Goal: Information Seeking & Learning: Learn about a topic

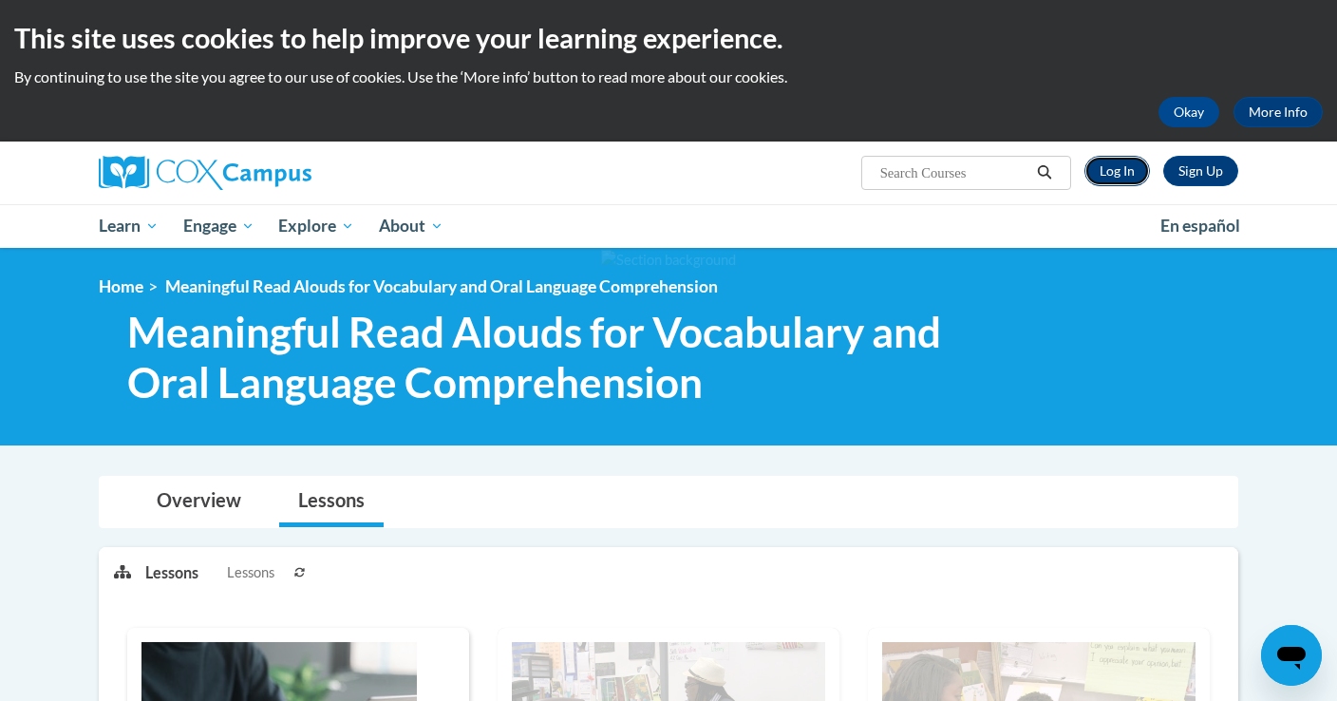
click at [1110, 167] on link "Log In" at bounding box center [1118, 171] width 66 height 30
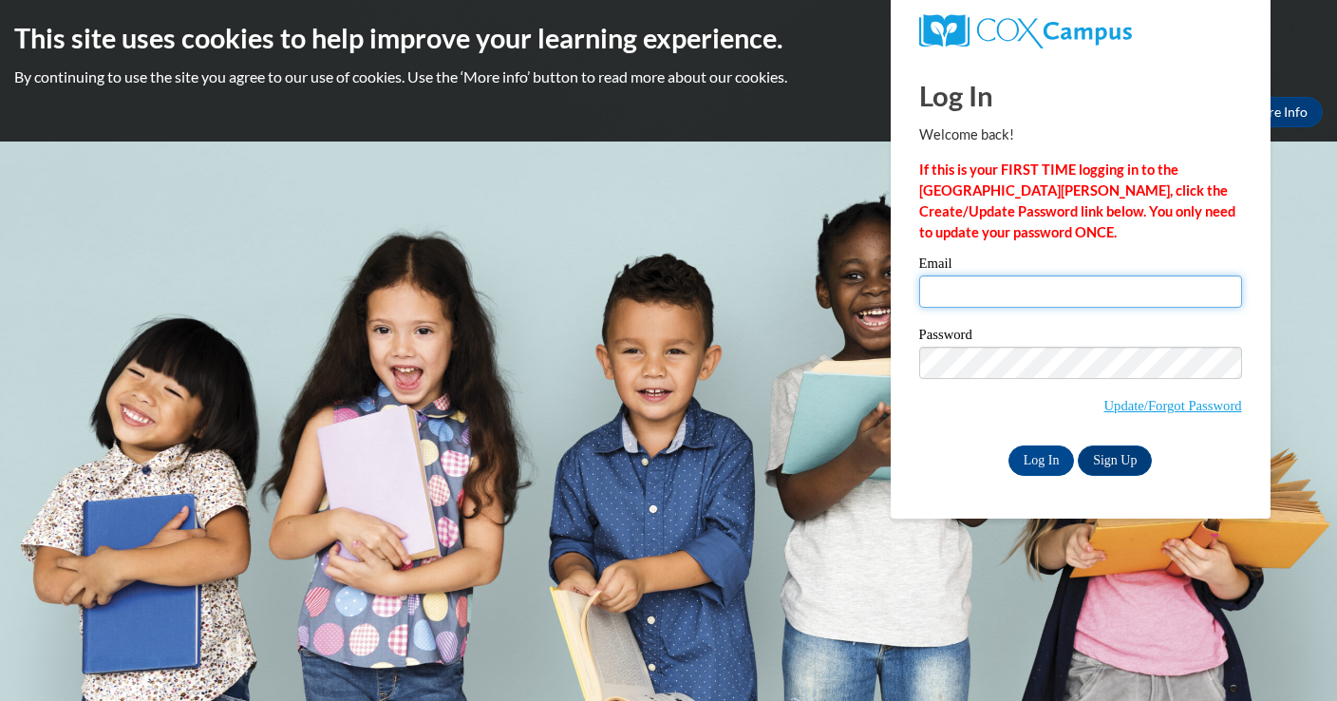
type input "robin.moffatt@hotmail.com"
click at [982, 303] on input "robin.moffatt@hotmail.com" at bounding box center [1080, 291] width 323 height 32
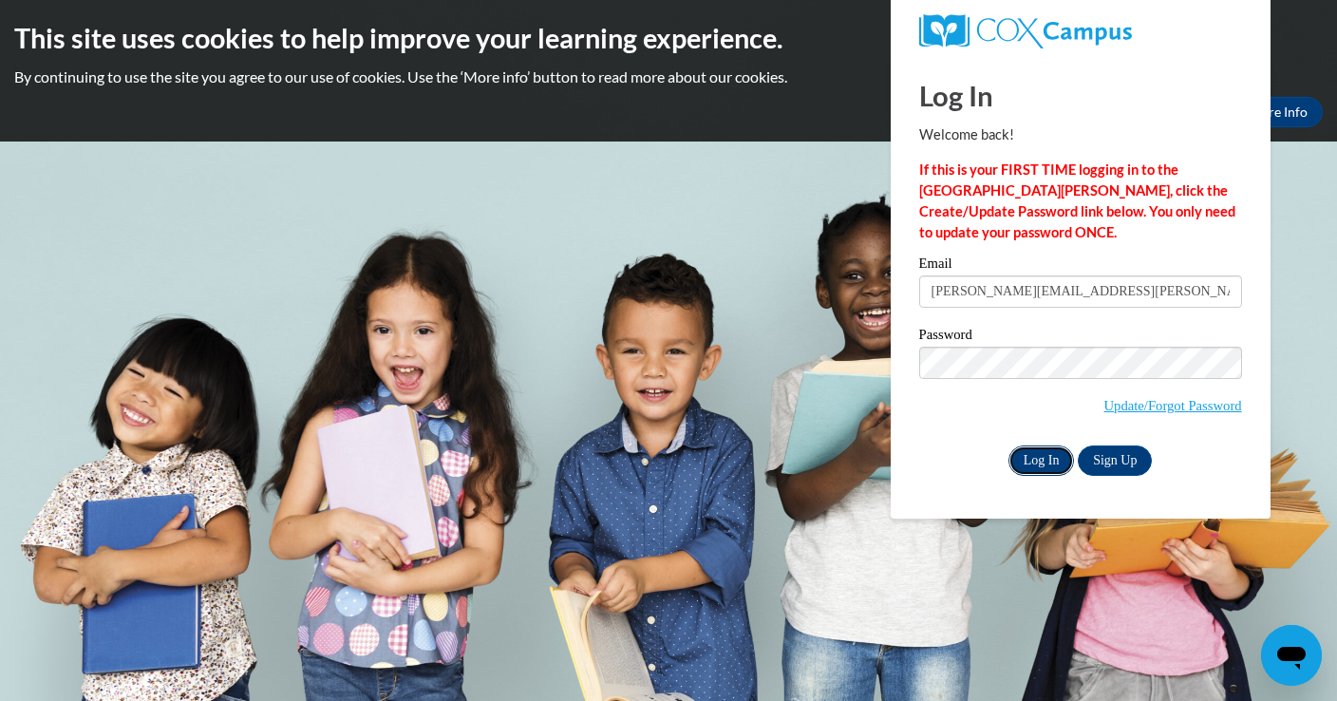
click at [1029, 459] on input "Log In" at bounding box center [1042, 460] width 66 height 30
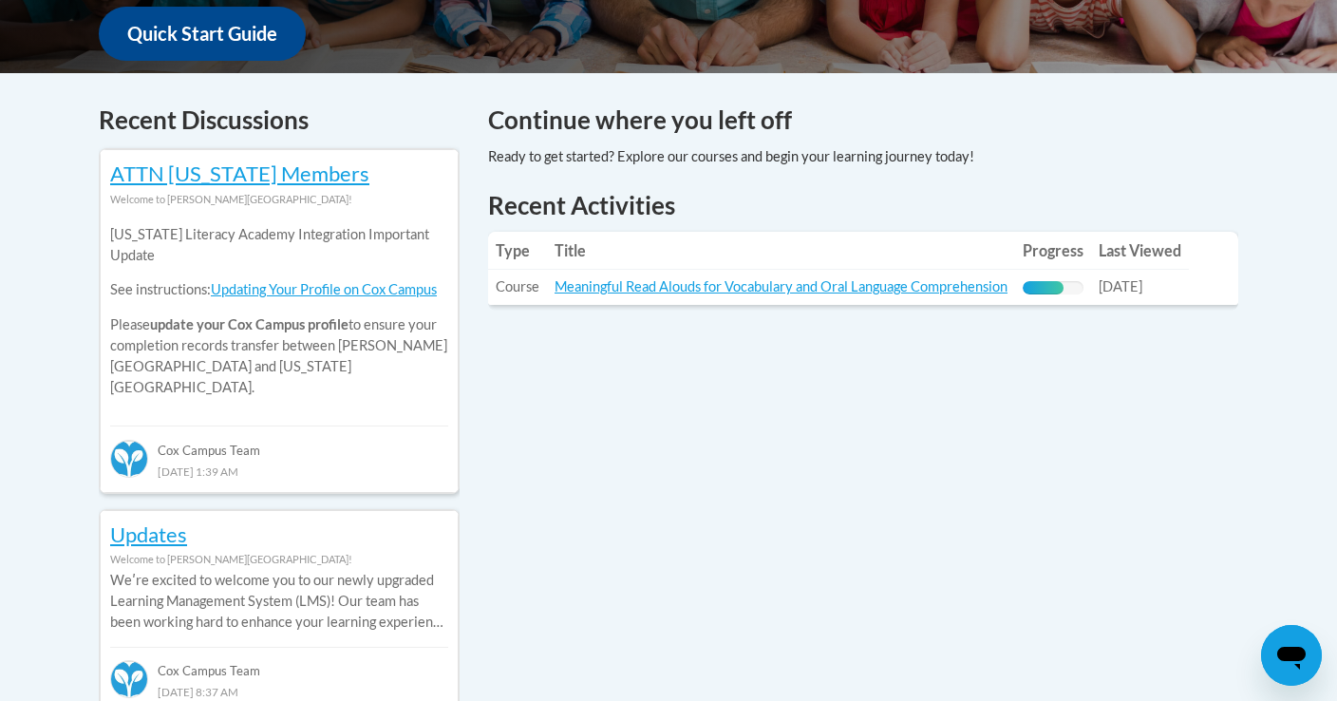
scroll to position [738, 0]
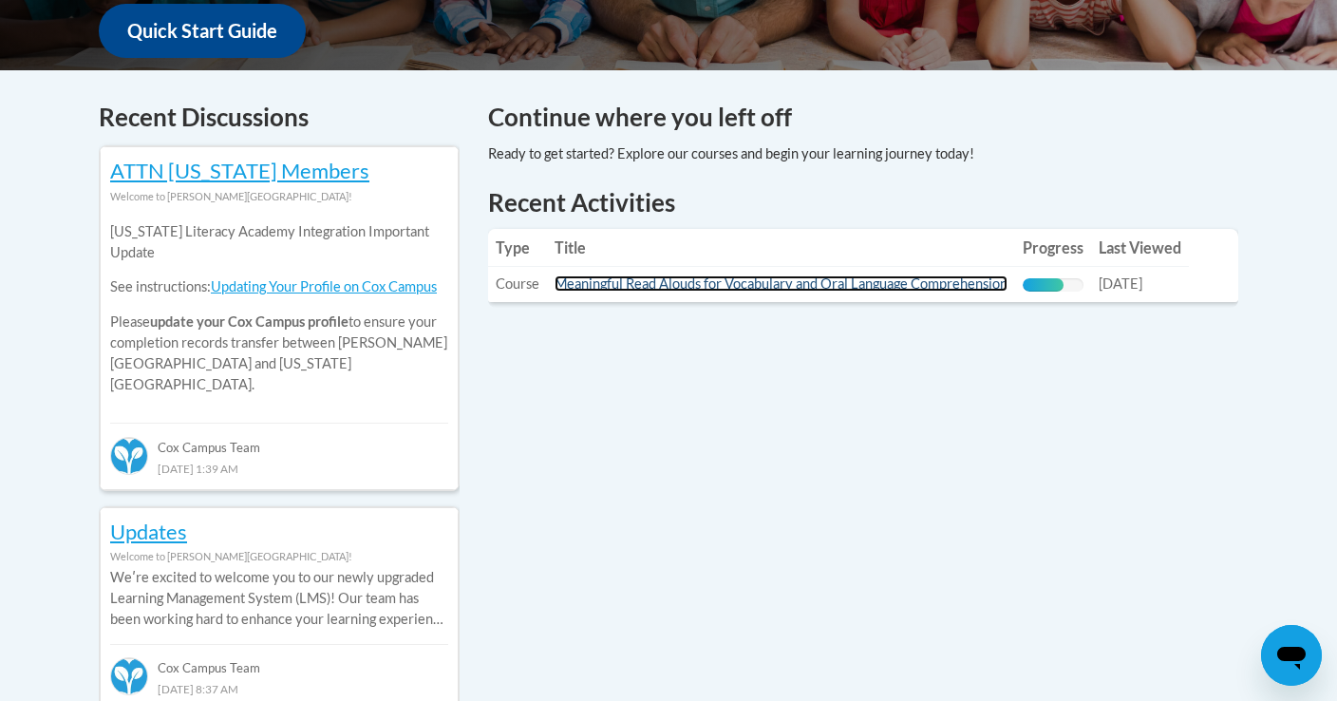
click at [648, 292] on link "Meaningful Read Alouds for Vocabulary and Oral Language Comprehension" at bounding box center [781, 283] width 453 height 16
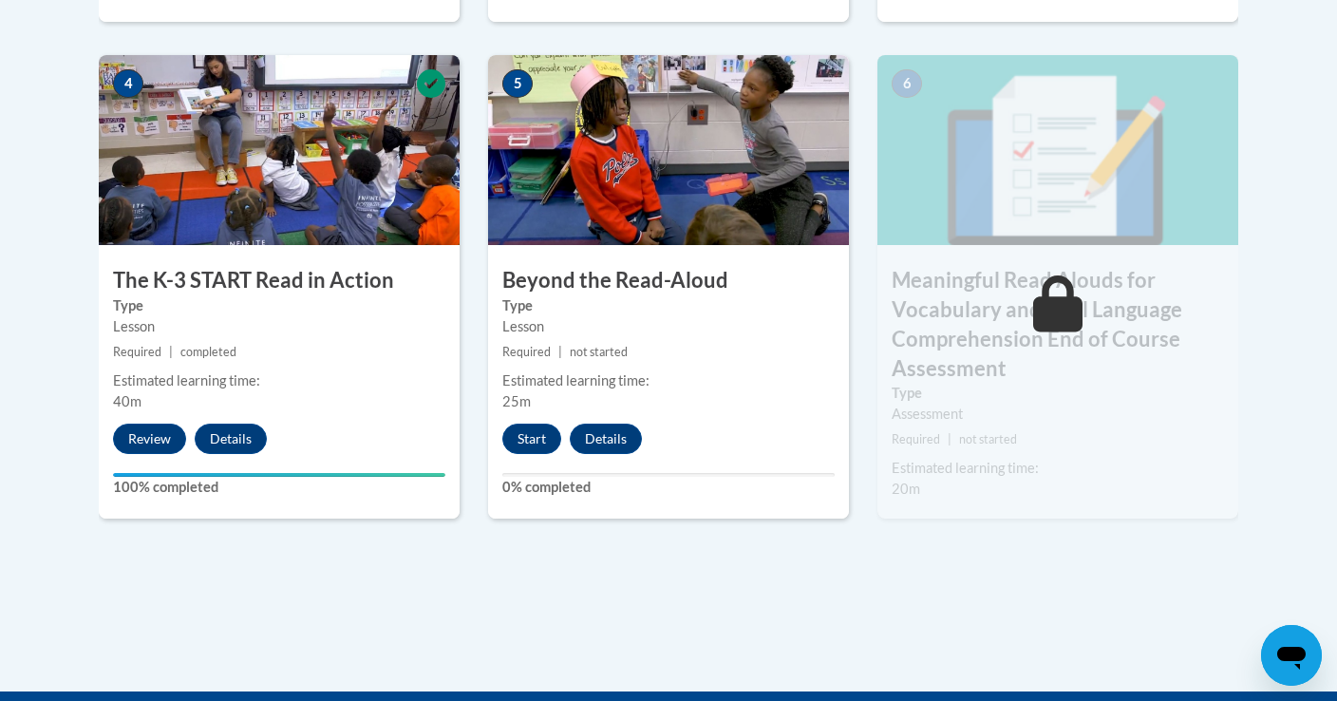
scroll to position [1224, 0]
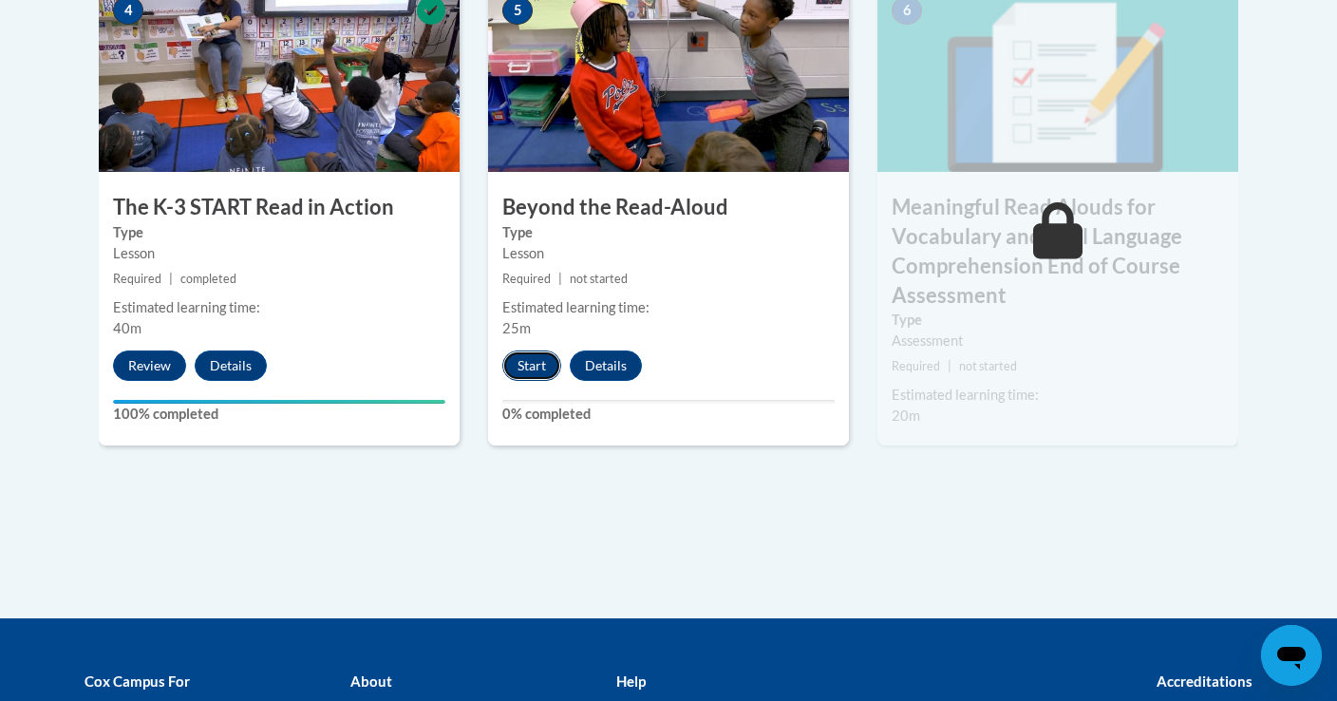
click at [527, 374] on button "Start" at bounding box center [531, 365] width 59 height 30
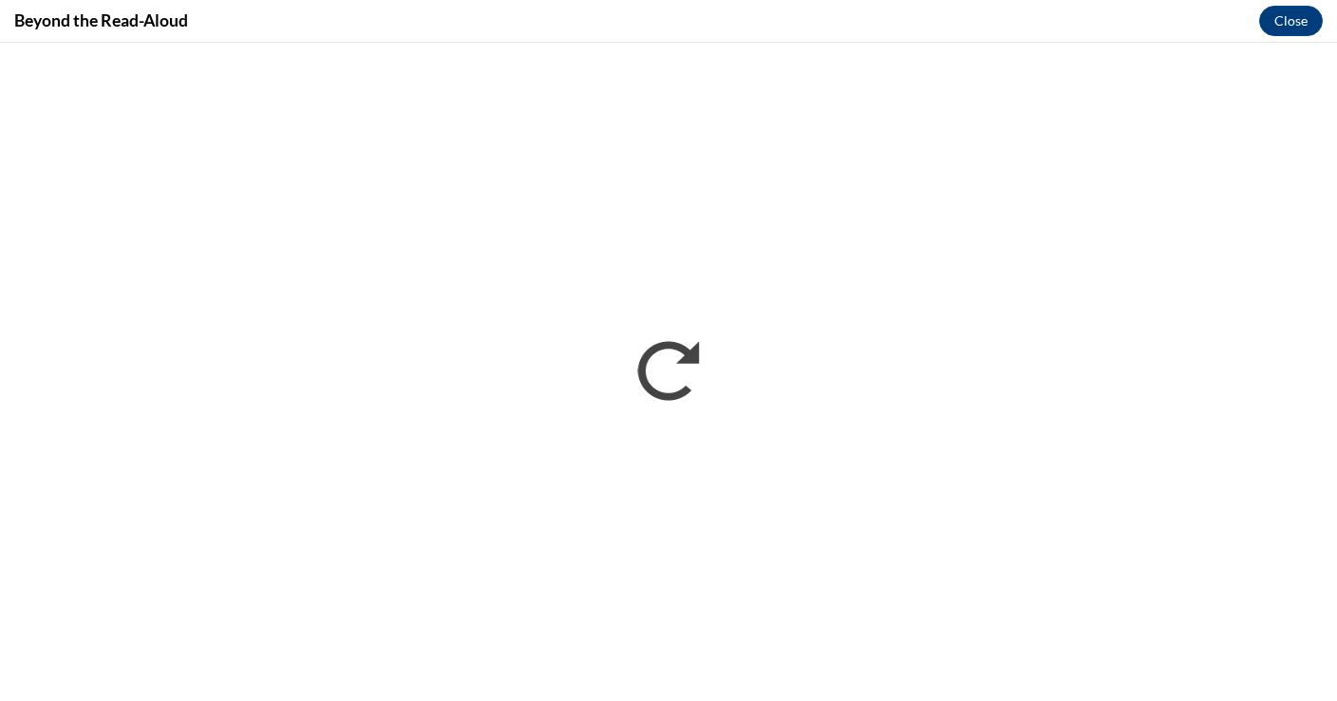
scroll to position [0, 0]
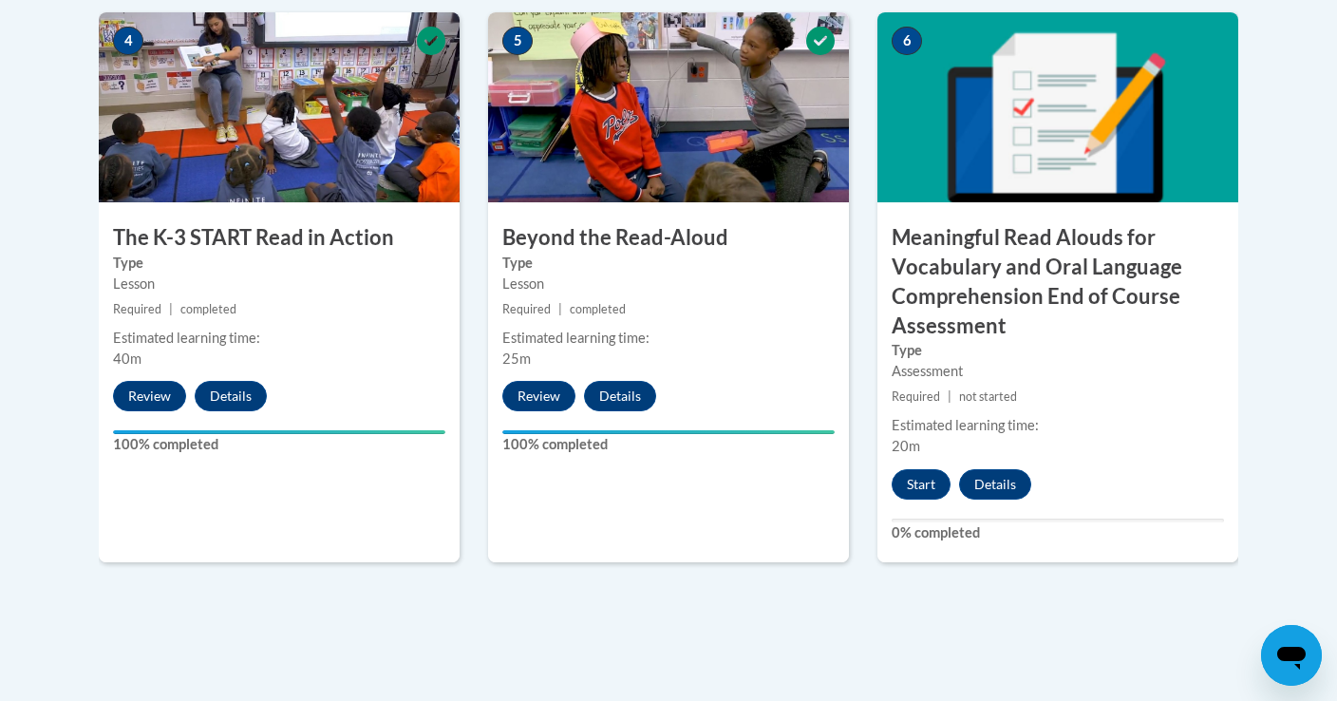
scroll to position [1196, 0]
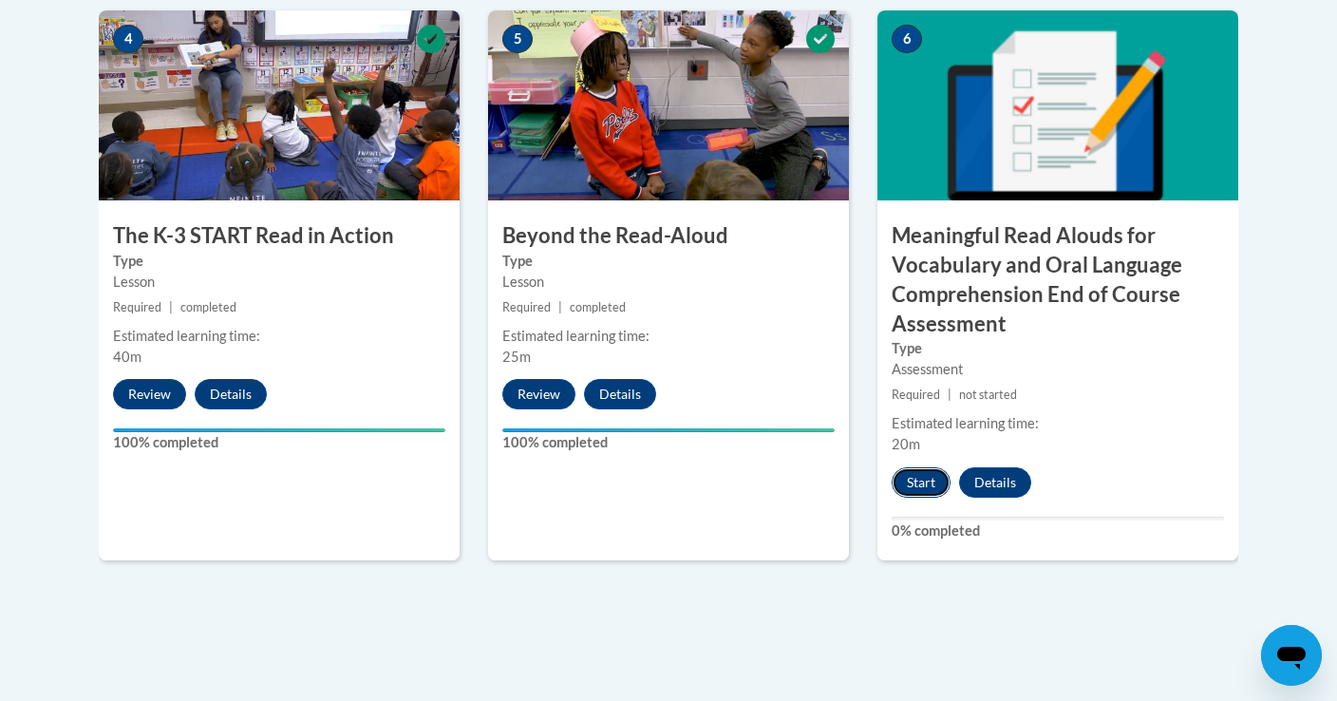
click at [923, 481] on button "Start" at bounding box center [921, 482] width 59 height 30
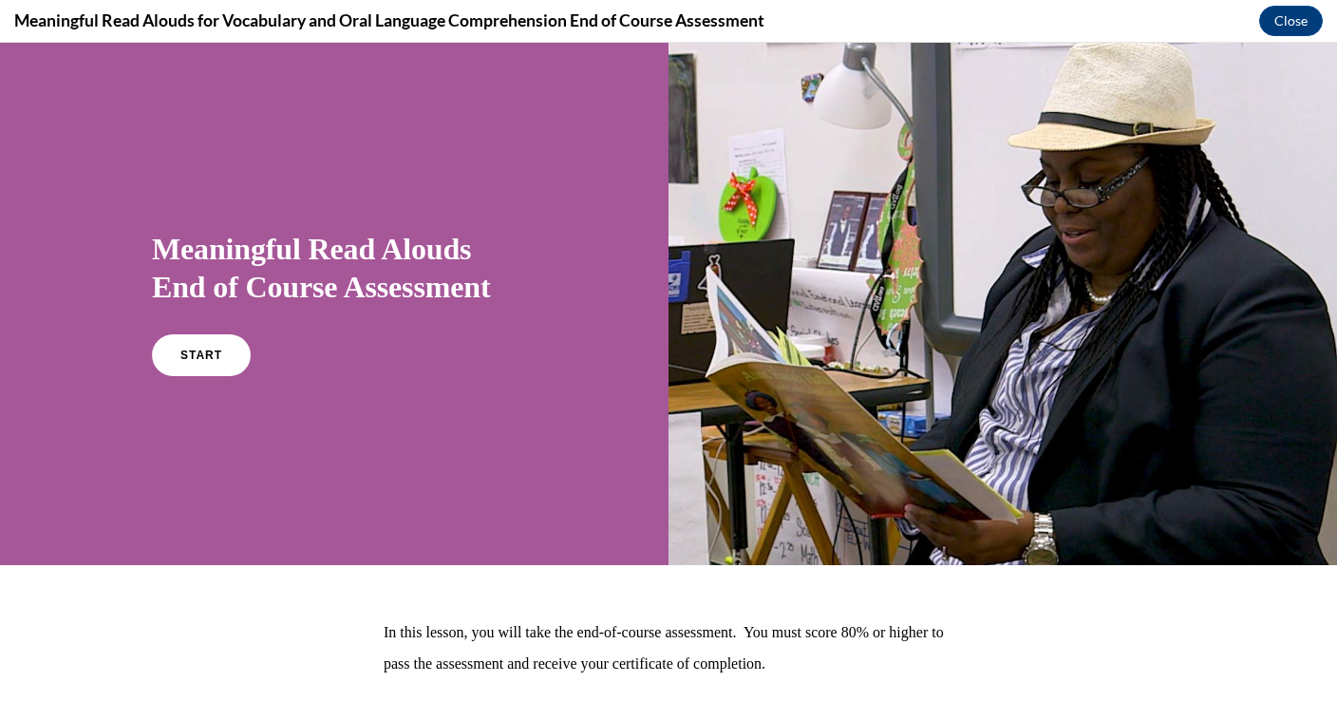
scroll to position [130, 0]
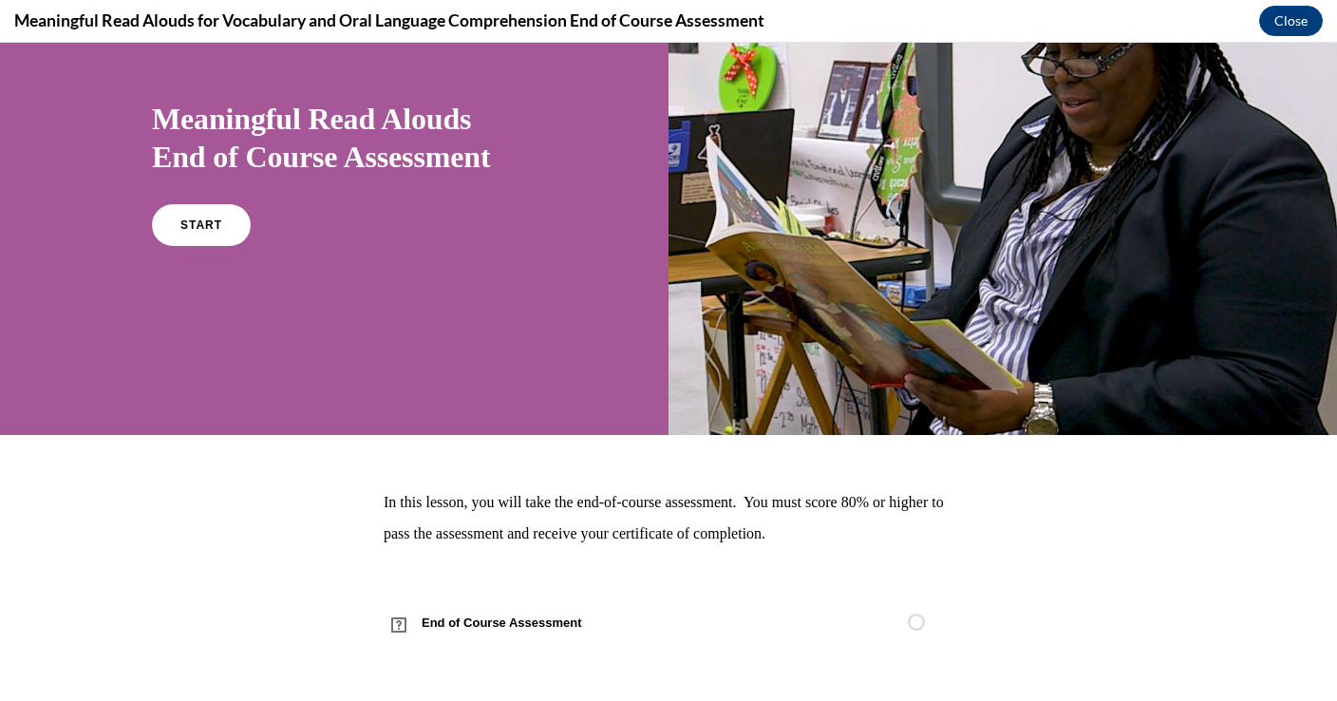
click at [583, 353] on div "Meaningful Read Alouds End of Course Assessment START" at bounding box center [334, 174] width 669 height 522
click at [142, 193] on div "Meaningful Read Alouds End of Course Assessment START" at bounding box center [334, 174] width 669 height 522
click at [170, 207] on link "START" at bounding box center [201, 225] width 104 height 44
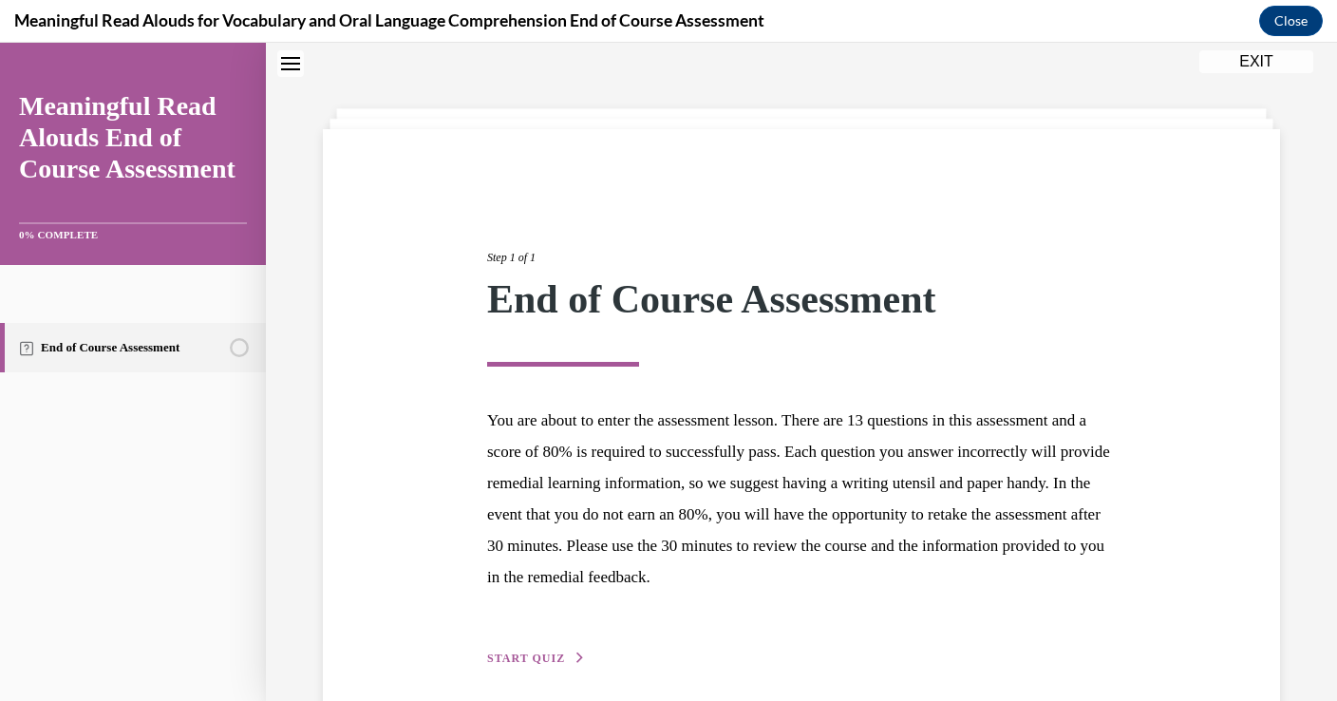
scroll to position [140, 0]
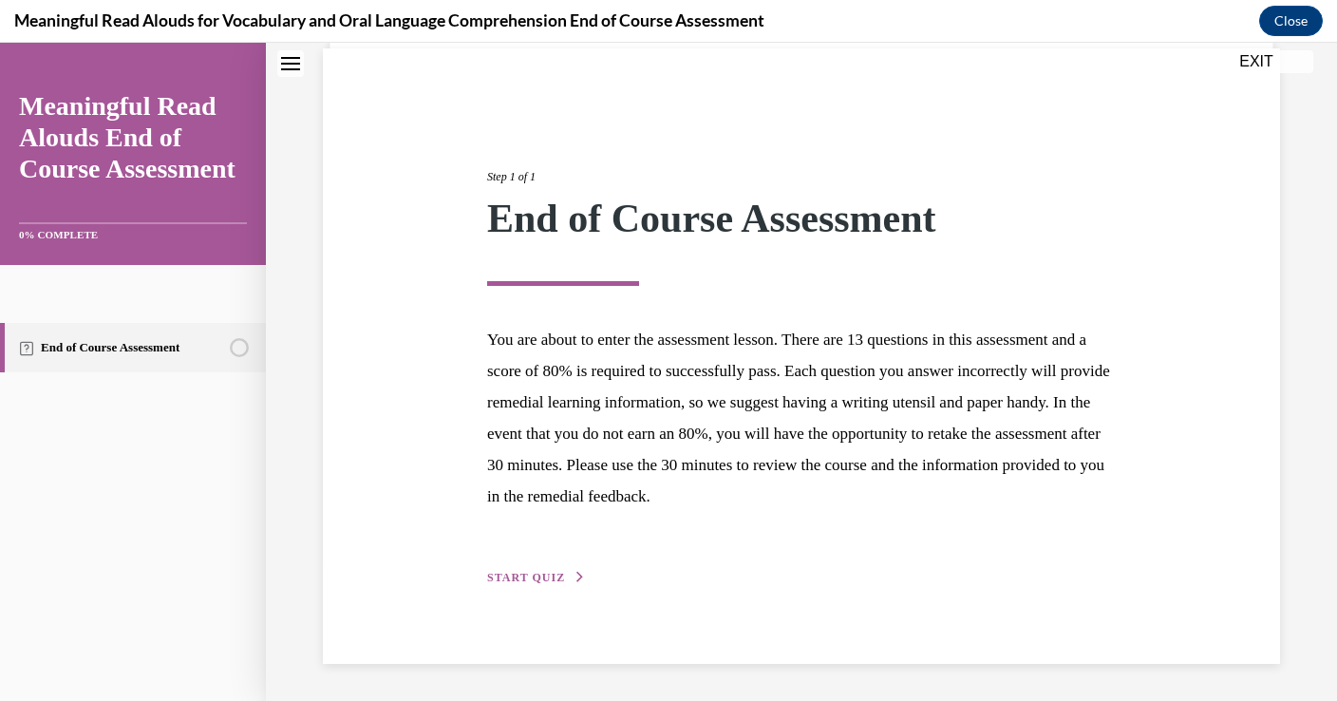
click at [552, 573] on span "START QUIZ" at bounding box center [526, 577] width 78 height 13
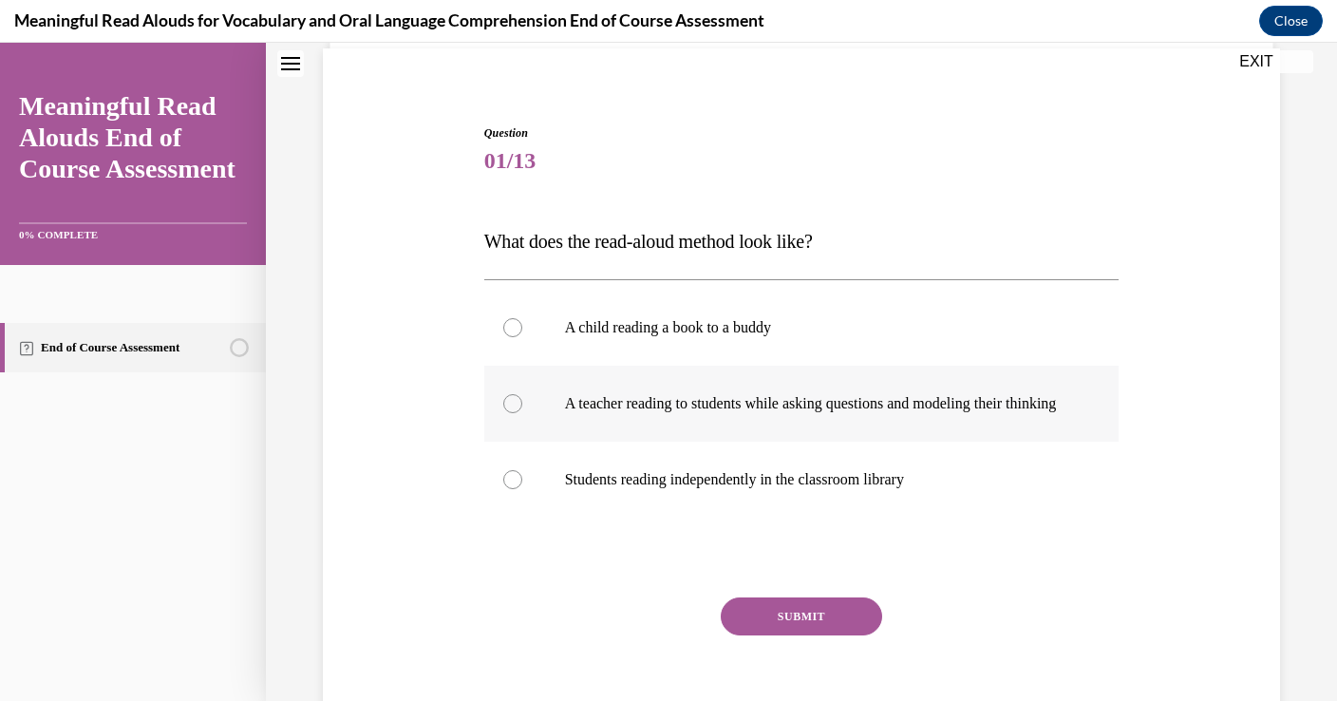
click at [779, 413] on p "A teacher reading to students while asking questions and modeling their thinking" at bounding box center [818, 403] width 507 height 19
click at [522, 413] on input "A teacher reading to students while asking questions and modeling their thinking" at bounding box center [512, 403] width 19 height 19
radio input "true"
click at [810, 627] on button "SUBMIT" at bounding box center [801, 616] width 161 height 38
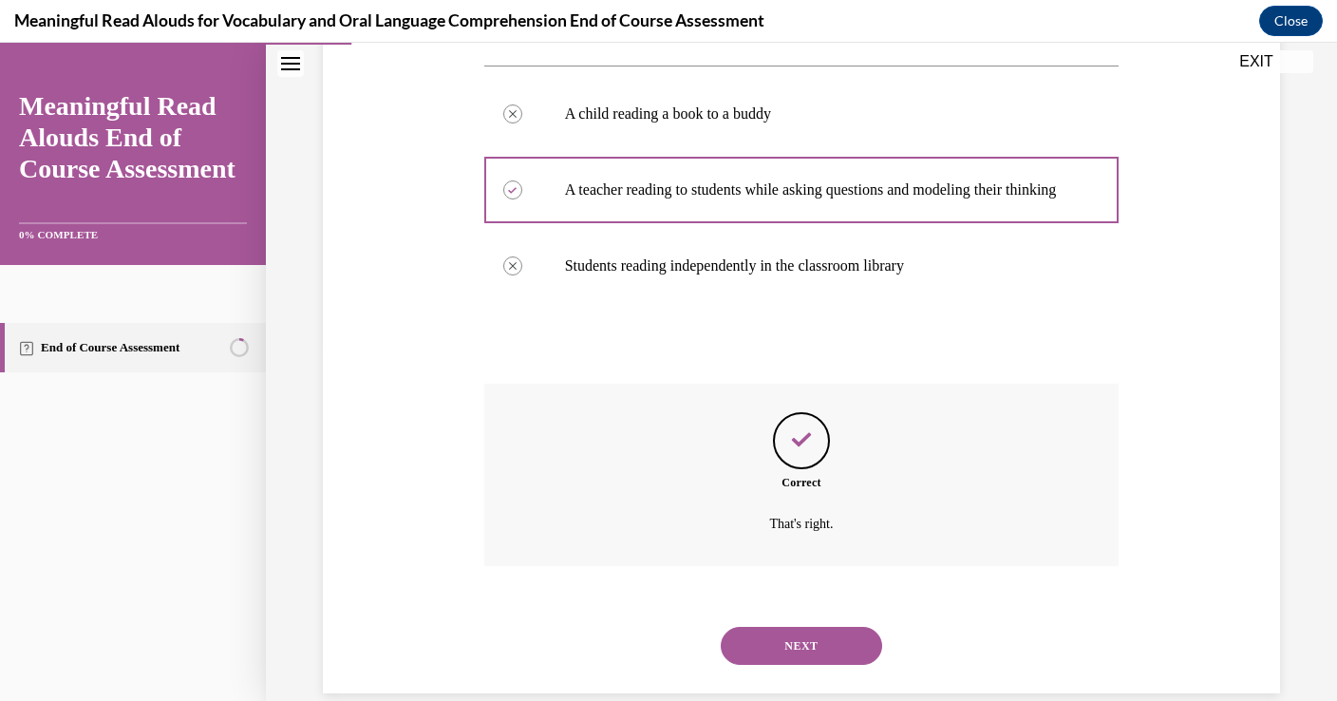
scroll to position [403, 0]
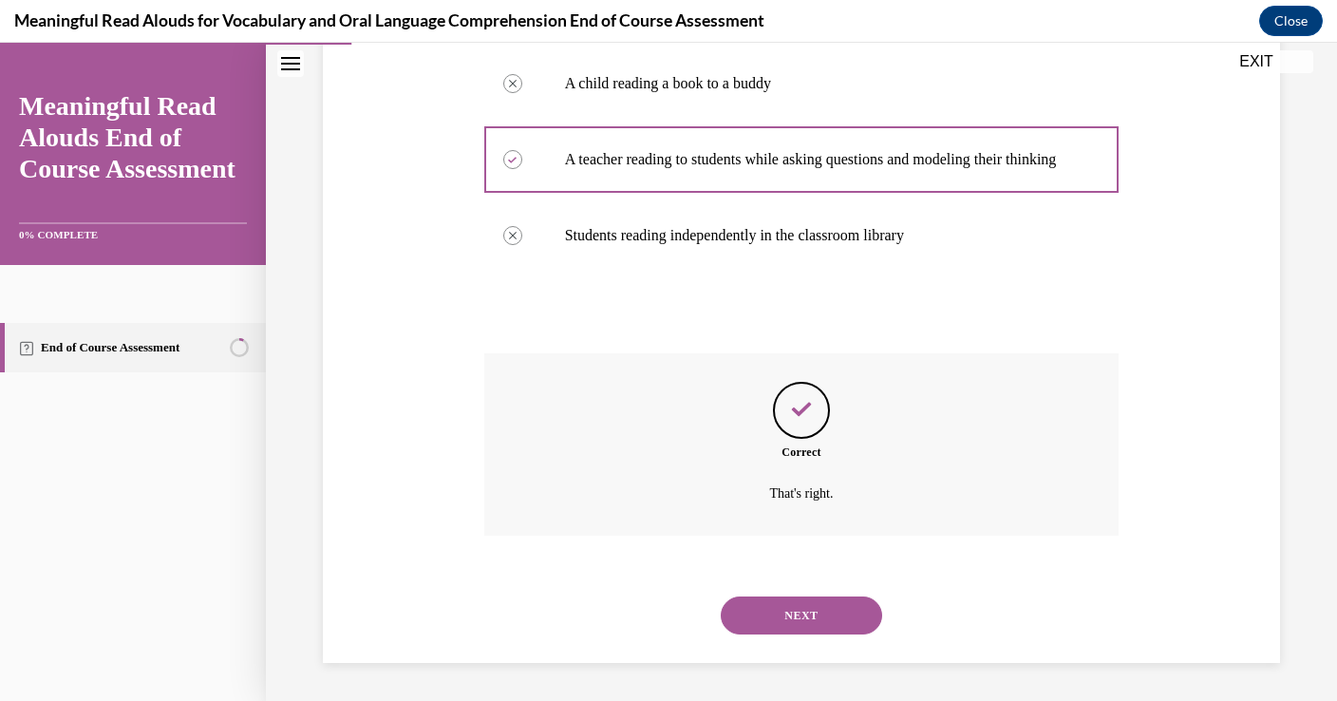
click at [810, 627] on button "NEXT" at bounding box center [801, 615] width 161 height 38
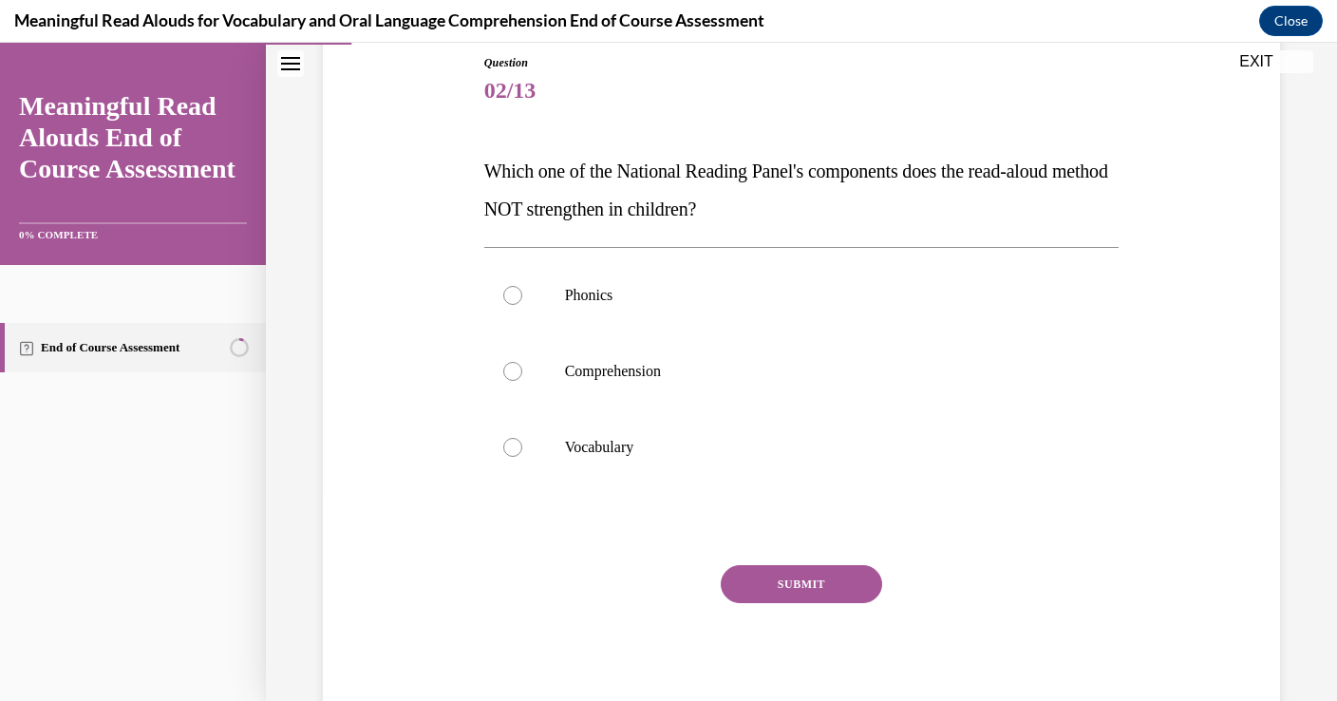
scroll to position [221, 0]
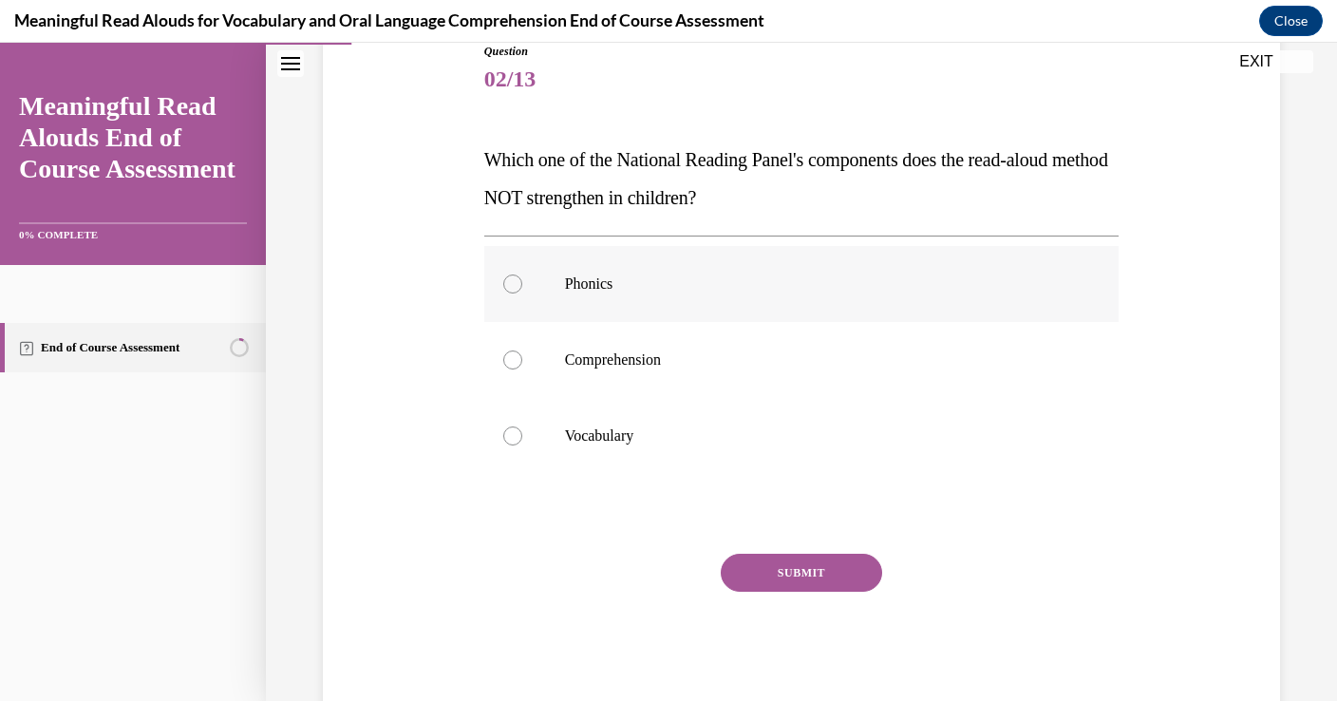
click at [602, 274] on p "Phonics" at bounding box center [818, 283] width 507 height 19
click at [522, 274] on input "Phonics" at bounding box center [512, 283] width 19 height 19
radio input "true"
click at [779, 572] on button "SUBMIT" at bounding box center [801, 573] width 161 height 38
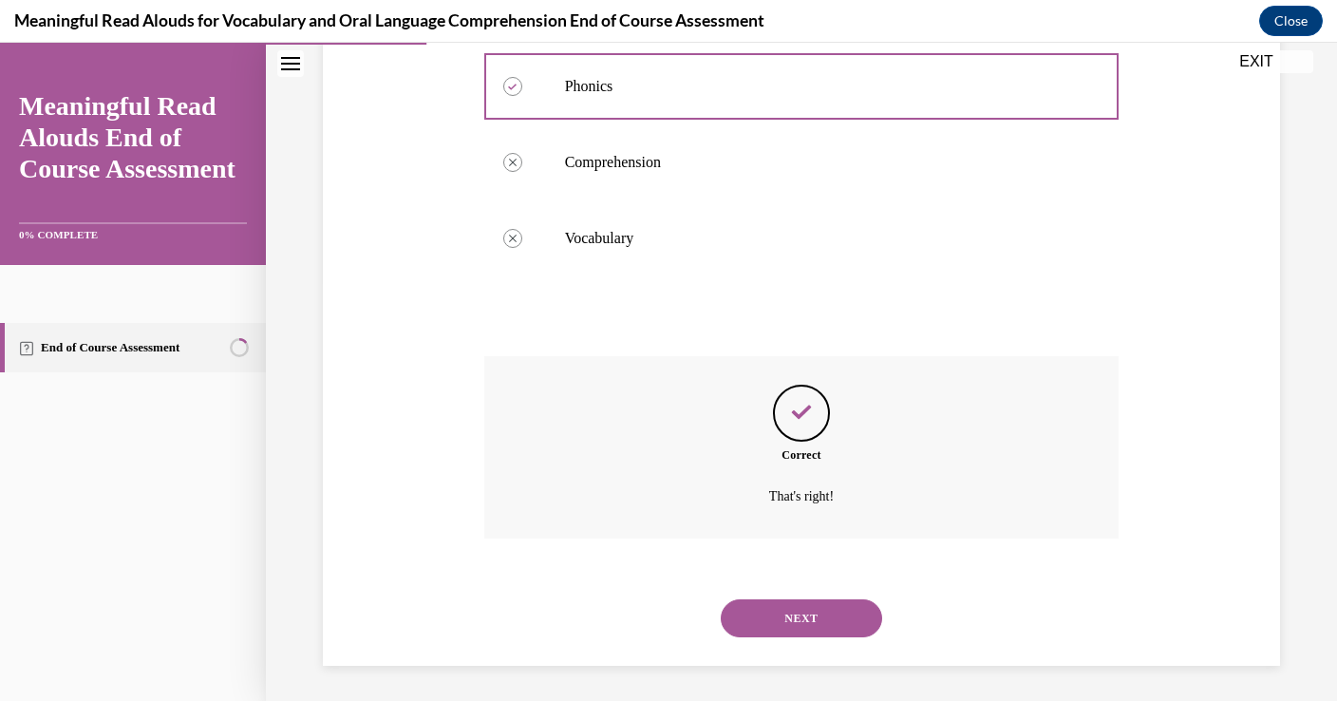
scroll to position [422, 0]
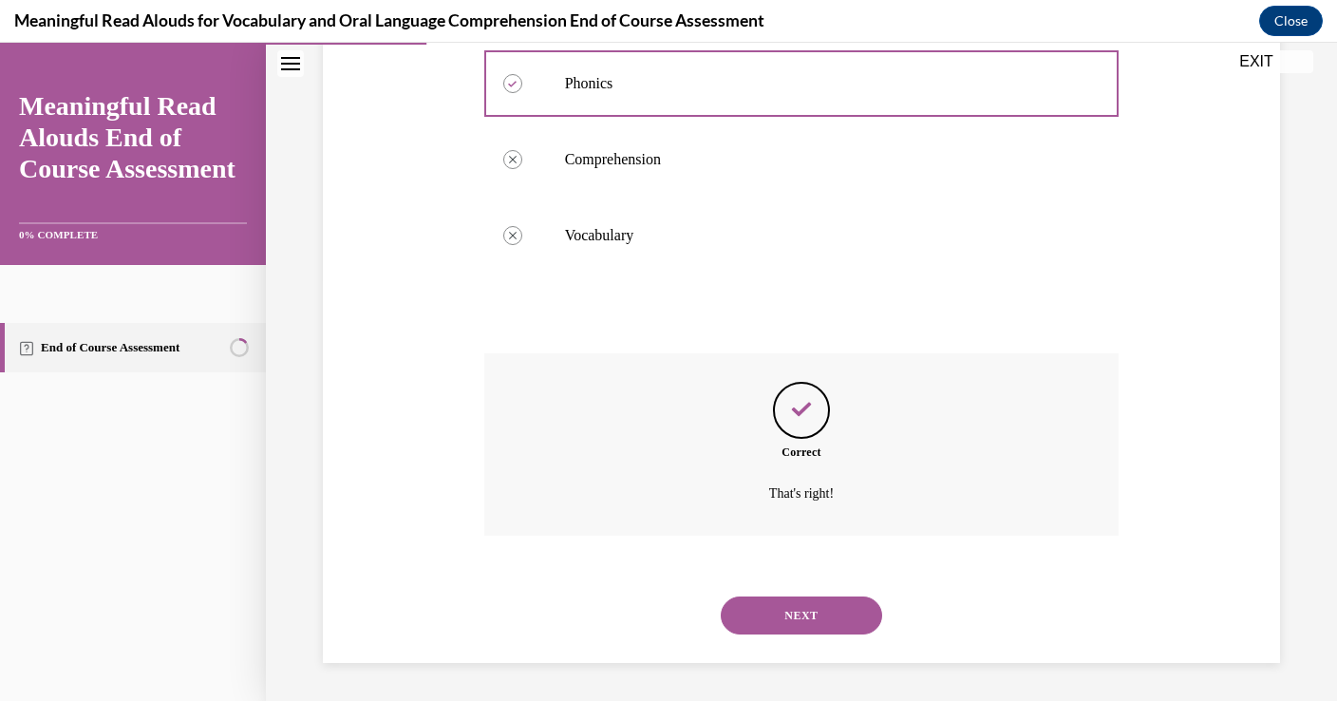
click at [779, 601] on button "NEXT" at bounding box center [801, 615] width 161 height 38
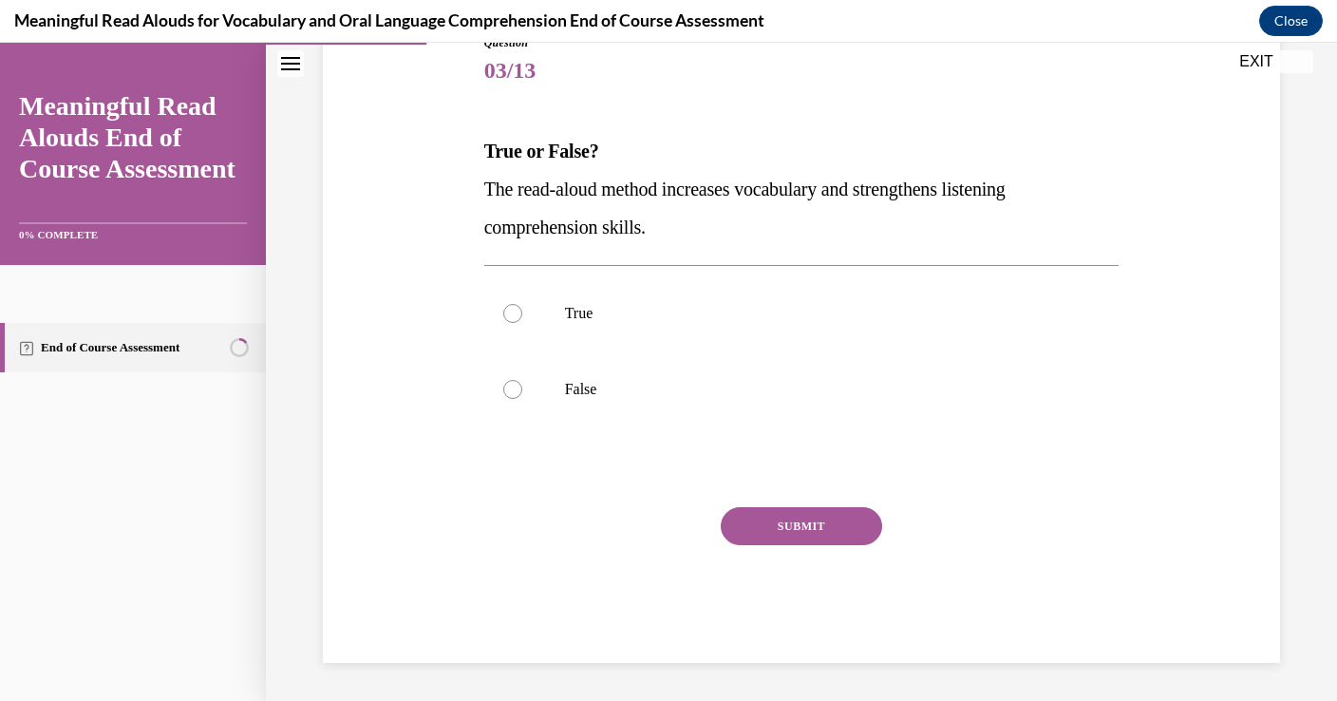
scroll to position [211, 0]
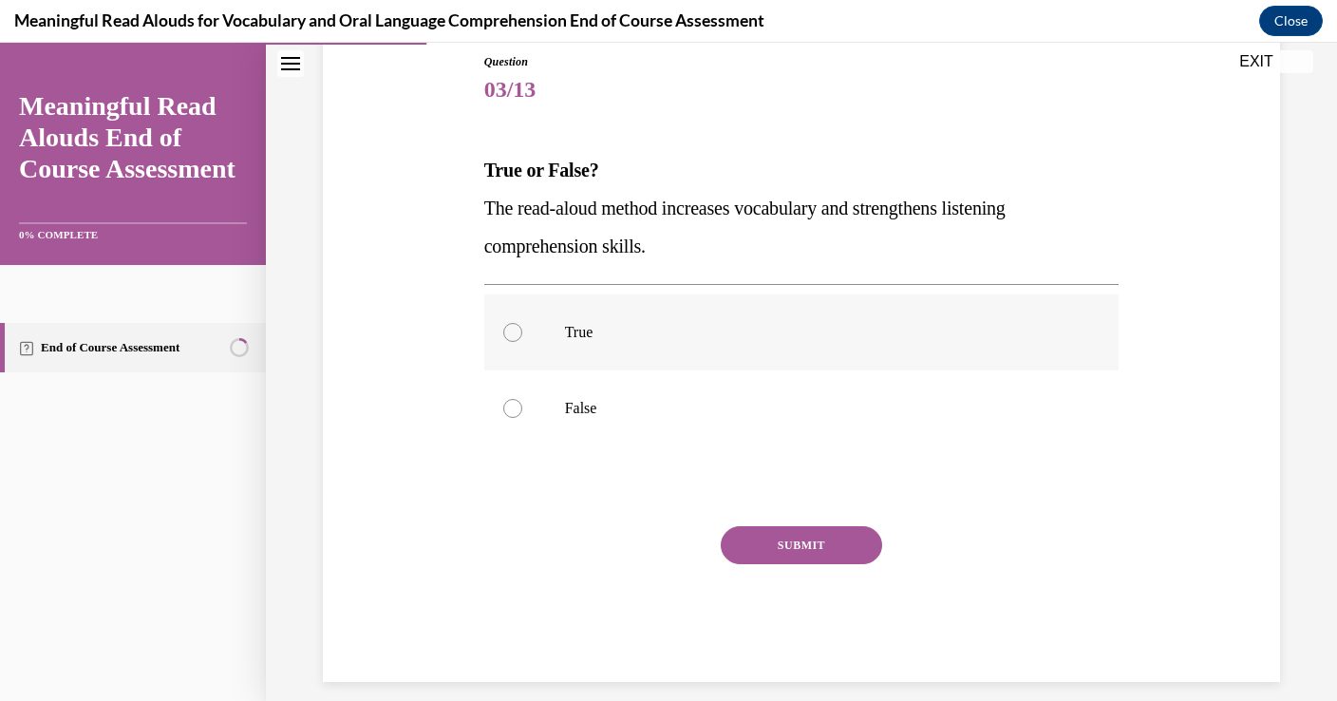
click at [635, 334] on p "True" at bounding box center [818, 332] width 507 height 19
click at [522, 334] on input "True" at bounding box center [512, 332] width 19 height 19
radio input "true"
click at [805, 548] on button "SUBMIT" at bounding box center [801, 545] width 161 height 38
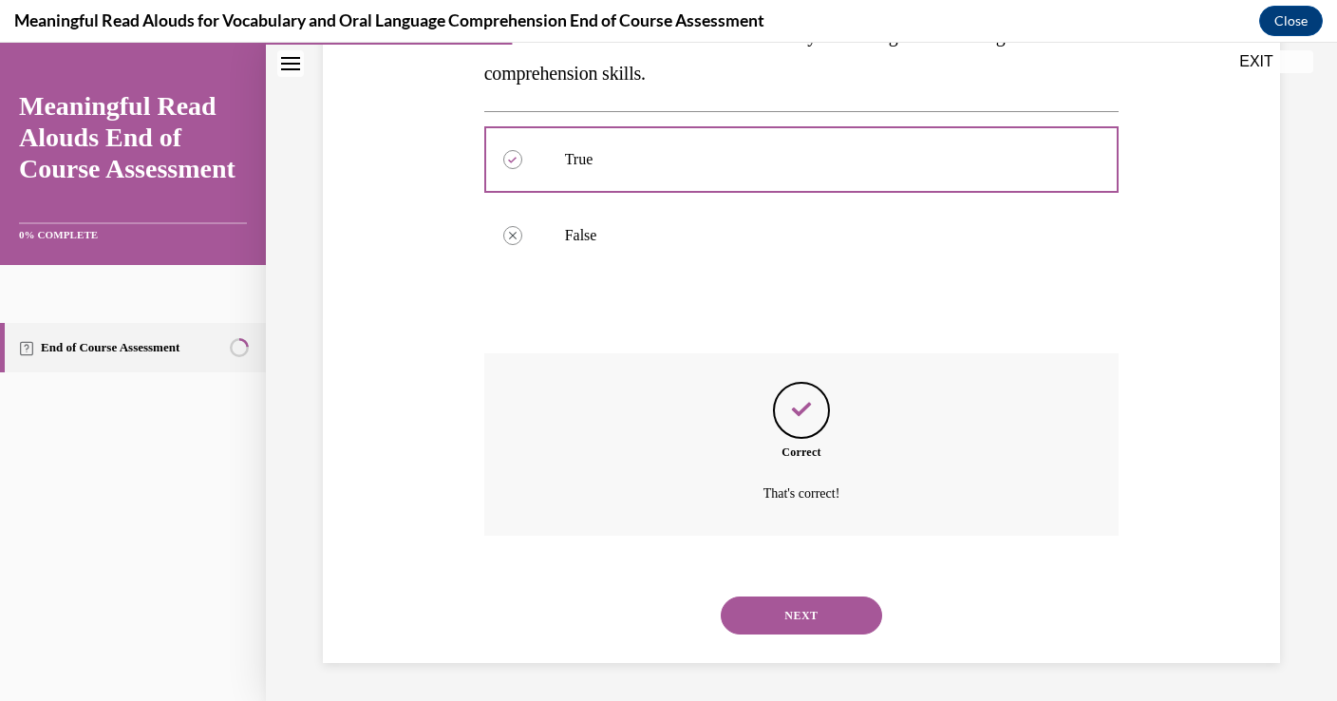
click at [850, 604] on button "NEXT" at bounding box center [801, 615] width 161 height 38
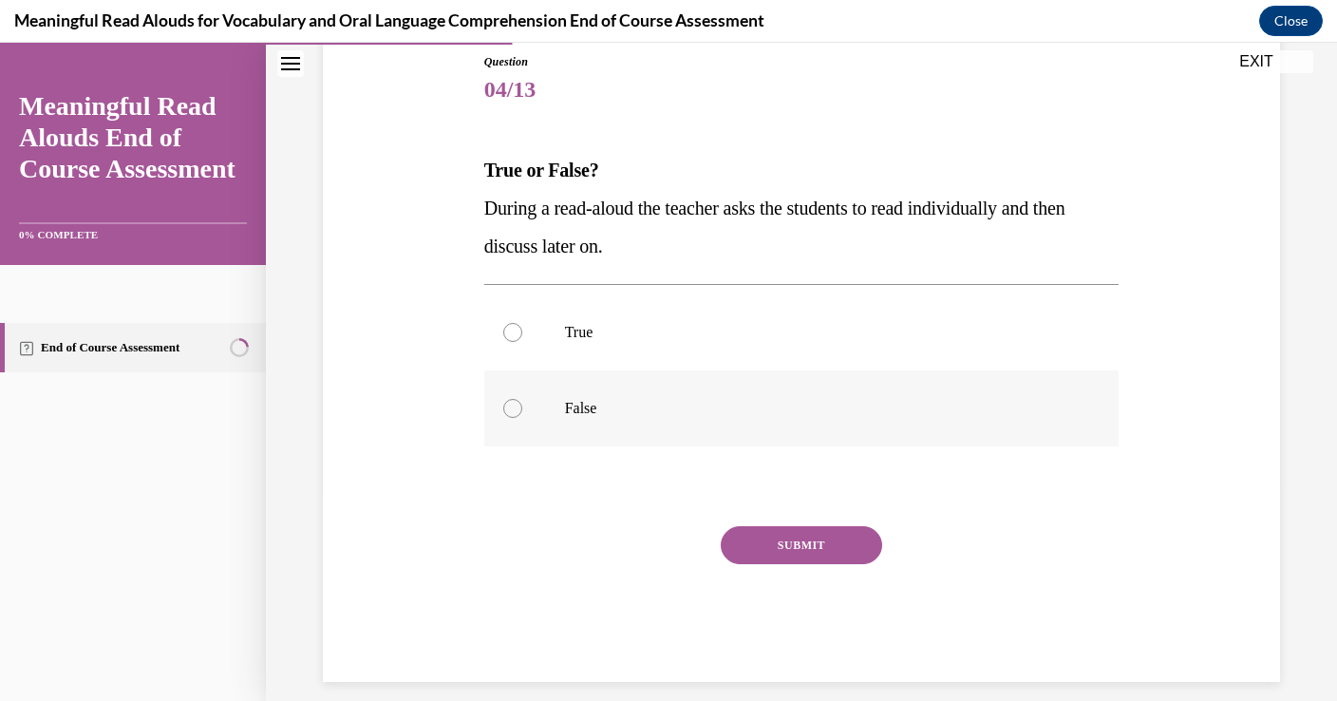
click at [687, 399] on p "False" at bounding box center [818, 408] width 507 height 19
click at [522, 399] on input "False" at bounding box center [512, 408] width 19 height 19
radio input "true"
click at [813, 550] on button "SUBMIT" at bounding box center [801, 545] width 161 height 38
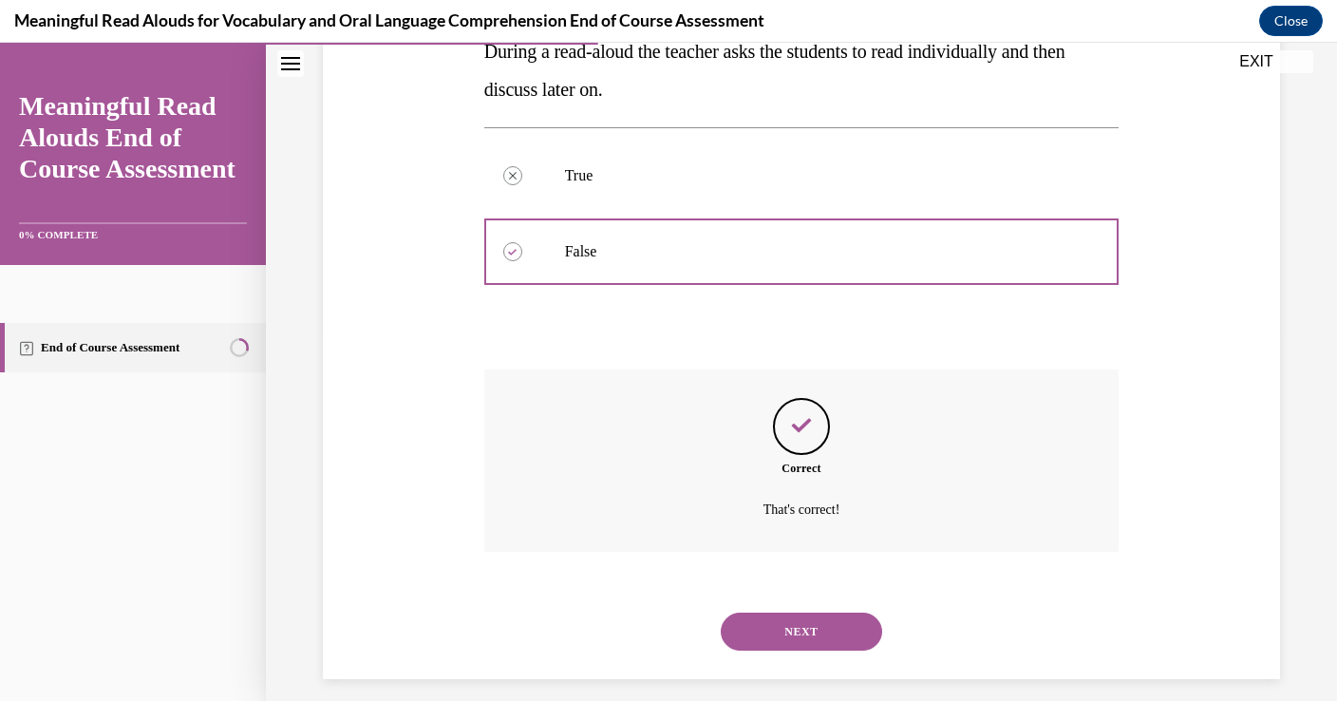
scroll to position [384, 0]
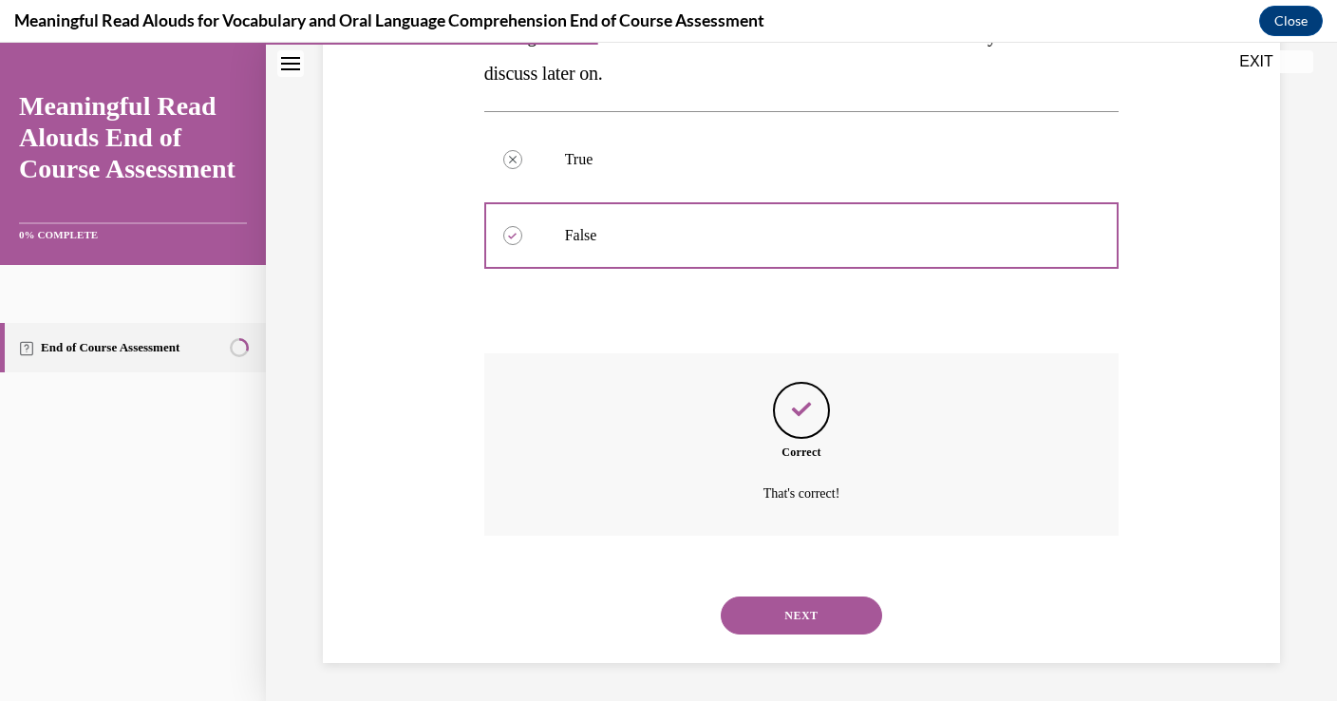
click at [839, 601] on button "NEXT" at bounding box center [801, 615] width 161 height 38
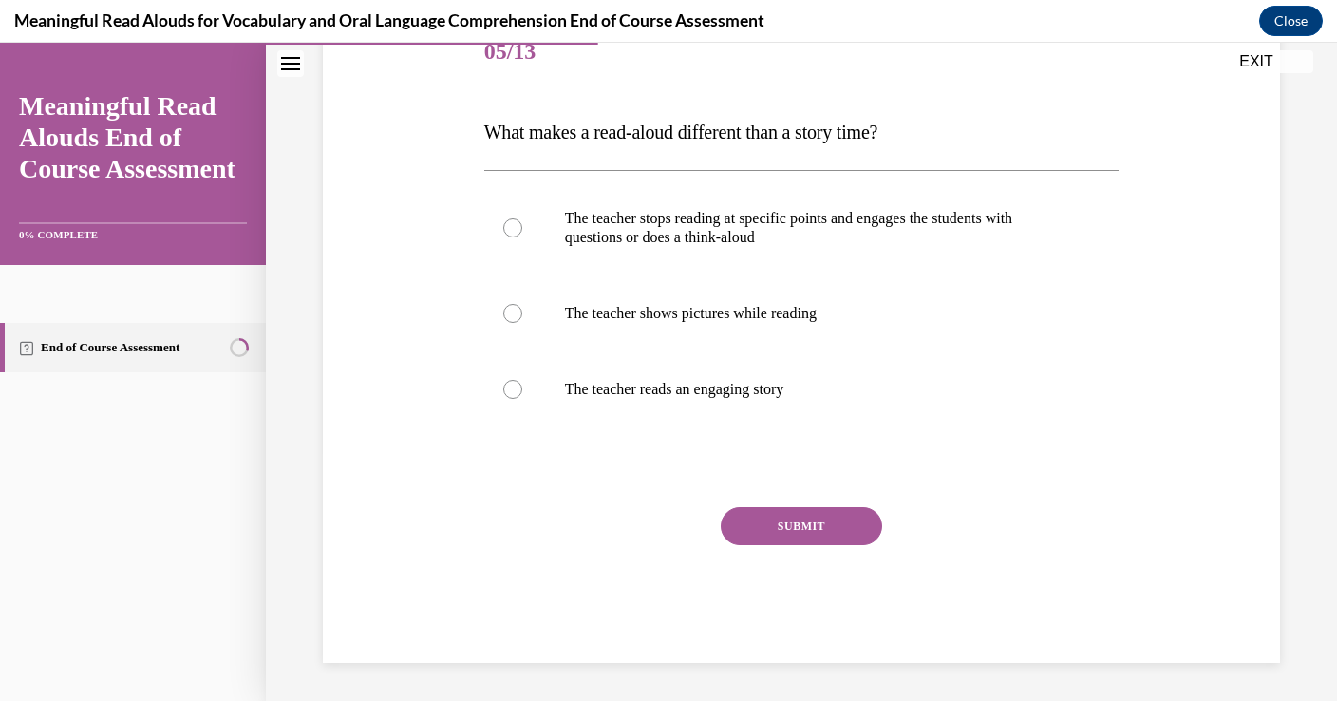
scroll to position [211, 0]
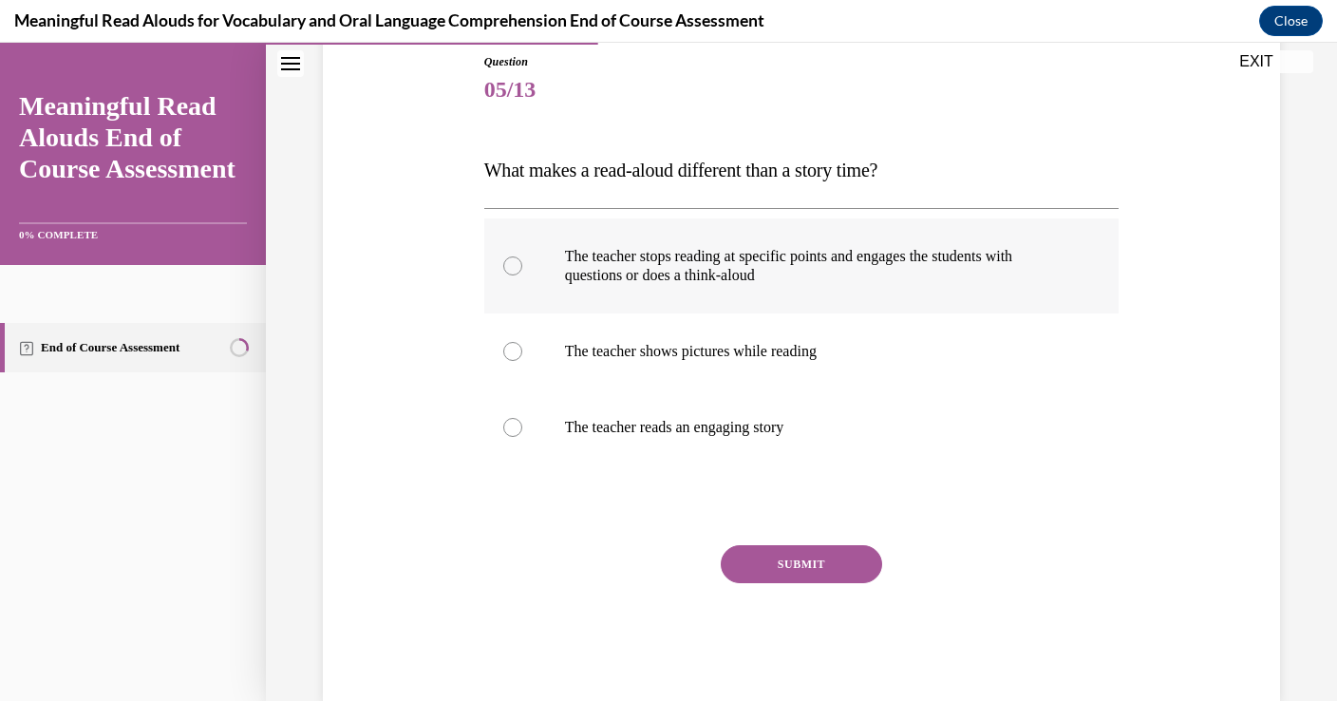
click at [834, 277] on p "The teacher stops reading at specific points and engages the students with ques…" at bounding box center [818, 266] width 507 height 38
click at [522, 275] on input "The teacher stops reading at specific points and engages the students with ques…" at bounding box center [512, 265] width 19 height 19
radio input "true"
click at [844, 547] on button "SUBMIT" at bounding box center [801, 564] width 161 height 38
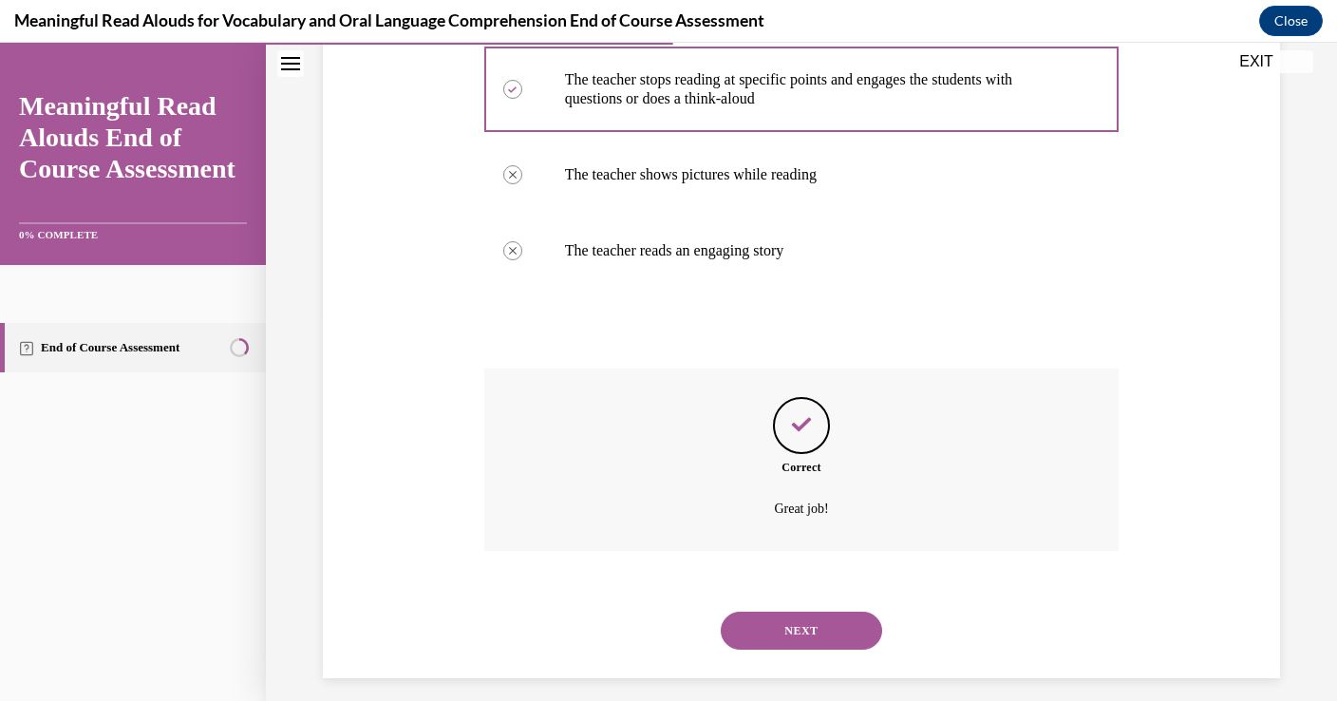
scroll to position [403, 0]
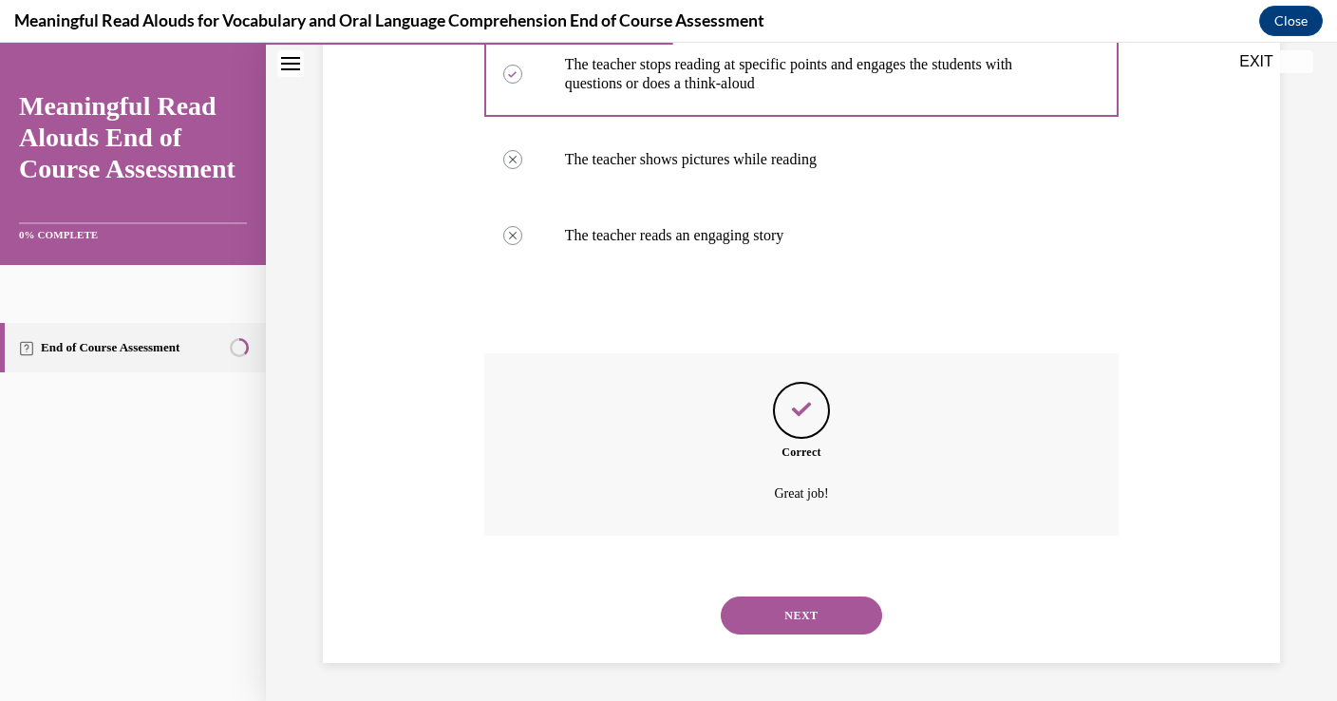
click at [824, 600] on button "NEXT" at bounding box center [801, 615] width 161 height 38
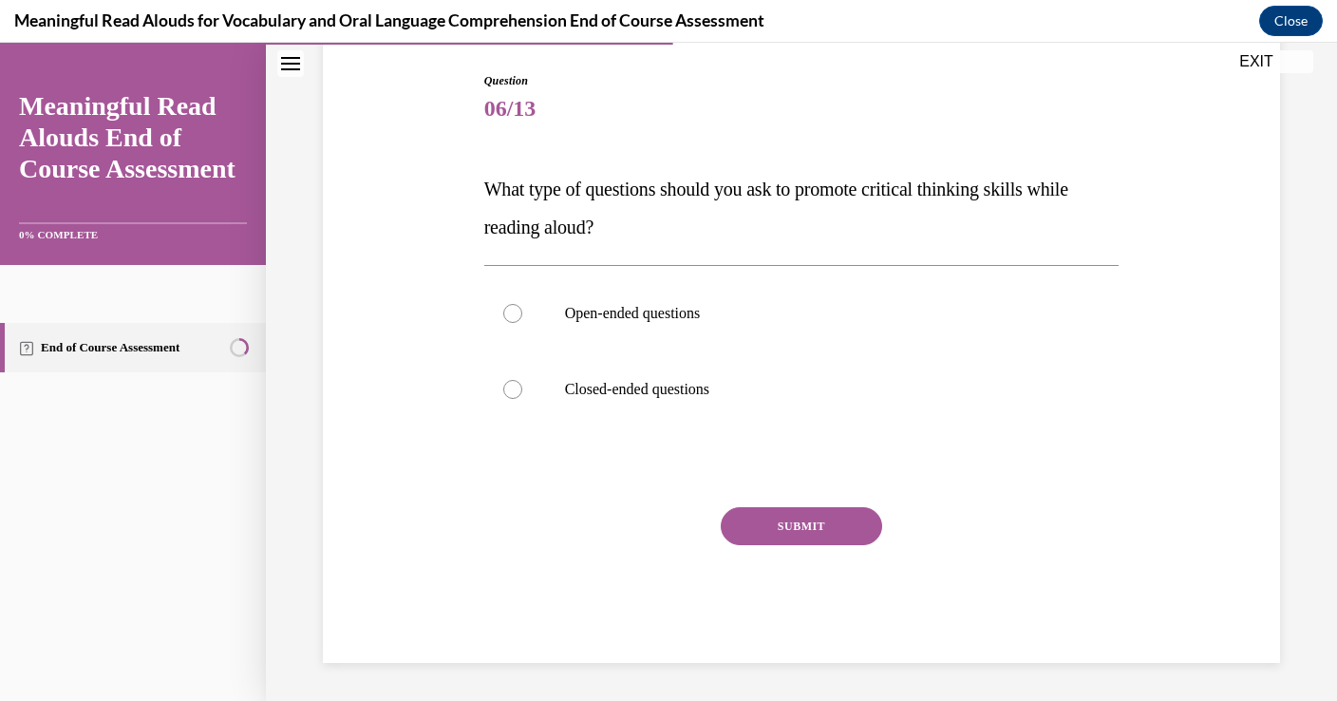
scroll to position [192, 0]
click at [696, 323] on label "Open-ended questions" at bounding box center [801, 313] width 635 height 76
click at [522, 323] on input "Open-ended questions" at bounding box center [512, 313] width 19 height 19
radio input "true"
click at [685, 388] on p "Closed-ended questions" at bounding box center [818, 389] width 507 height 19
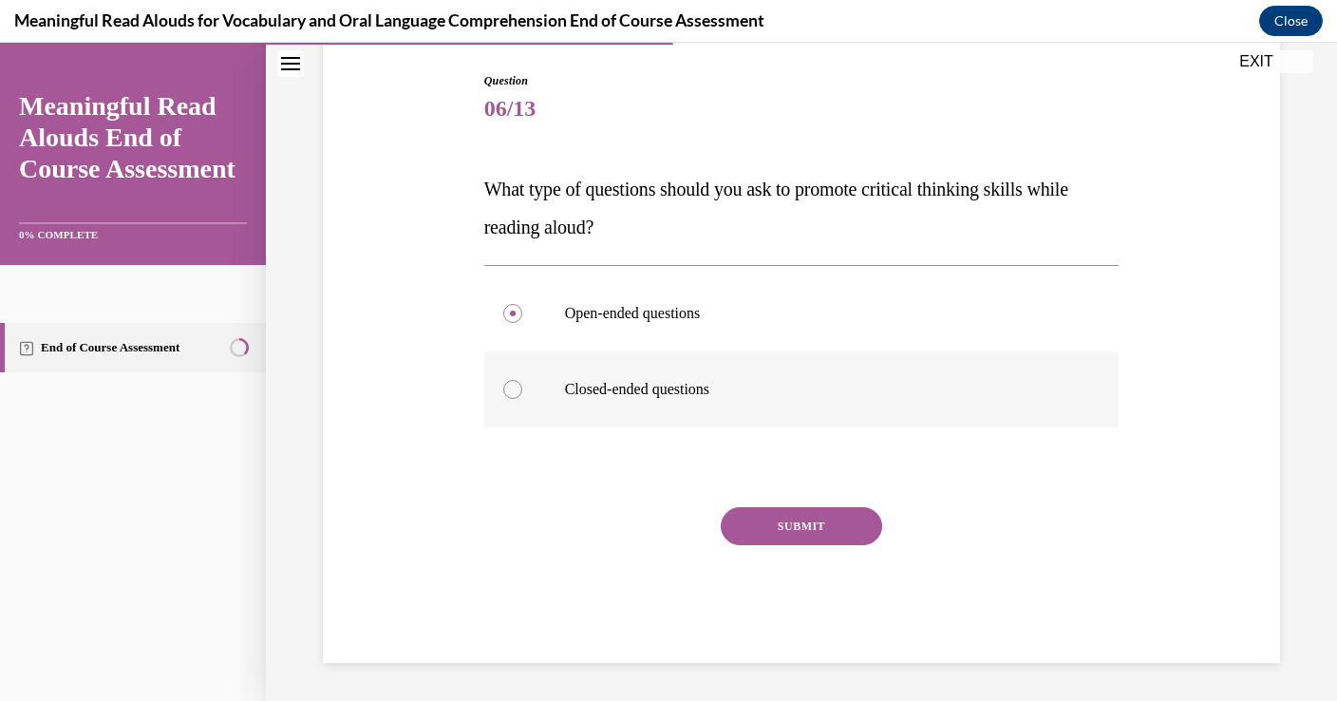
click at [522, 388] on input "Closed-ended questions" at bounding box center [512, 389] width 19 height 19
radio input "true"
click at [717, 331] on label "Open-ended questions" at bounding box center [801, 313] width 635 height 76
click at [522, 323] on input "Open-ended questions" at bounding box center [512, 313] width 19 height 19
radio input "true"
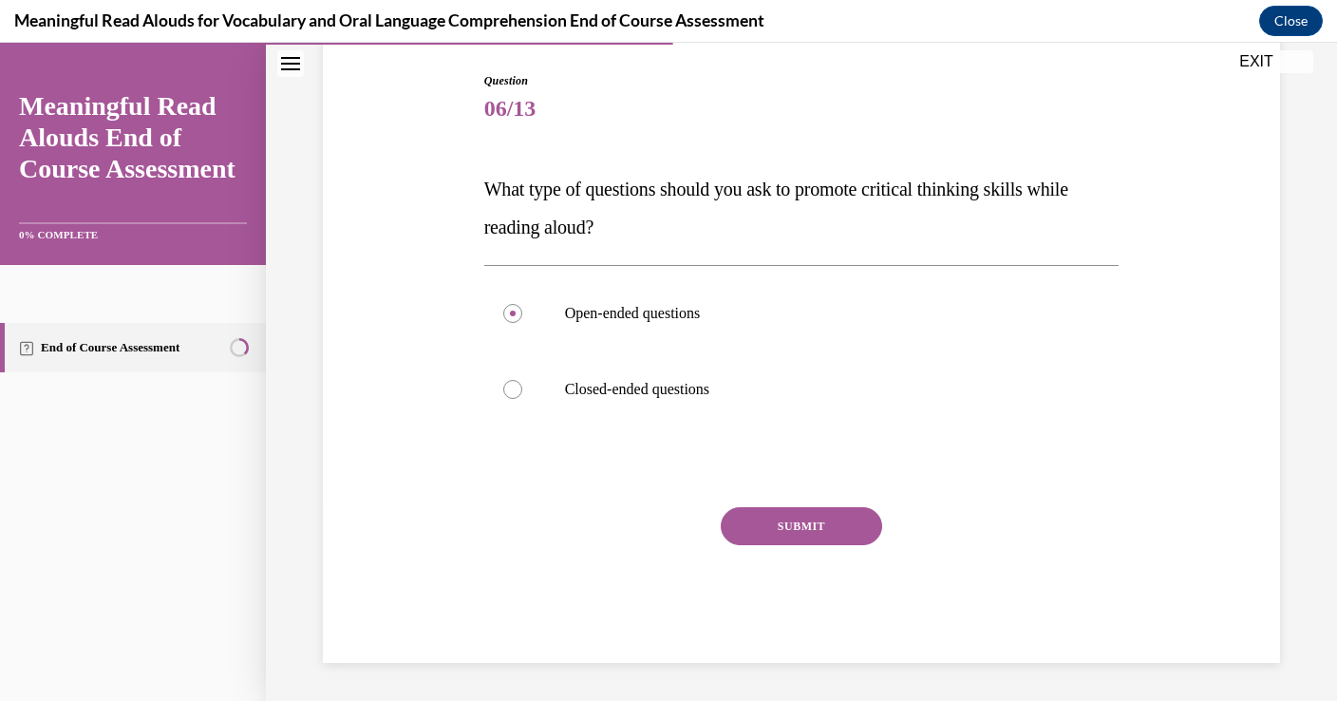
click at [758, 516] on button "SUBMIT" at bounding box center [801, 526] width 161 height 38
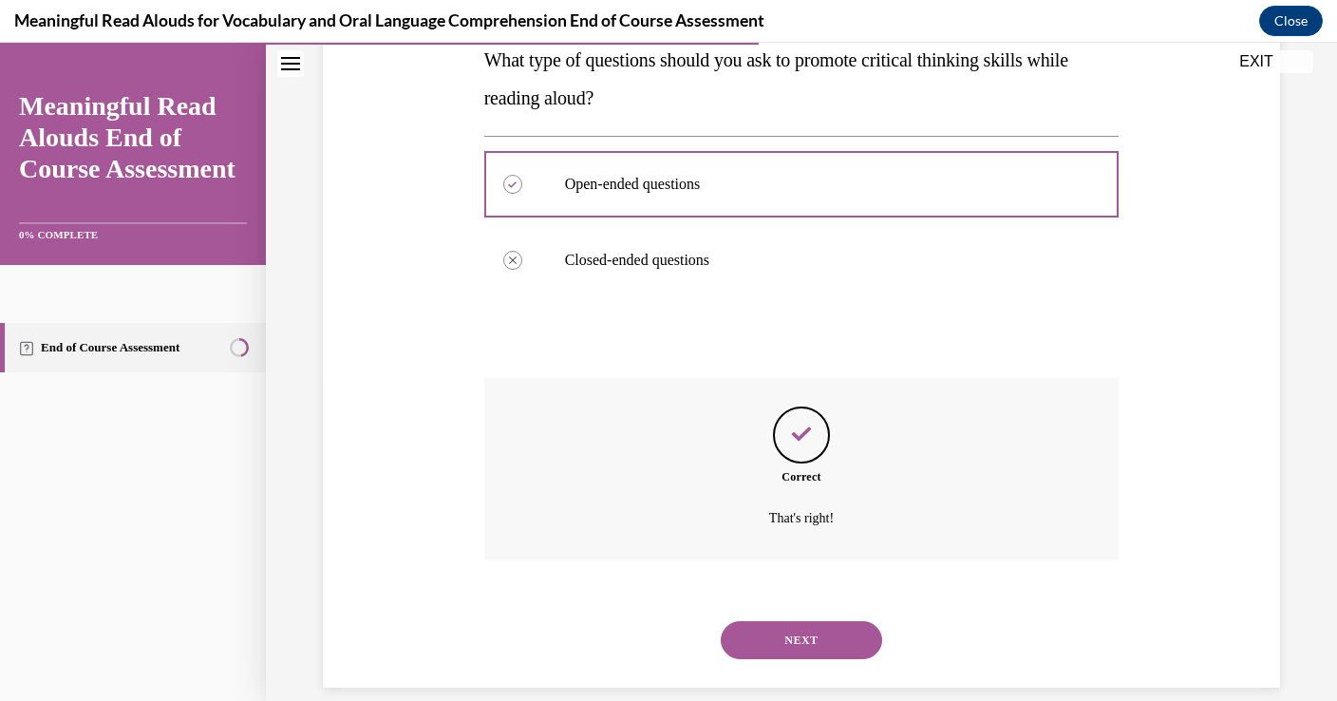
scroll to position [346, 0]
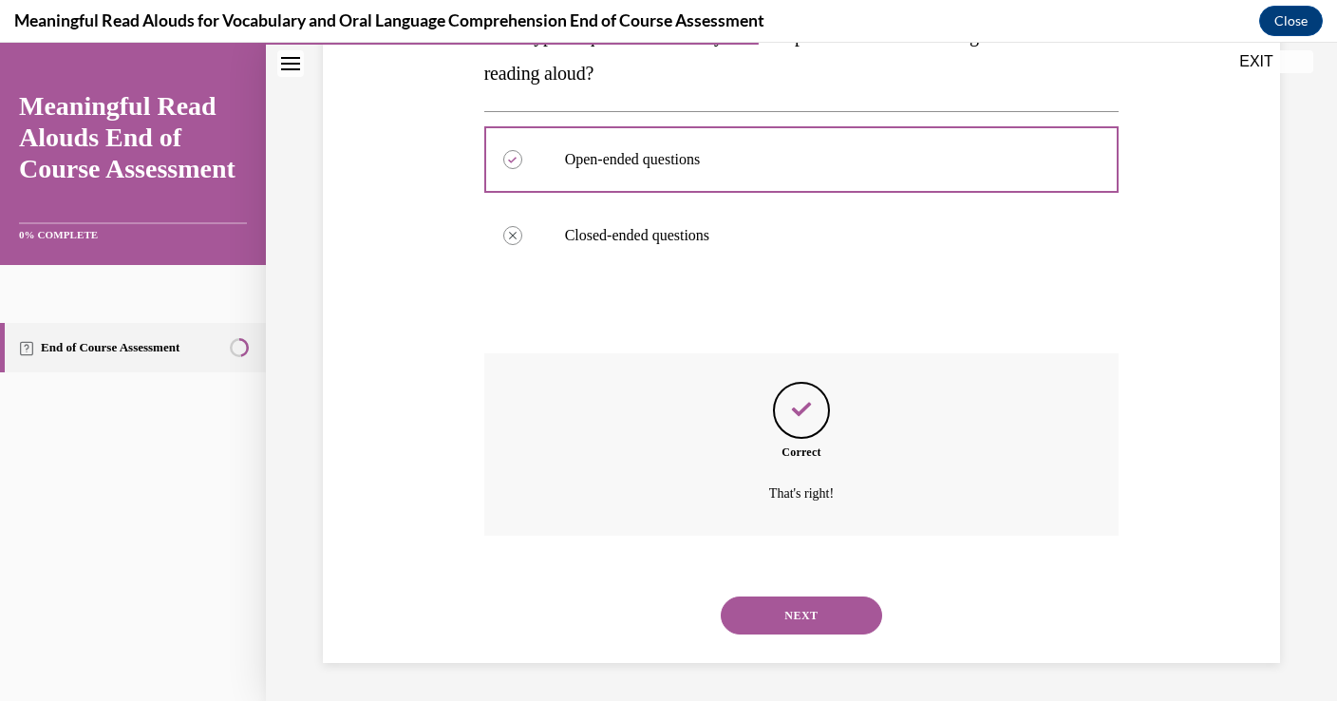
click at [811, 608] on button "NEXT" at bounding box center [801, 615] width 161 height 38
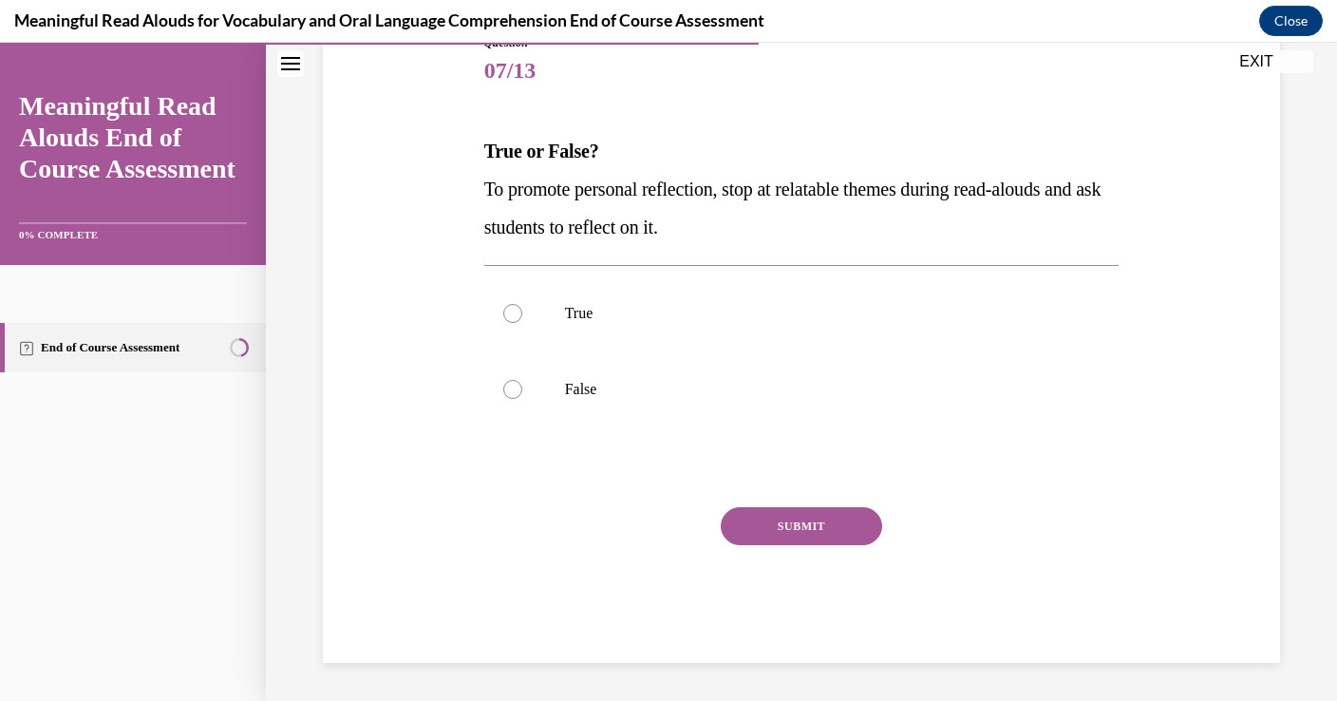
scroll to position [211, 0]
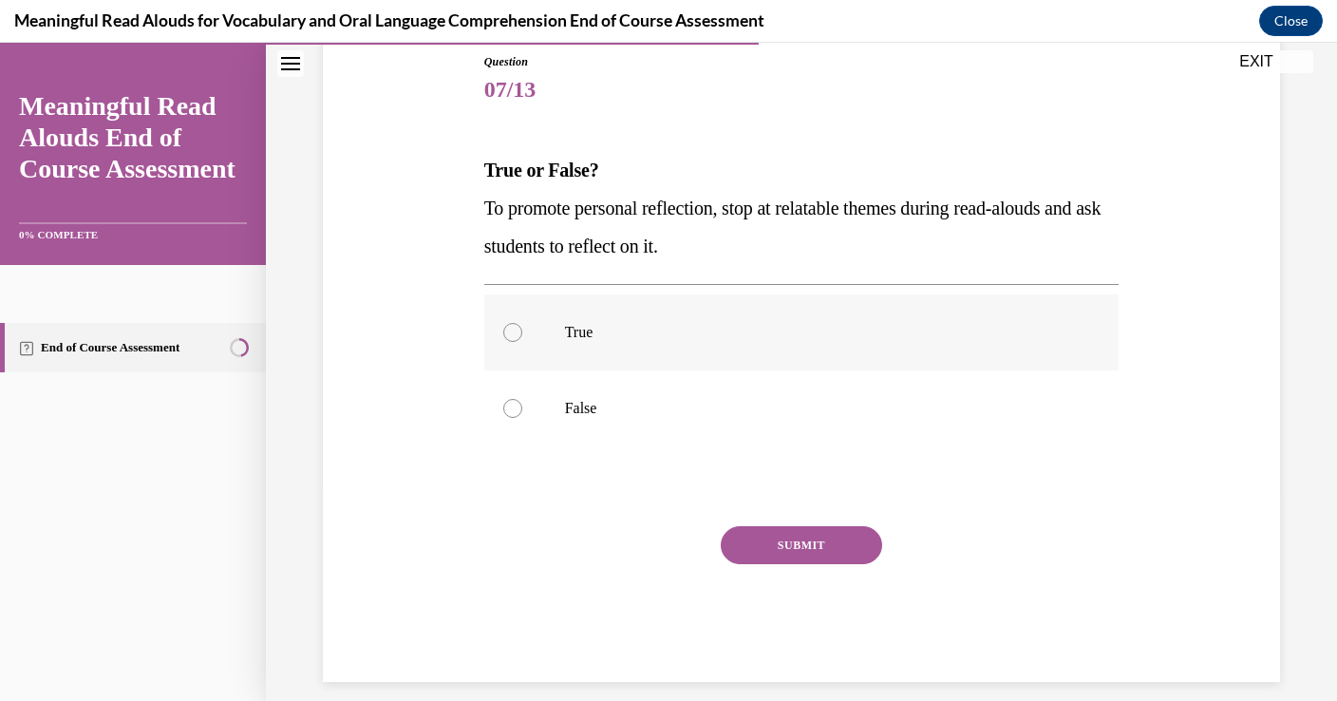
click at [763, 346] on label "True" at bounding box center [801, 332] width 635 height 76
click at [522, 342] on input "True" at bounding box center [512, 332] width 19 height 19
radio input "true"
click at [827, 546] on button "SUBMIT" at bounding box center [801, 545] width 161 height 38
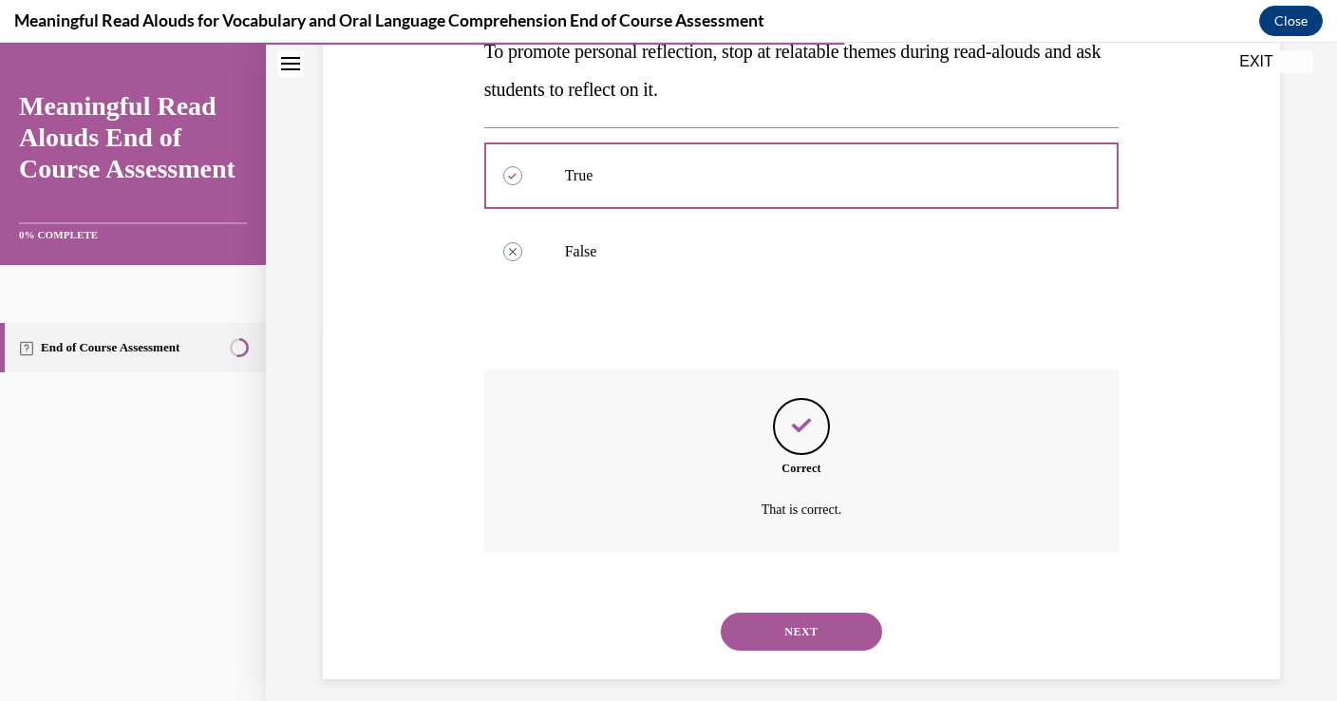
scroll to position [384, 0]
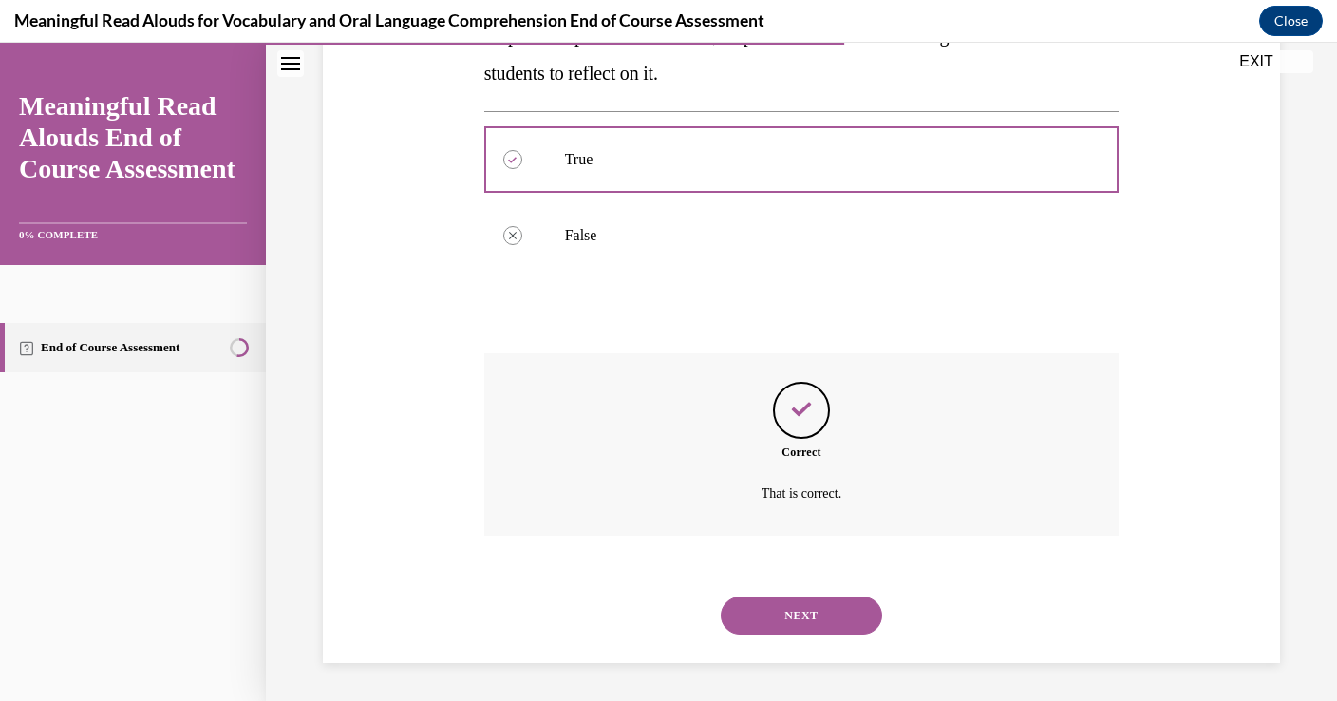
click at [820, 614] on button "NEXT" at bounding box center [801, 615] width 161 height 38
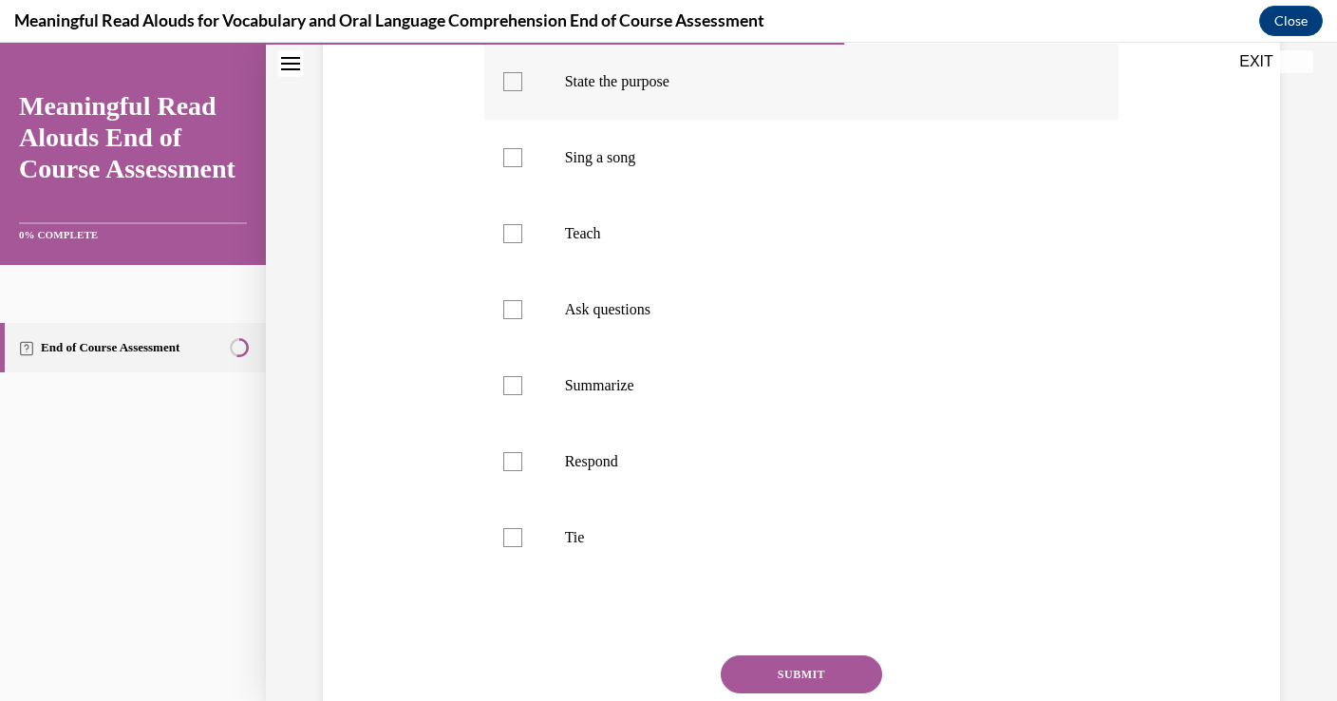
scroll to position [387, 0]
click at [670, 81] on p "State the purpose" at bounding box center [818, 80] width 507 height 19
click at [522, 81] on input "State the purpose" at bounding box center [512, 80] width 19 height 19
checkbox input "true"
click at [826, 685] on button "SUBMIT" at bounding box center [801, 673] width 161 height 38
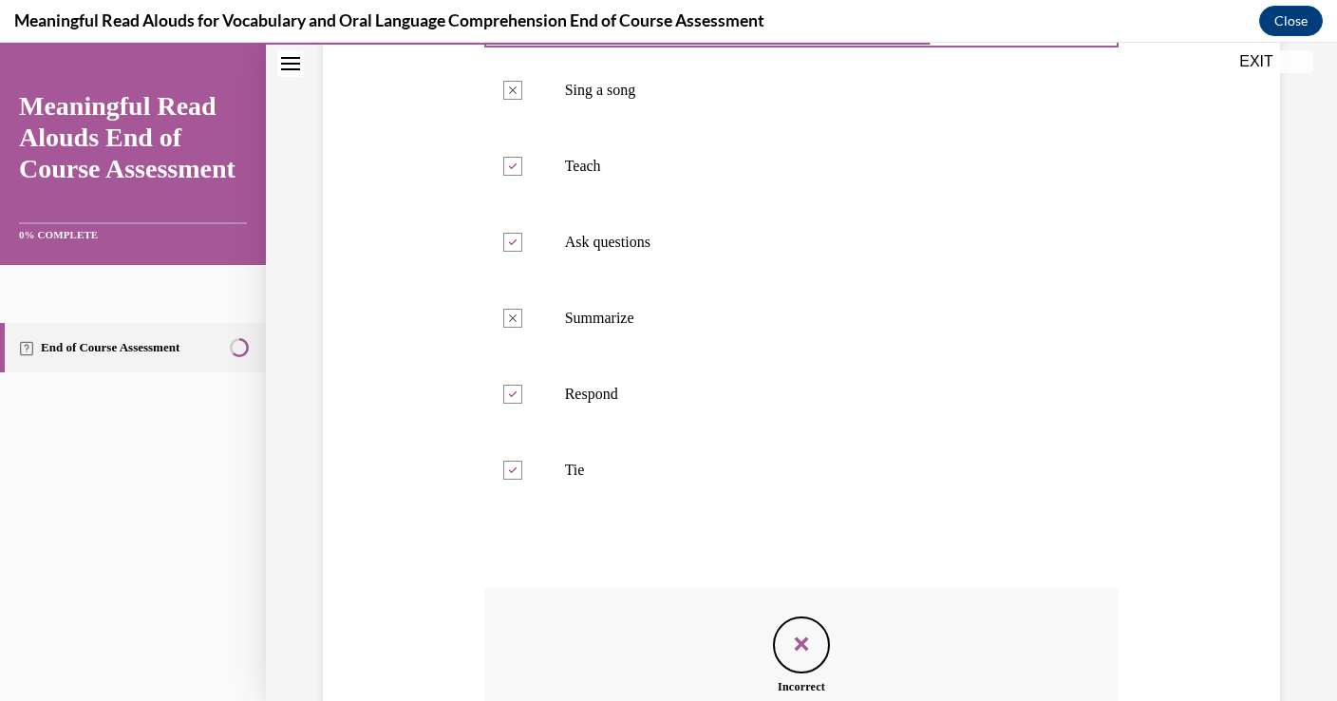
scroll to position [280, 0]
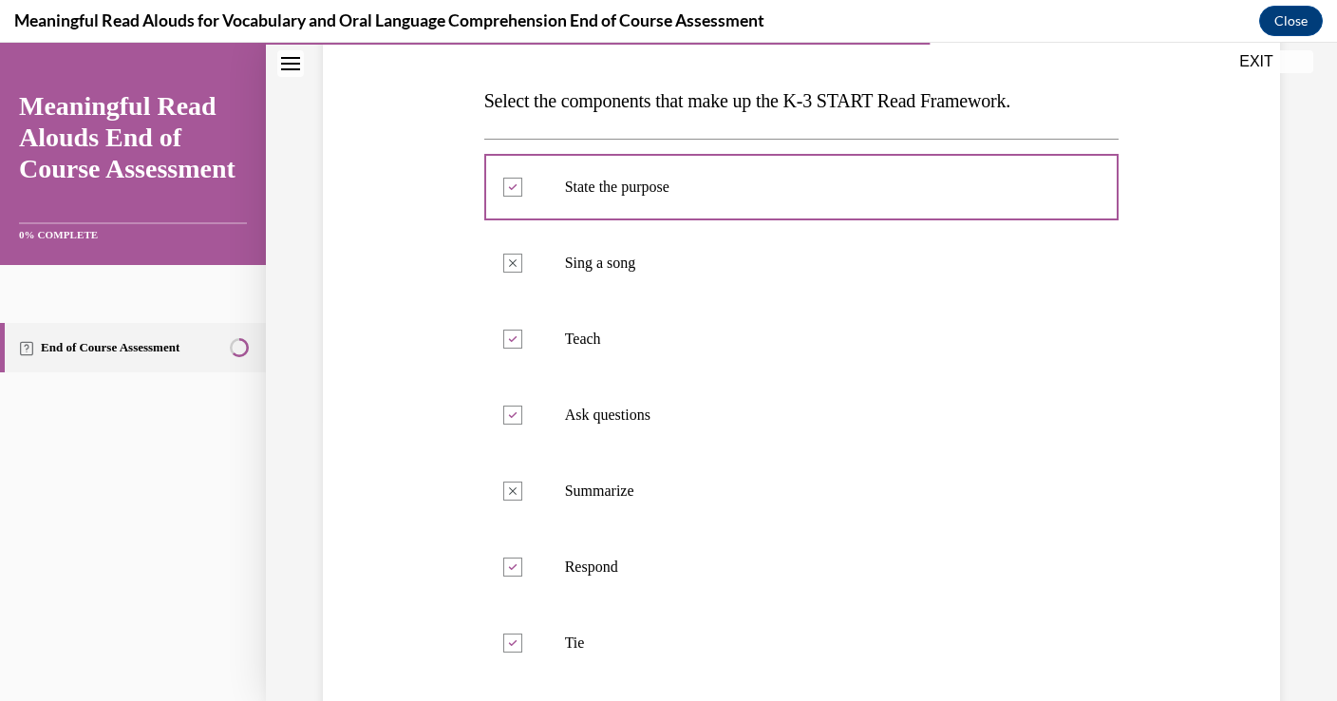
click at [640, 341] on p "Teach" at bounding box center [818, 339] width 507 height 19
click at [656, 419] on p "Ask questions" at bounding box center [818, 415] width 507 height 19
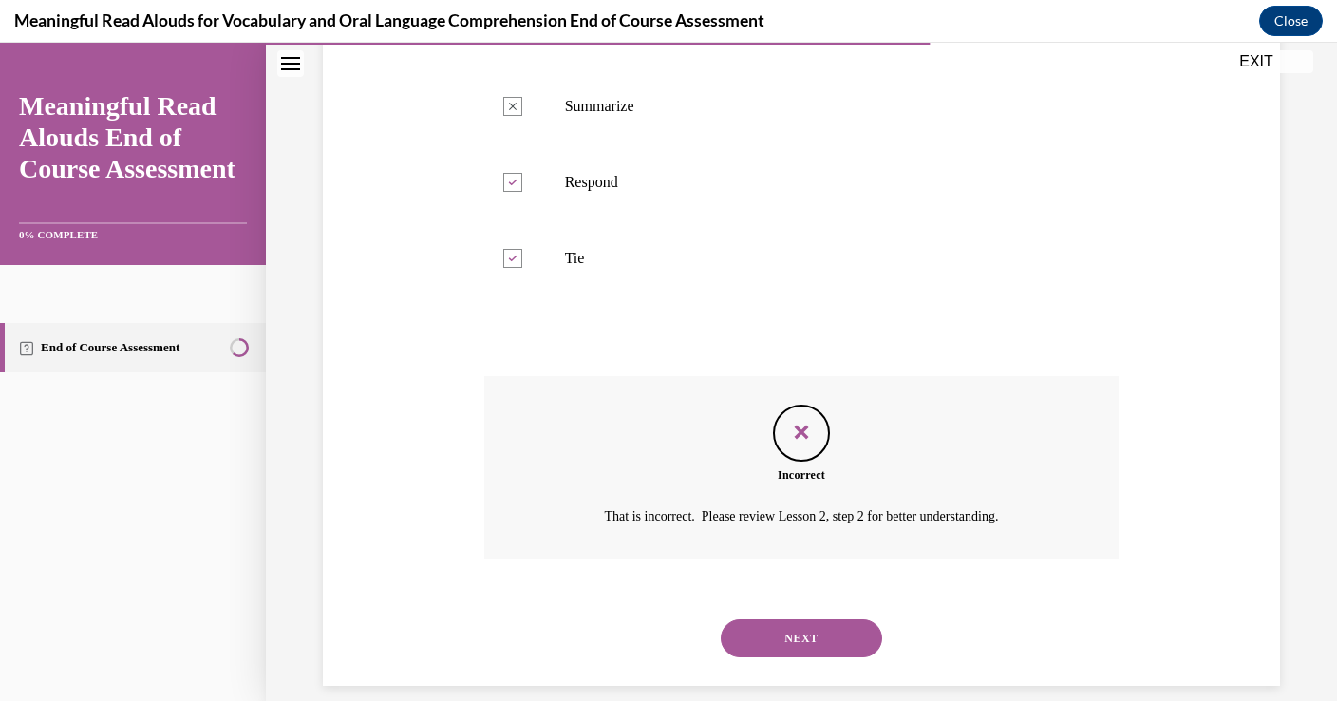
scroll to position [688, 0]
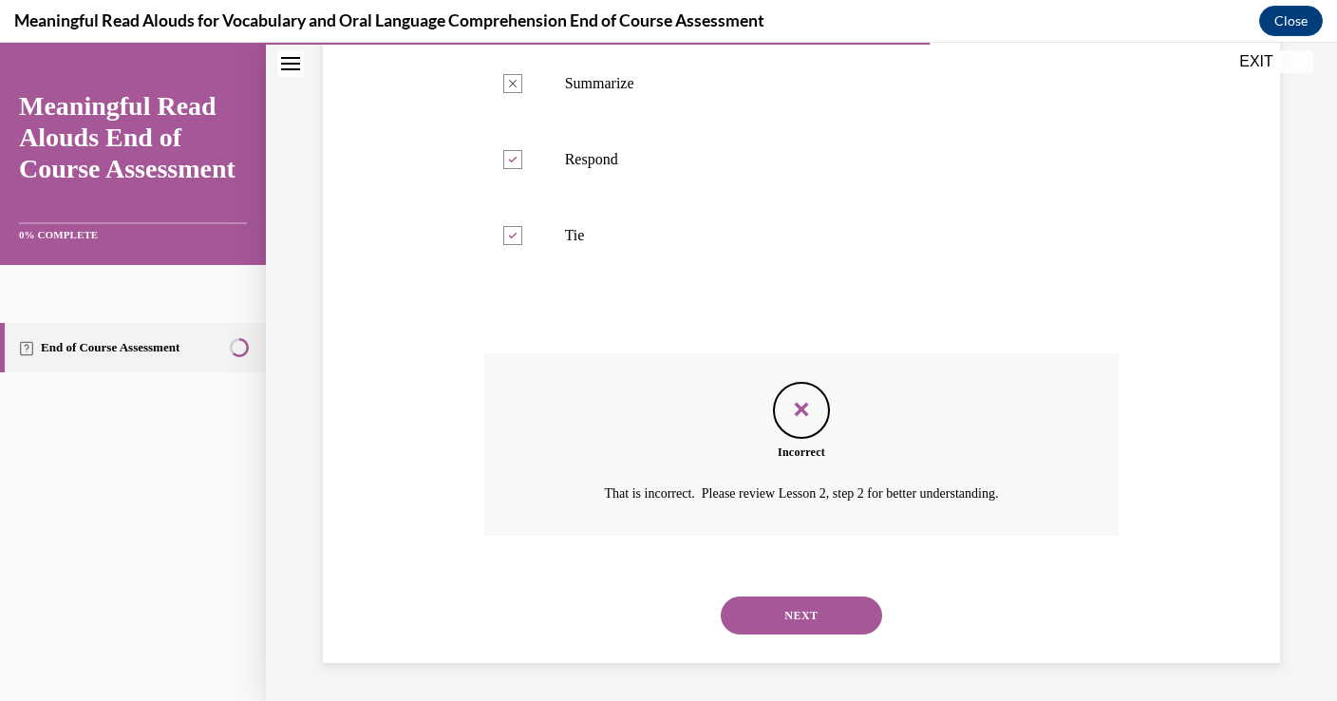
click at [780, 624] on button "NEXT" at bounding box center [801, 615] width 161 height 38
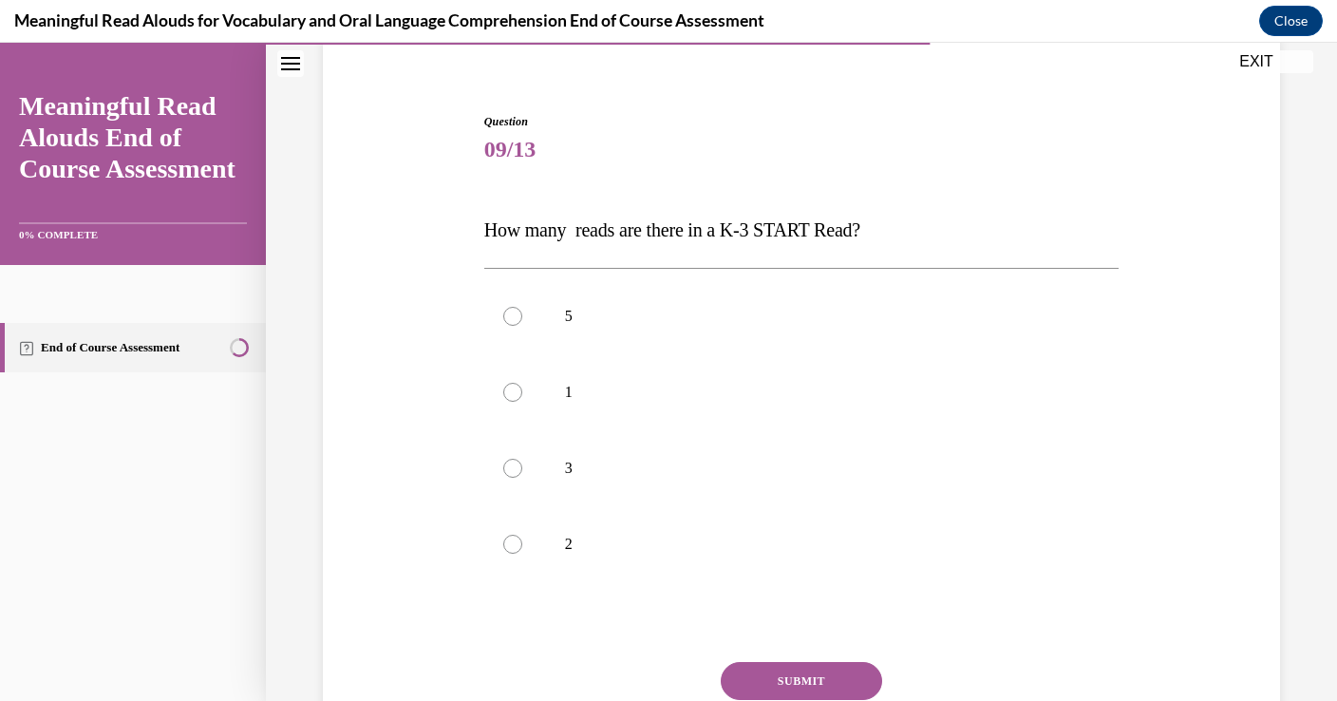
scroll to position [158, 0]
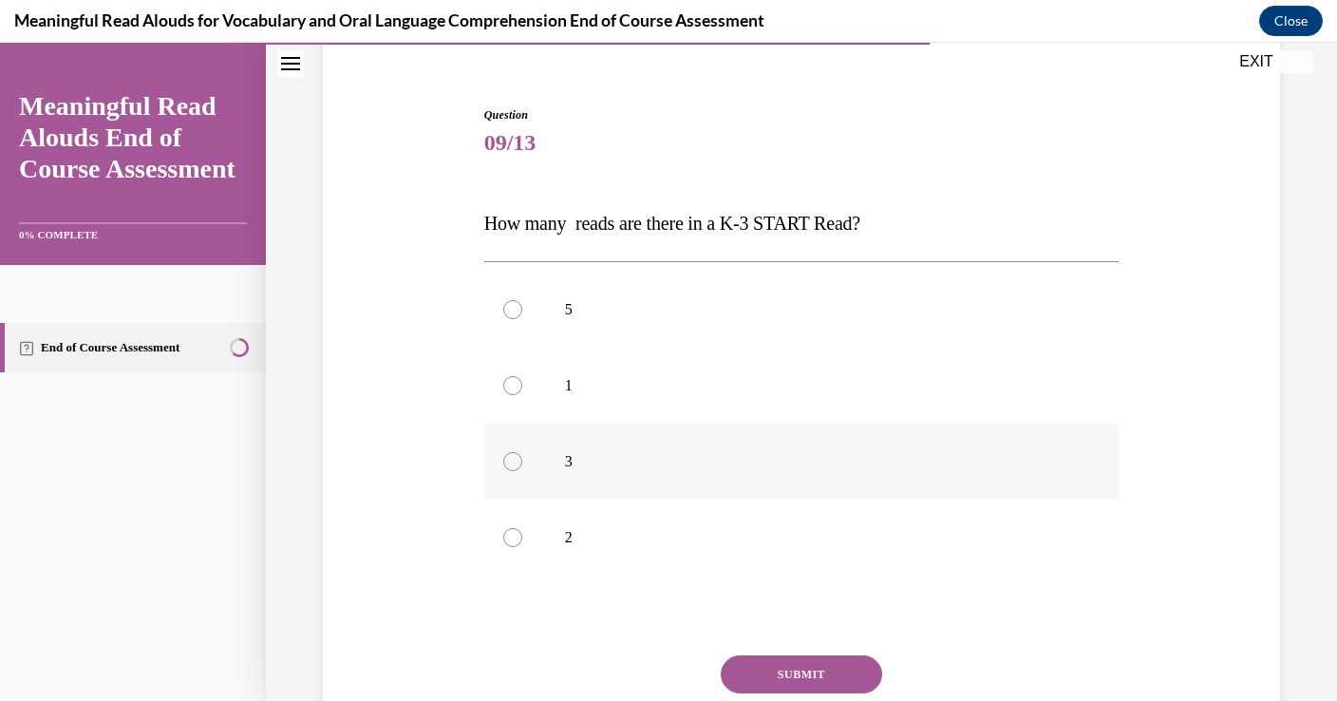
click at [633, 493] on label "3" at bounding box center [801, 462] width 635 height 76
click at [522, 471] on input "3" at bounding box center [512, 461] width 19 height 19
radio input "true"
click at [763, 670] on button "SUBMIT" at bounding box center [801, 674] width 161 height 38
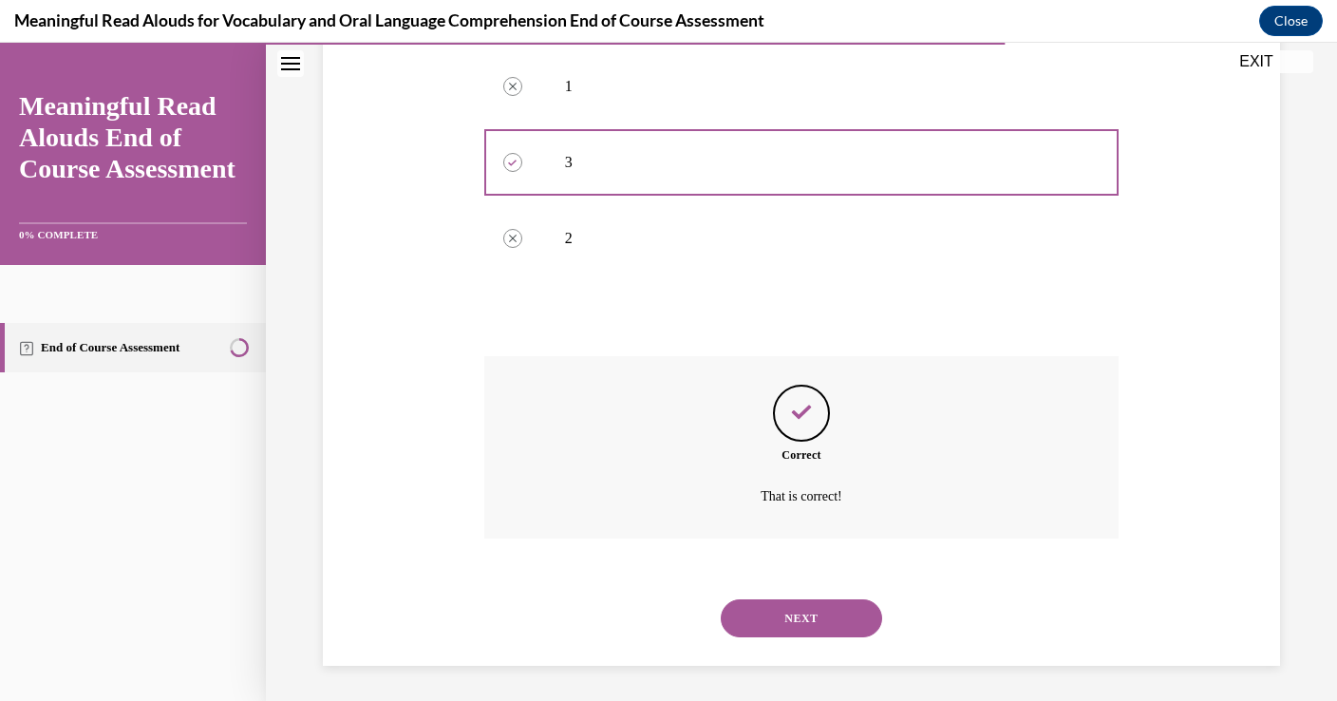
scroll to position [460, 0]
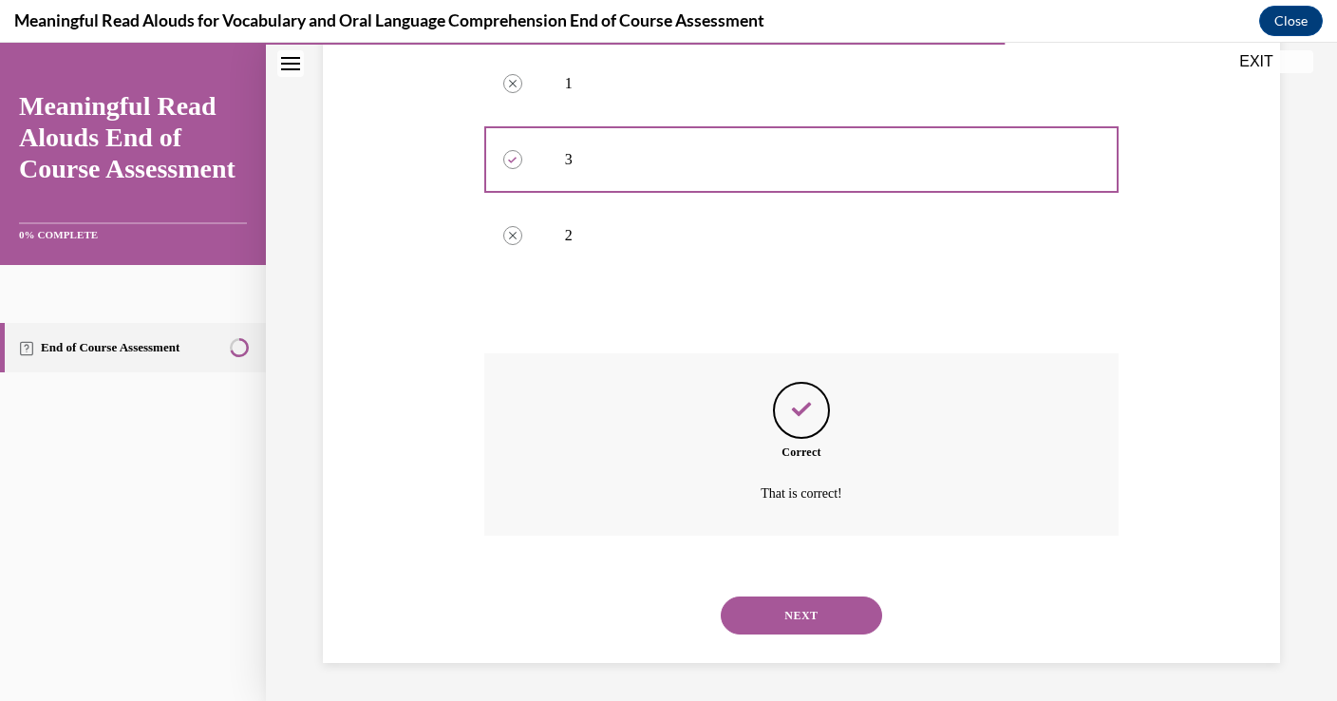
click at [782, 635] on div "NEXT" at bounding box center [801, 615] width 635 height 76
click at [784, 618] on button "NEXT" at bounding box center [801, 615] width 161 height 38
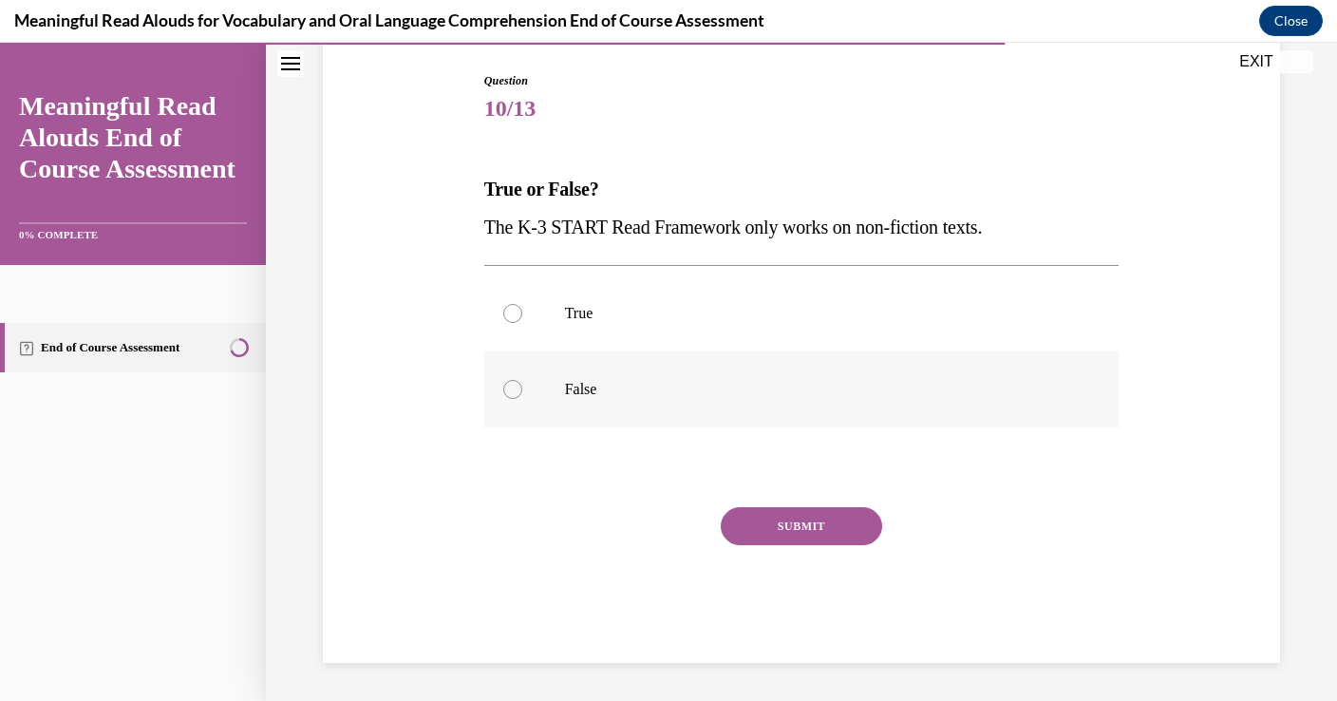
click at [596, 390] on p "False" at bounding box center [818, 389] width 507 height 19
click at [522, 390] on input "False" at bounding box center [512, 389] width 19 height 19
radio input "true"
click at [827, 526] on button "SUBMIT" at bounding box center [801, 526] width 161 height 38
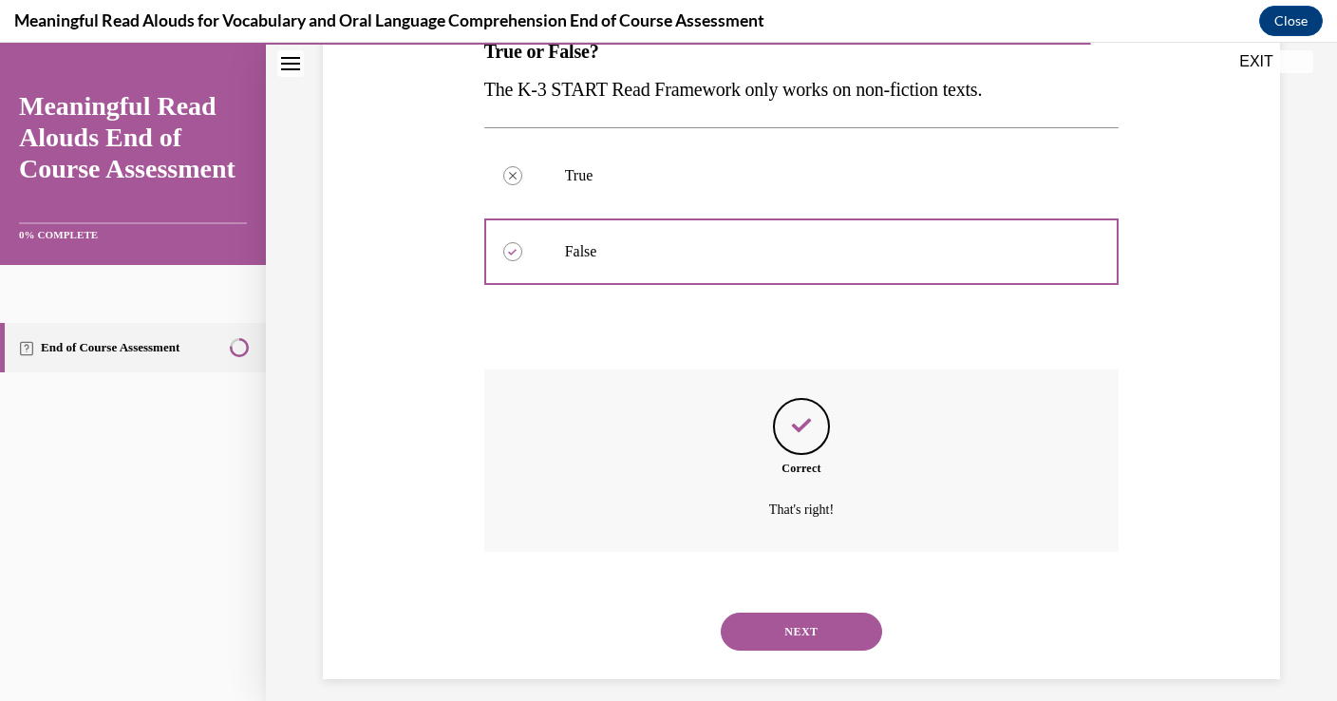
scroll to position [346, 0]
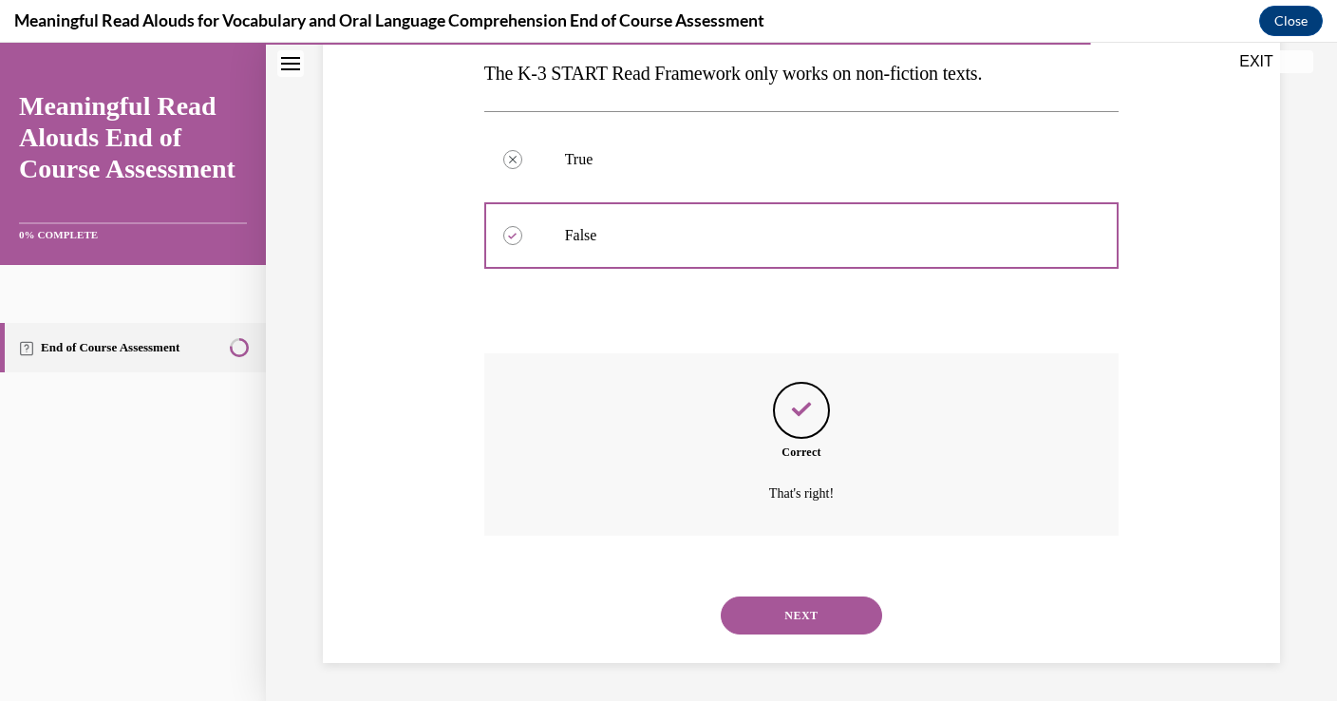
click at [820, 614] on button "NEXT" at bounding box center [801, 615] width 161 height 38
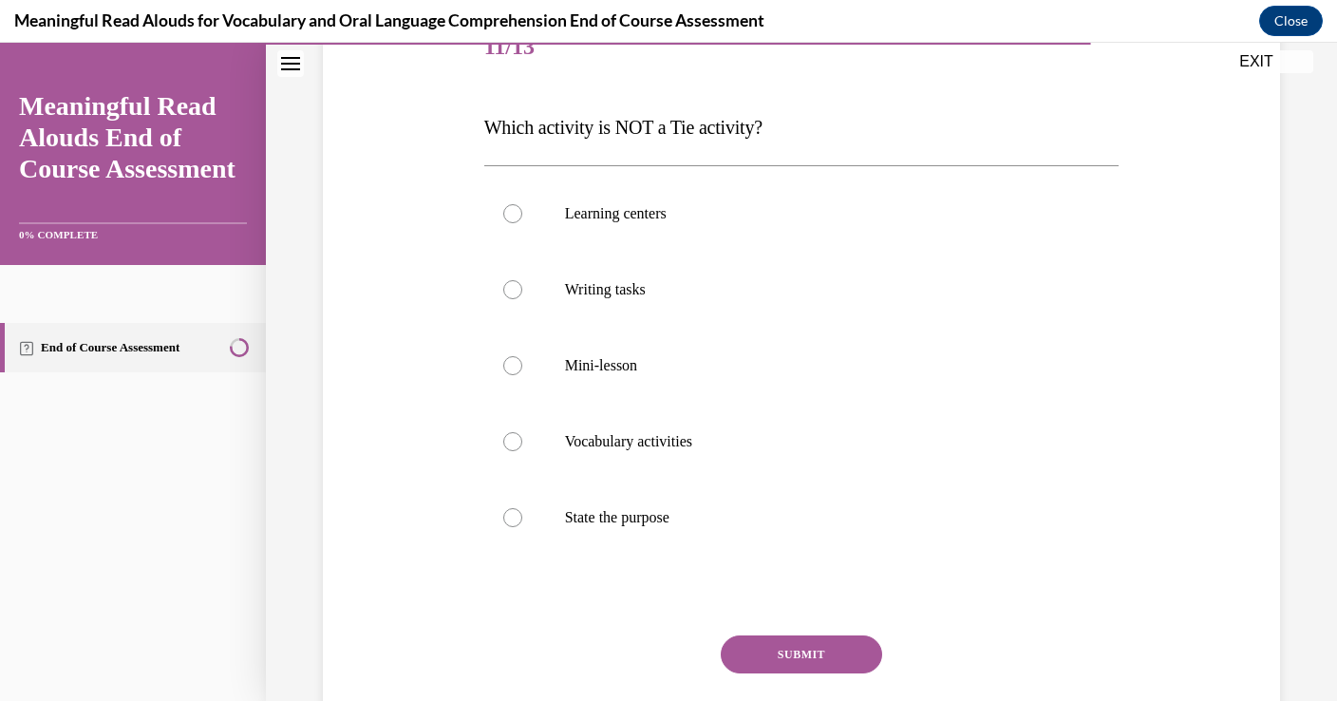
scroll to position [255, 0]
click at [651, 522] on p "State the purpose" at bounding box center [818, 516] width 507 height 19
click at [522, 522] on input "State the purpose" at bounding box center [512, 516] width 19 height 19
radio input "true"
click at [788, 662] on button "SUBMIT" at bounding box center [801, 653] width 161 height 38
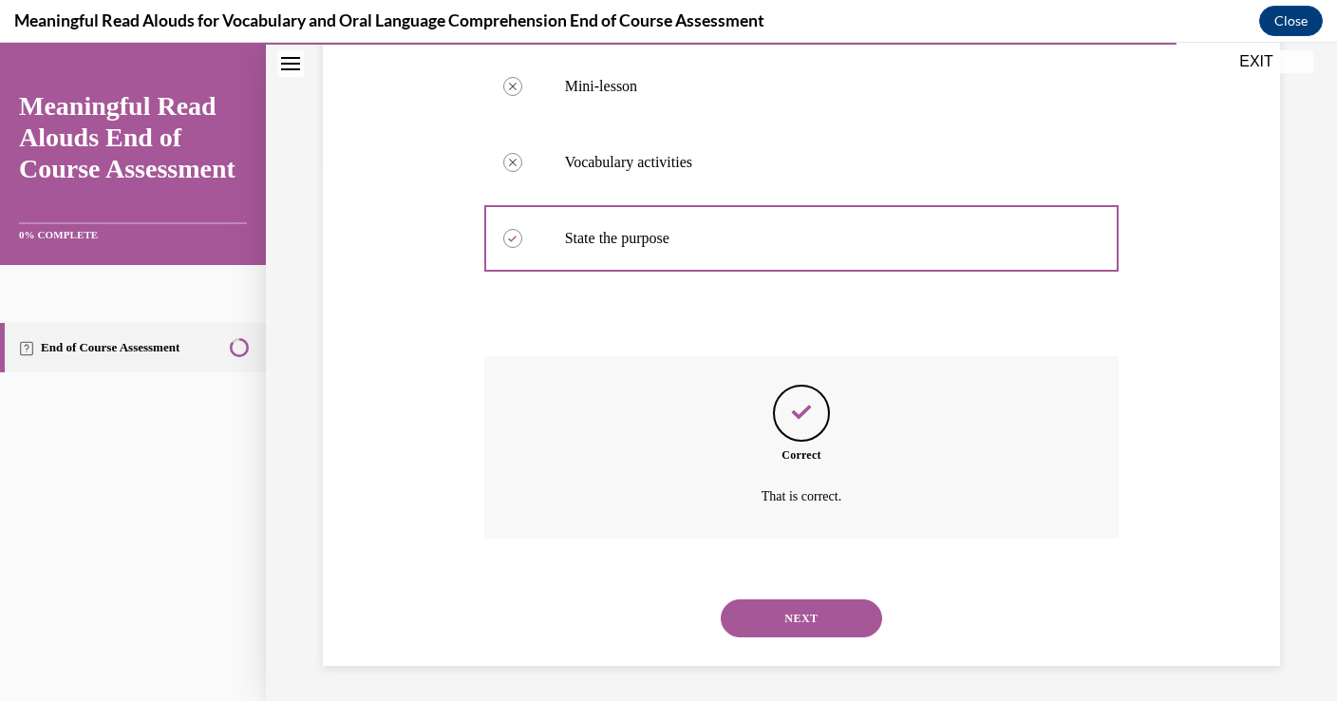
scroll to position [536, 0]
click at [795, 636] on div "NEXT" at bounding box center [801, 615] width 635 height 76
click at [800, 623] on button "NEXT" at bounding box center [801, 615] width 161 height 38
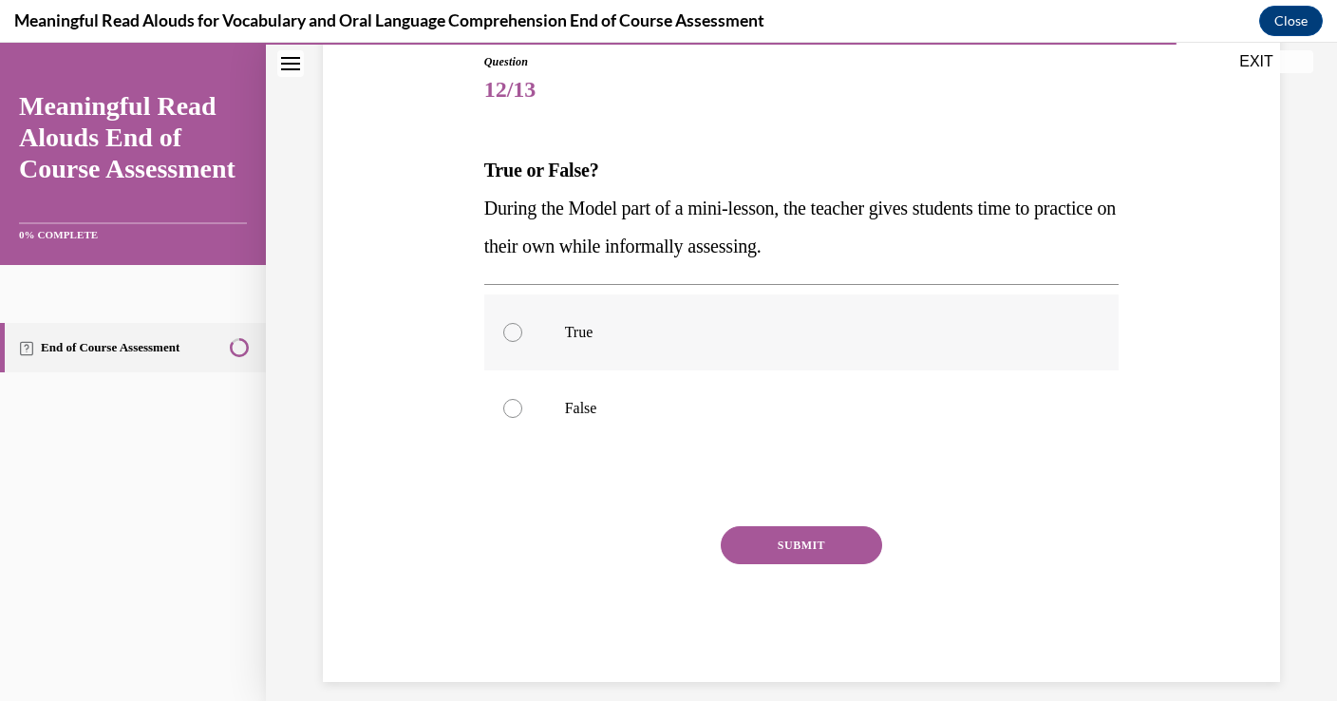
click at [664, 337] on p "True" at bounding box center [818, 332] width 507 height 19
click at [522, 337] on input "True" at bounding box center [512, 332] width 19 height 19
radio input "true"
click at [786, 541] on button "SUBMIT" at bounding box center [801, 545] width 161 height 38
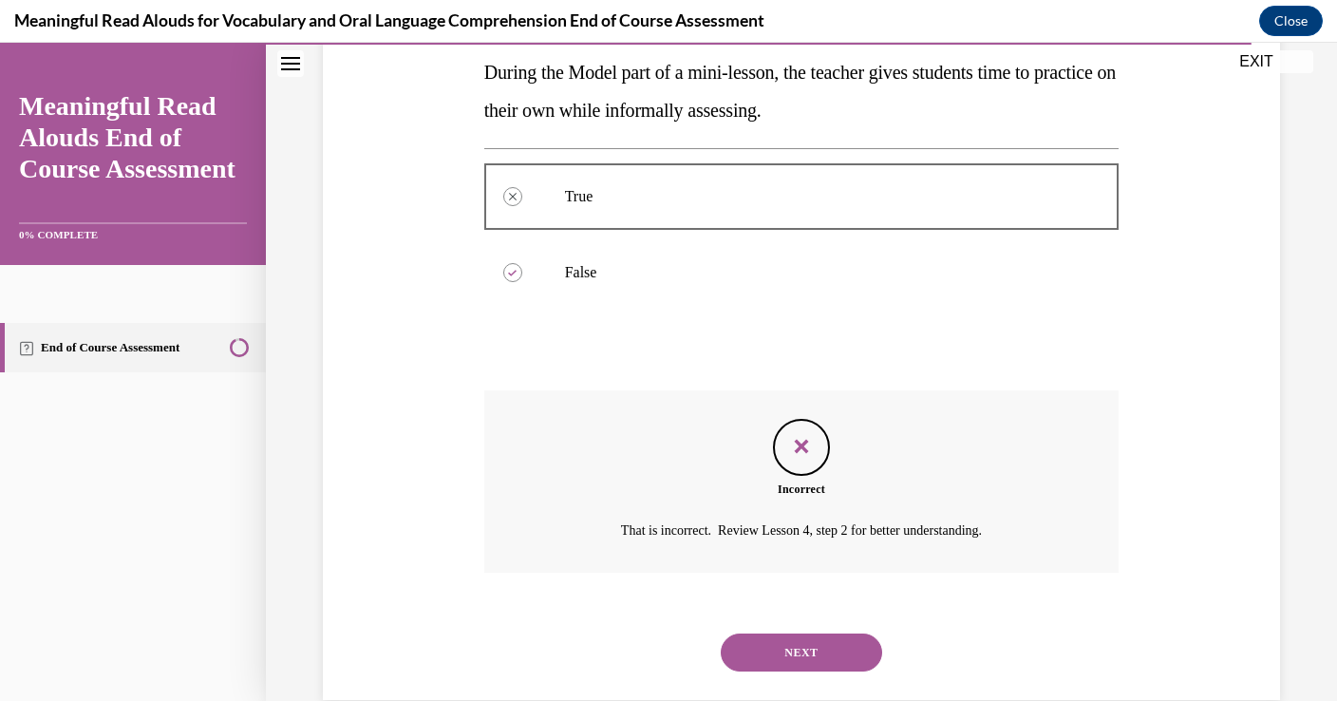
scroll to position [384, 0]
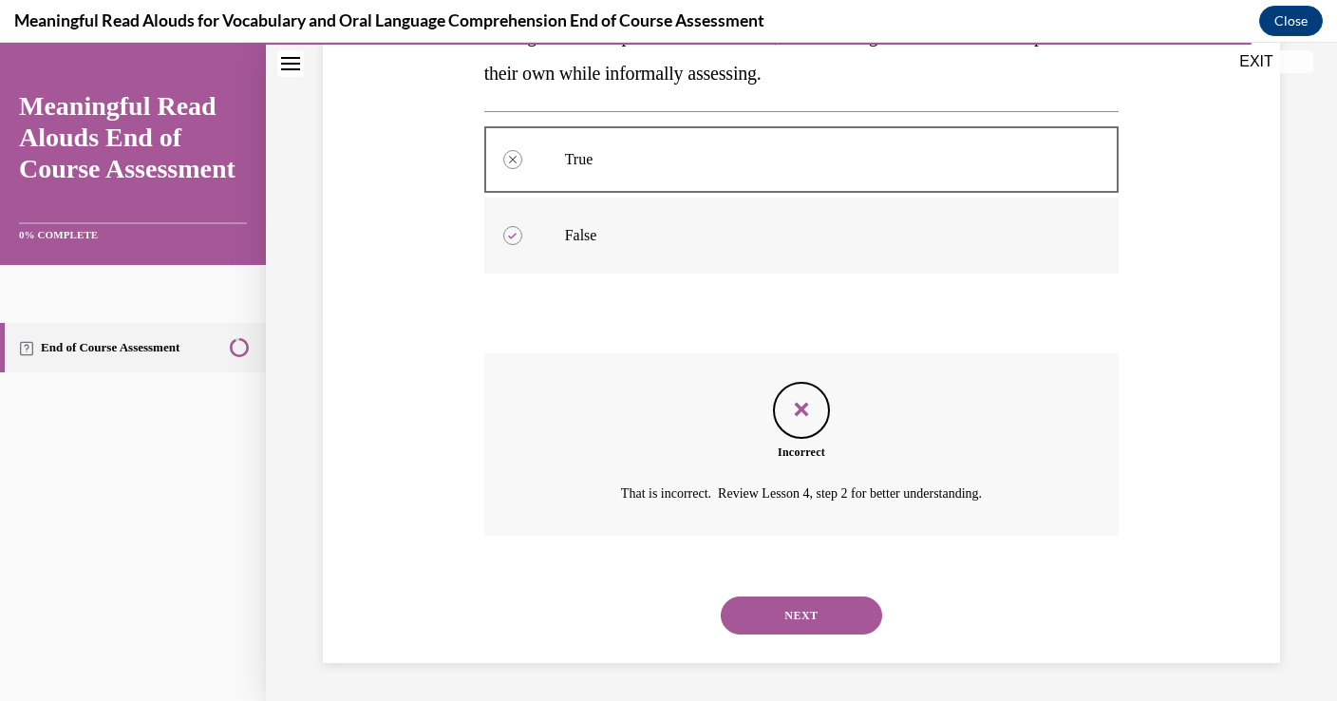
click at [614, 213] on label "False" at bounding box center [801, 236] width 635 height 76
click at [803, 622] on button "NEXT" at bounding box center [801, 615] width 161 height 38
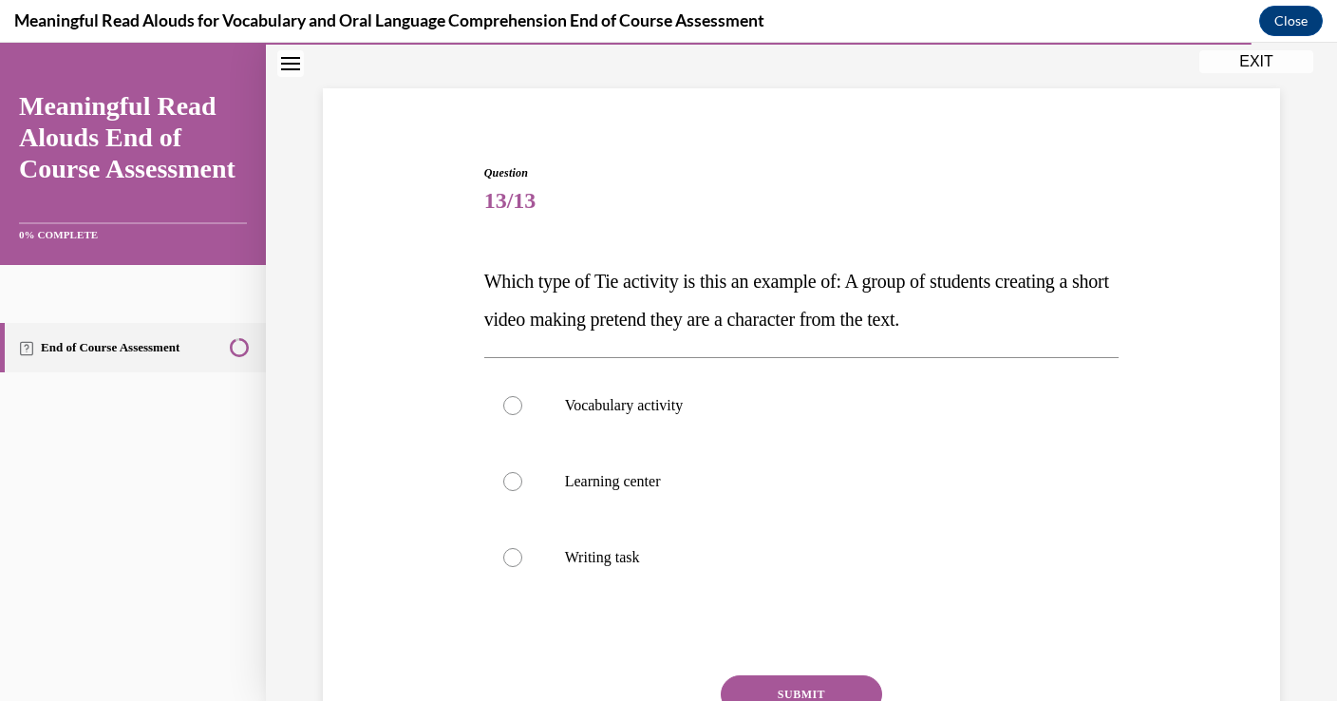
scroll to position [119, 0]
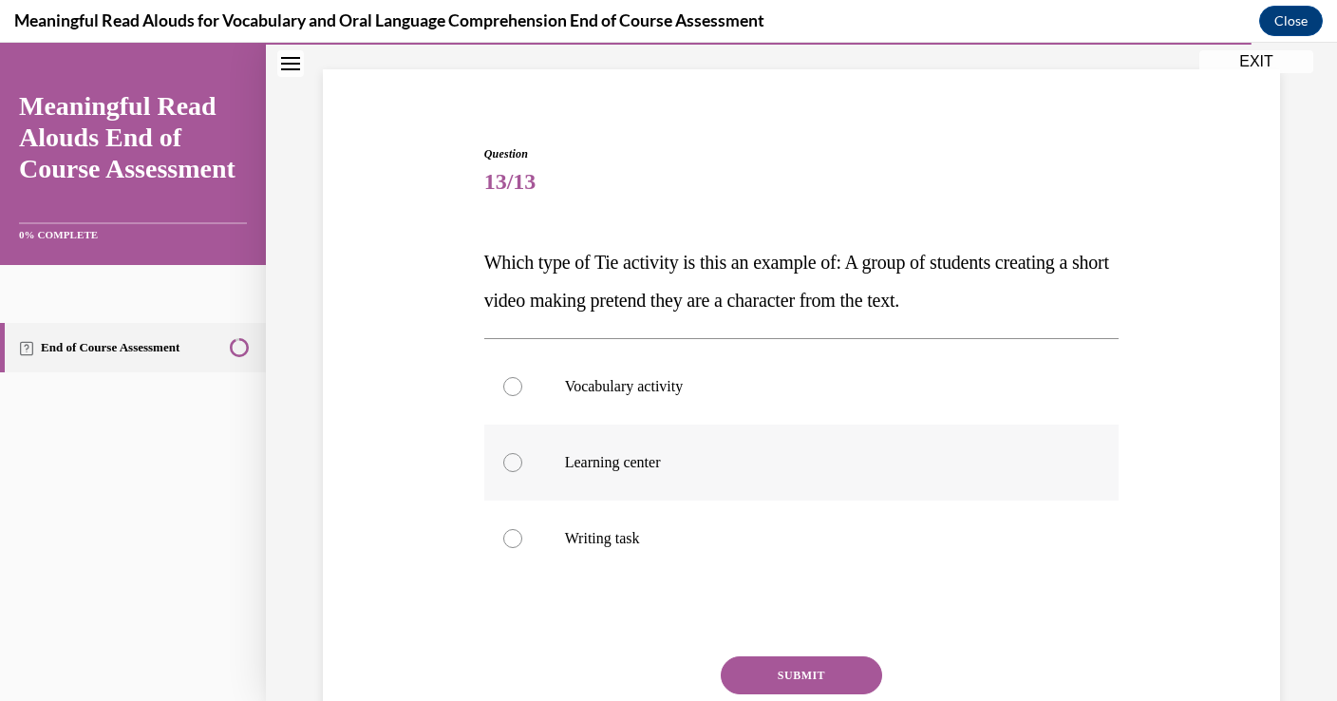
click at [748, 475] on label "Learning center" at bounding box center [801, 463] width 635 height 76
click at [522, 472] on input "Learning center" at bounding box center [512, 462] width 19 height 19
radio input "true"
click at [796, 665] on button "SUBMIT" at bounding box center [801, 675] width 161 height 38
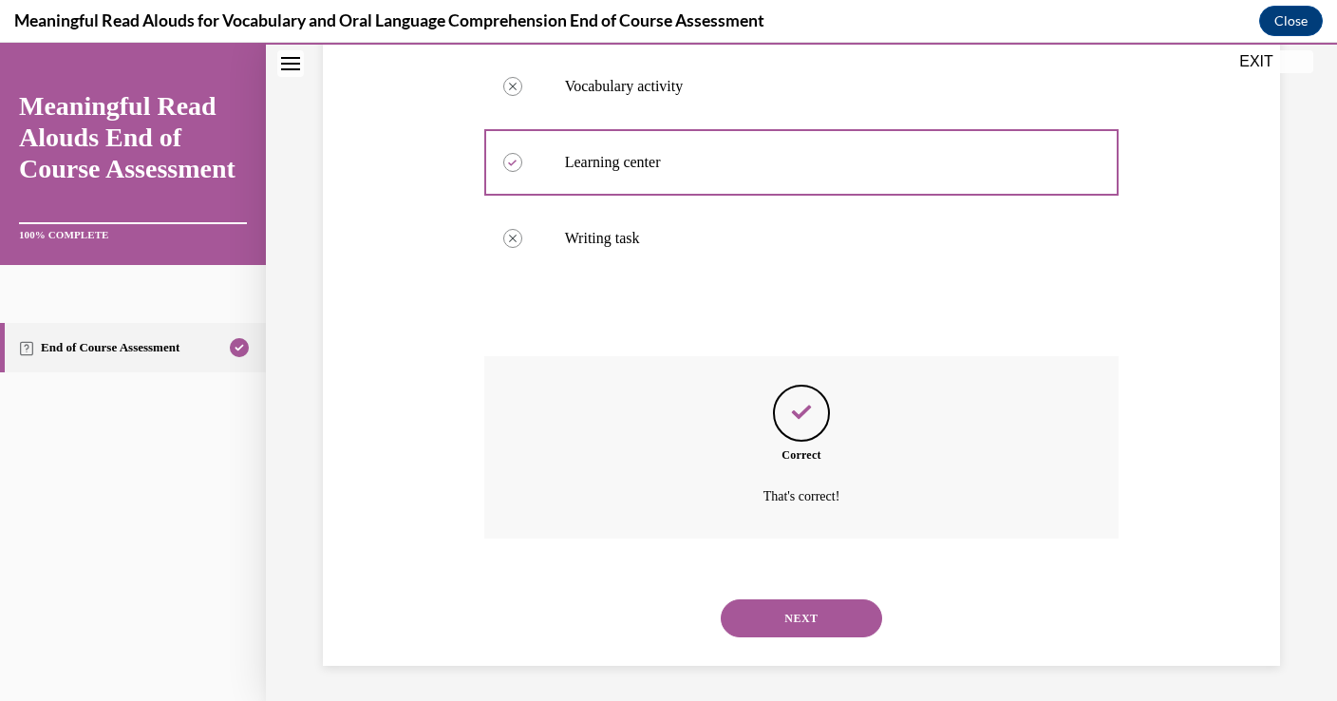
scroll to position [422, 0]
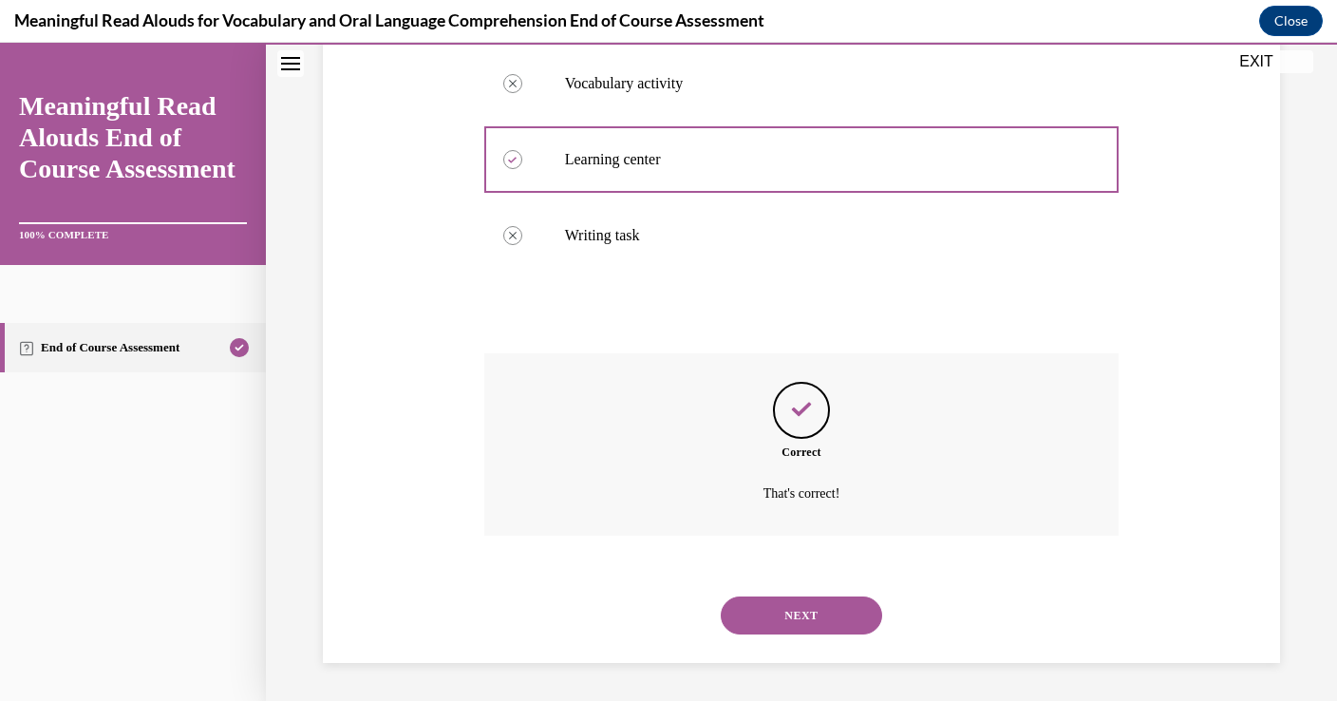
click at [804, 636] on div "NEXT" at bounding box center [801, 615] width 635 height 76
click at [806, 628] on button "NEXT" at bounding box center [801, 615] width 161 height 38
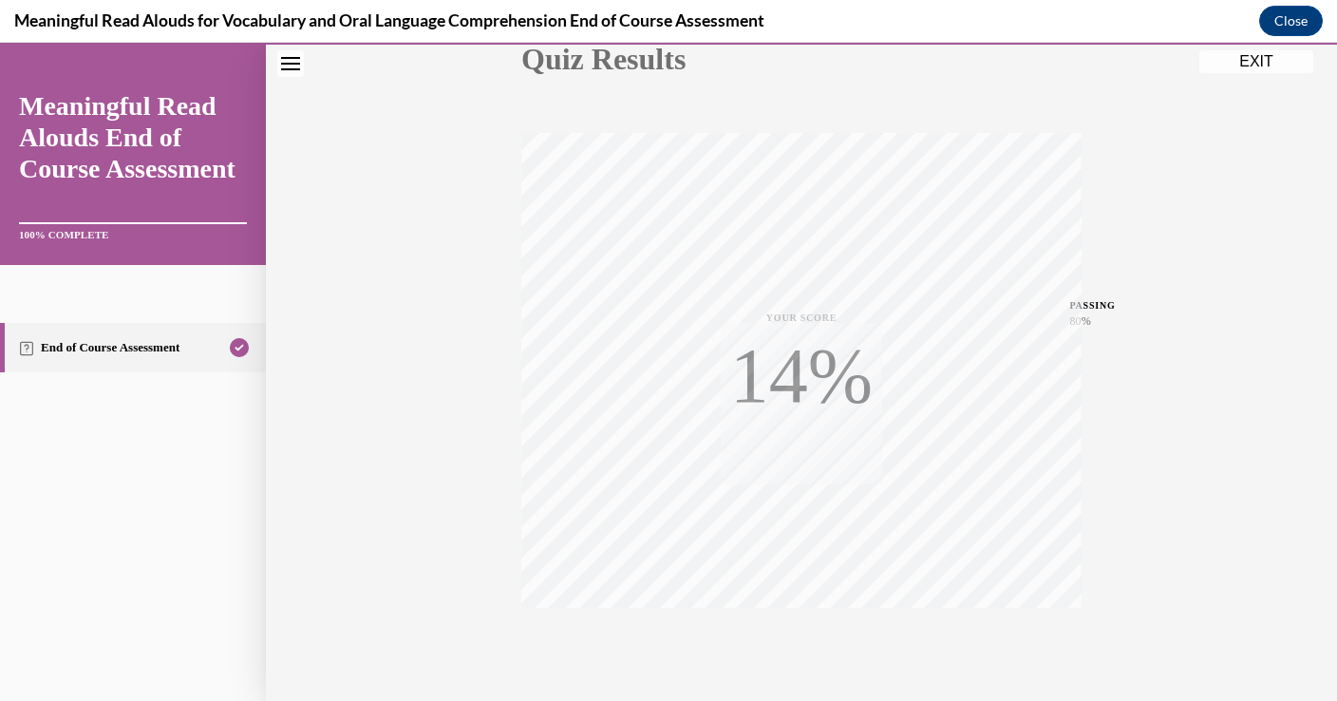
scroll to position [315, 0]
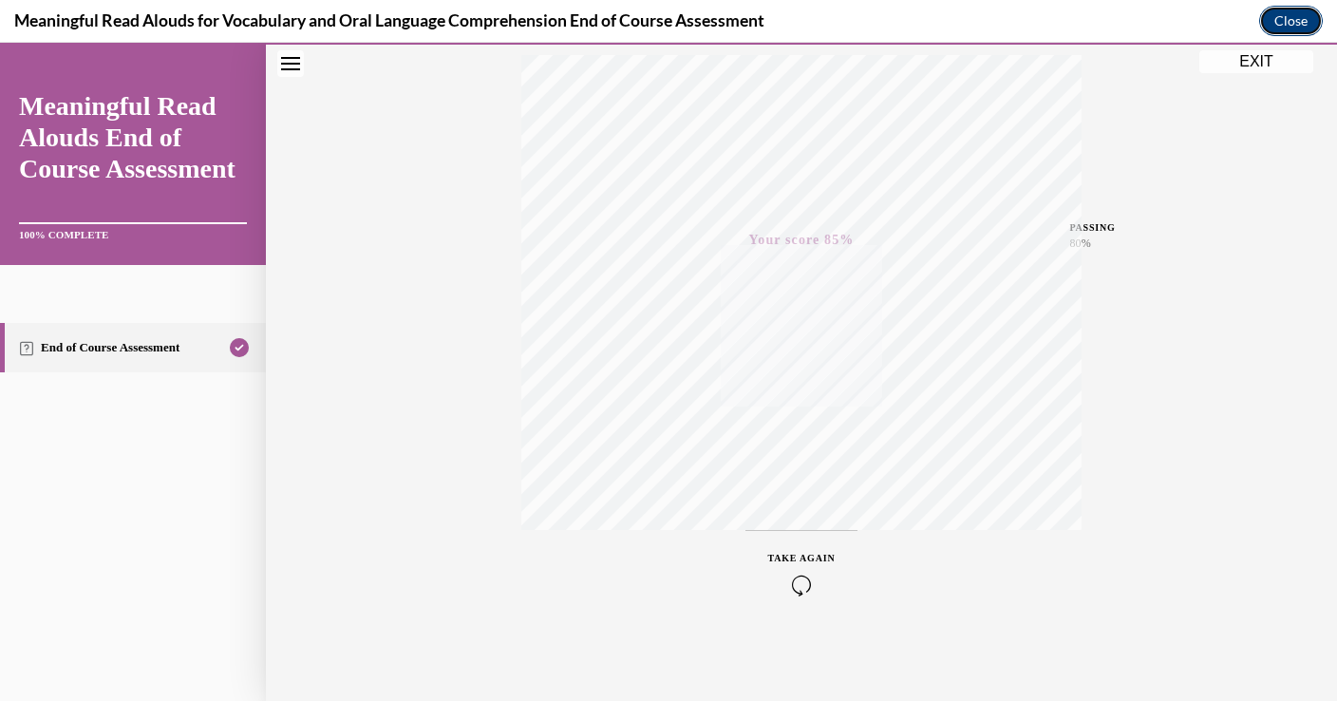
click at [1284, 22] on button "Close" at bounding box center [1291, 21] width 64 height 30
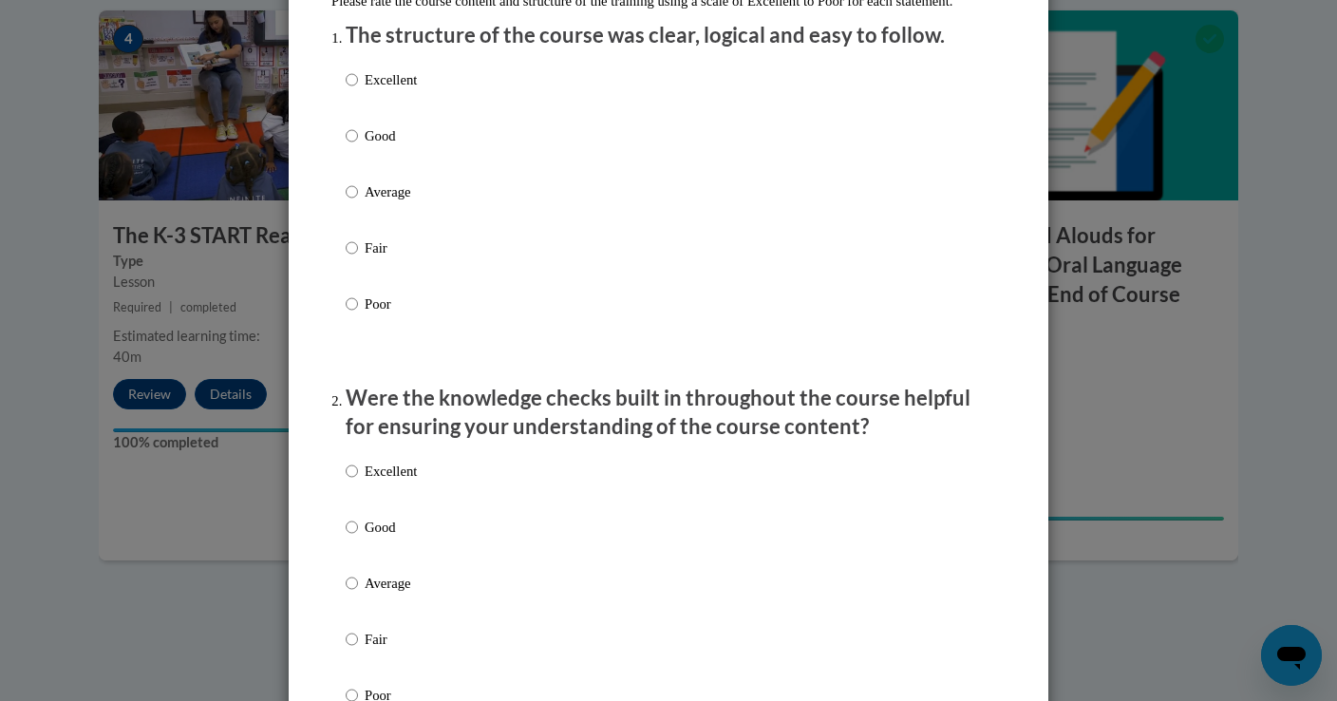
scroll to position [0, 0]
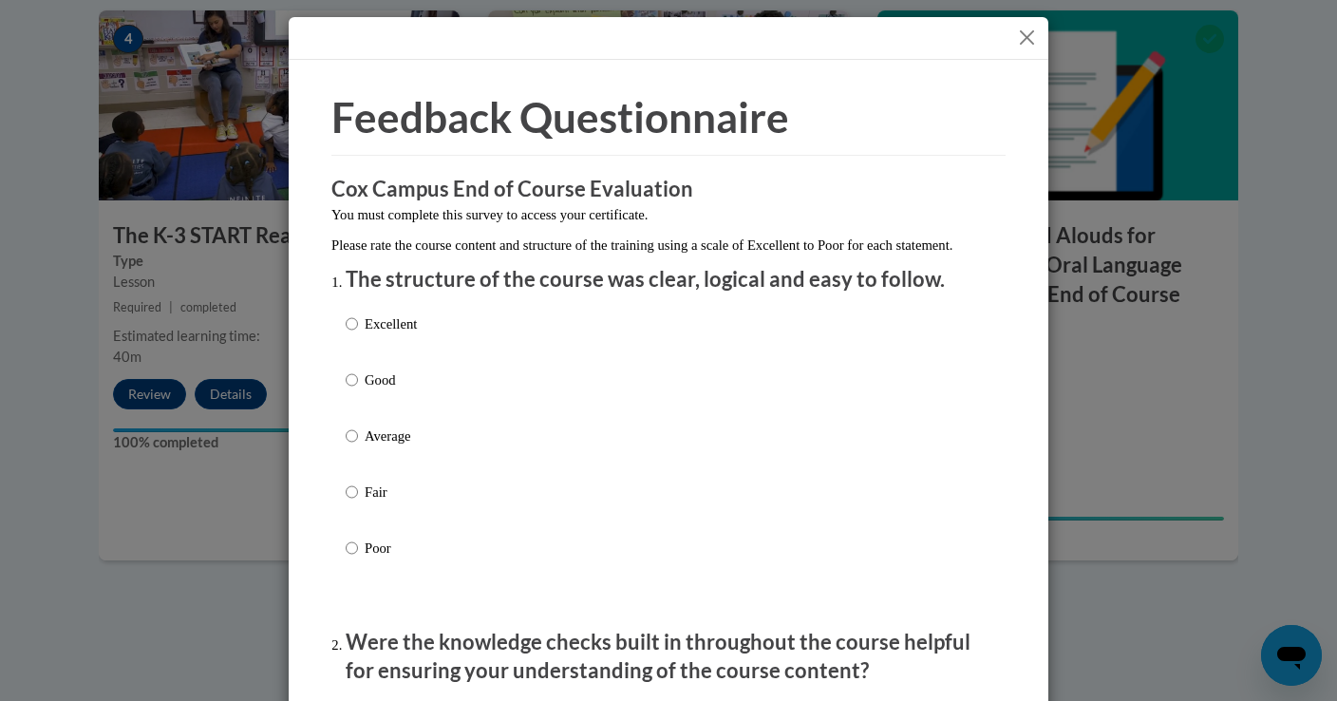
click at [390, 334] on p "Excellent" at bounding box center [391, 323] width 52 height 21
click at [358, 334] on input "Excellent" at bounding box center [352, 323] width 12 height 21
radio input "true"
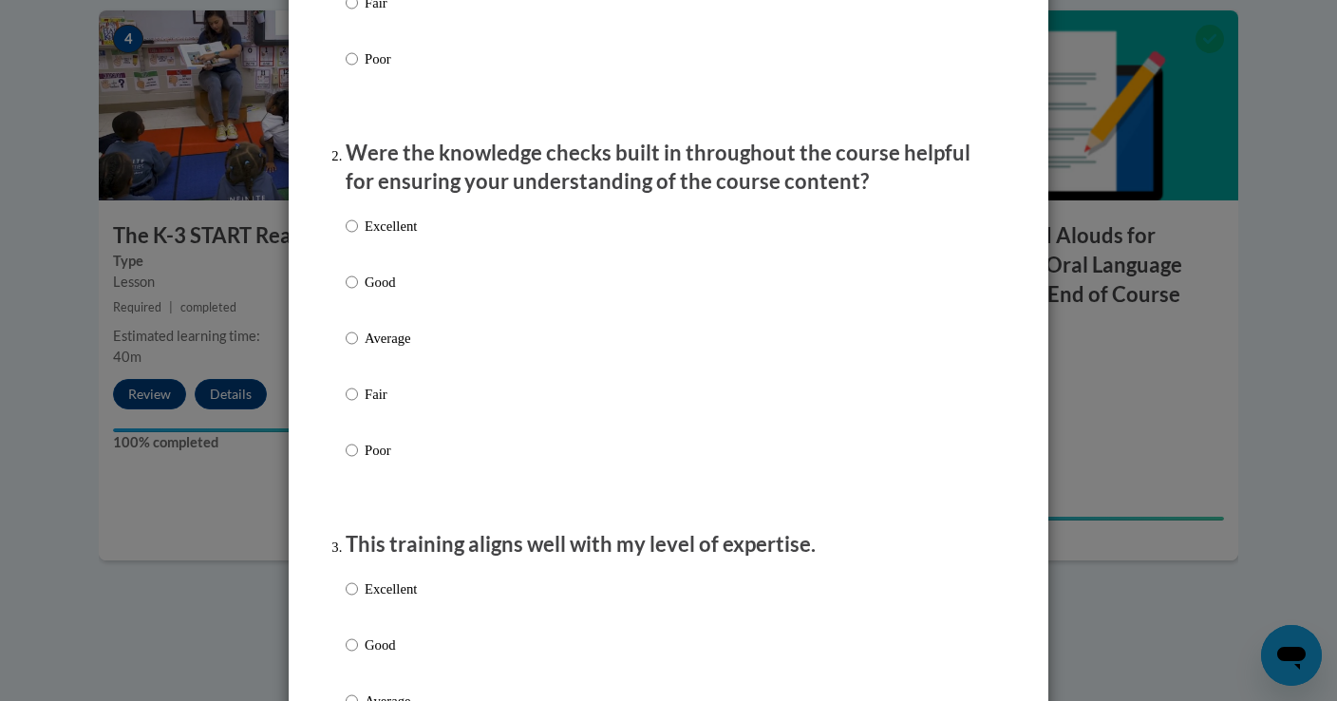
scroll to position [493, 0]
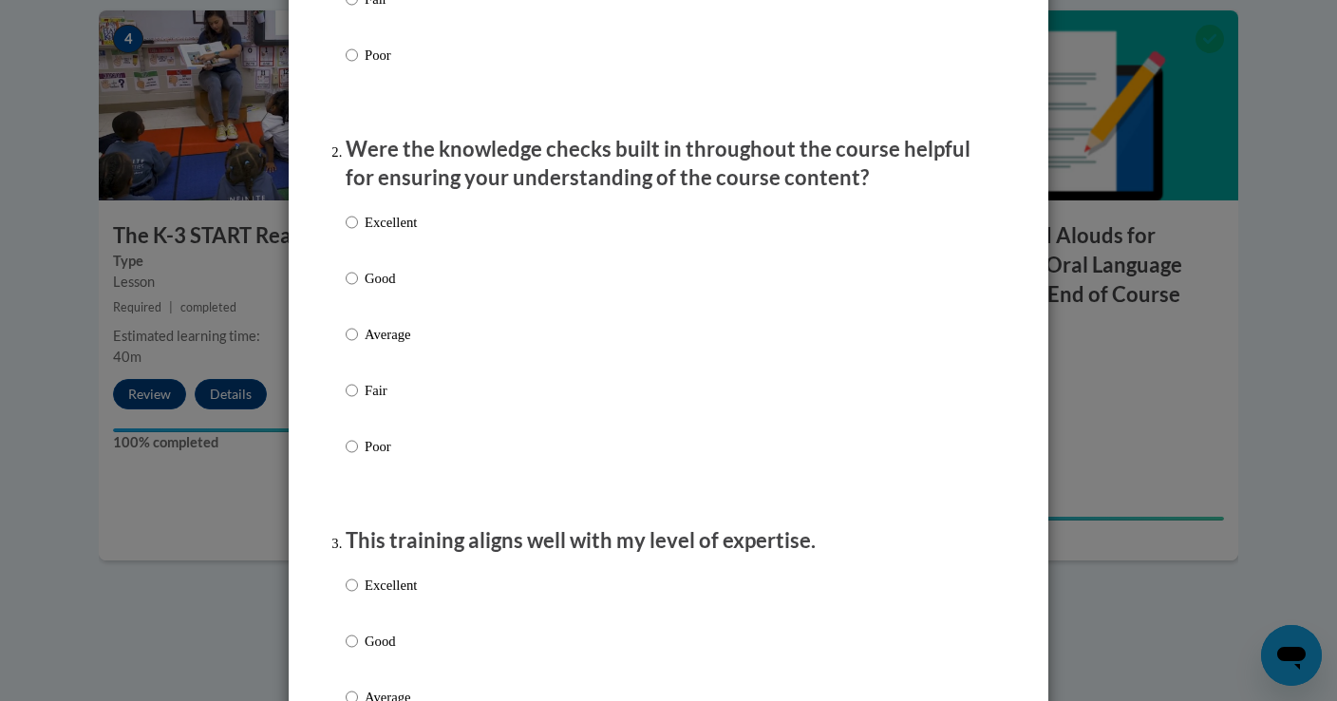
click at [394, 233] on p "Excellent" at bounding box center [391, 222] width 52 height 21
click at [358, 233] on input "Excellent" at bounding box center [352, 222] width 12 height 21
radio input "true"
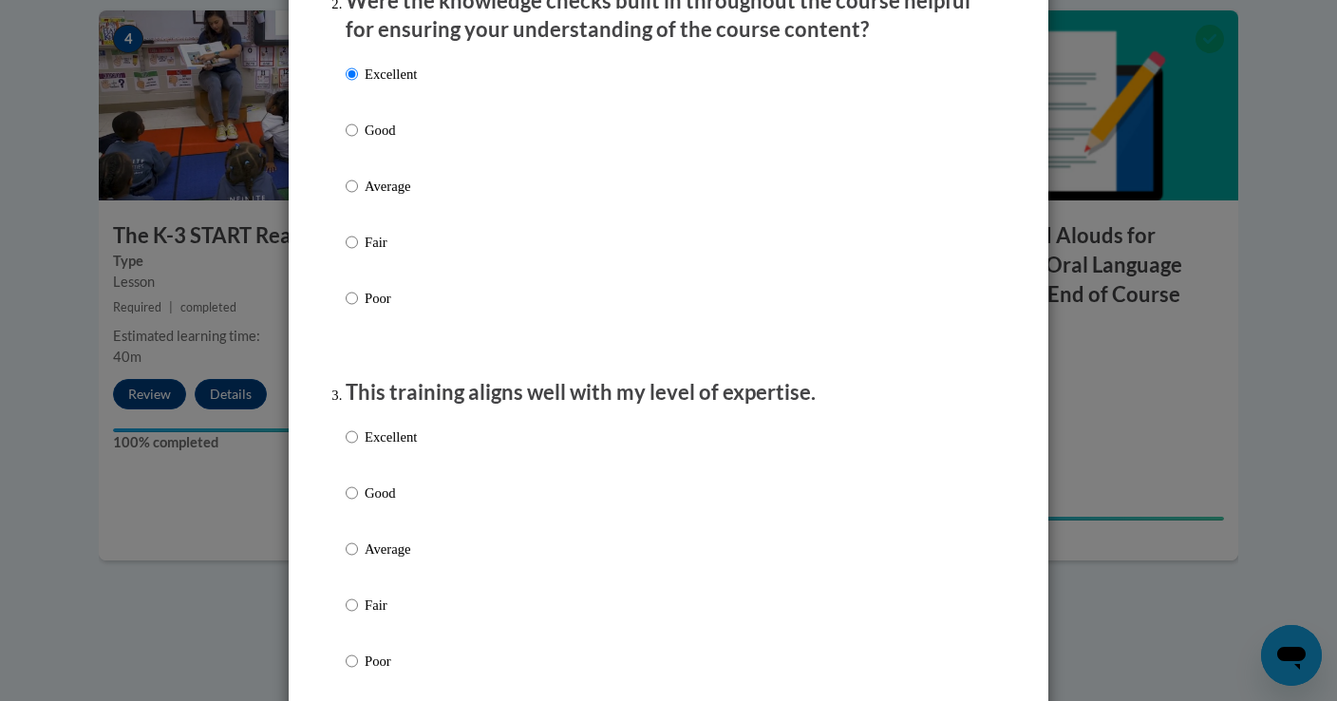
click at [412, 444] on div "Excellent Good Average Fair Poor" at bounding box center [381, 564] width 71 height 294
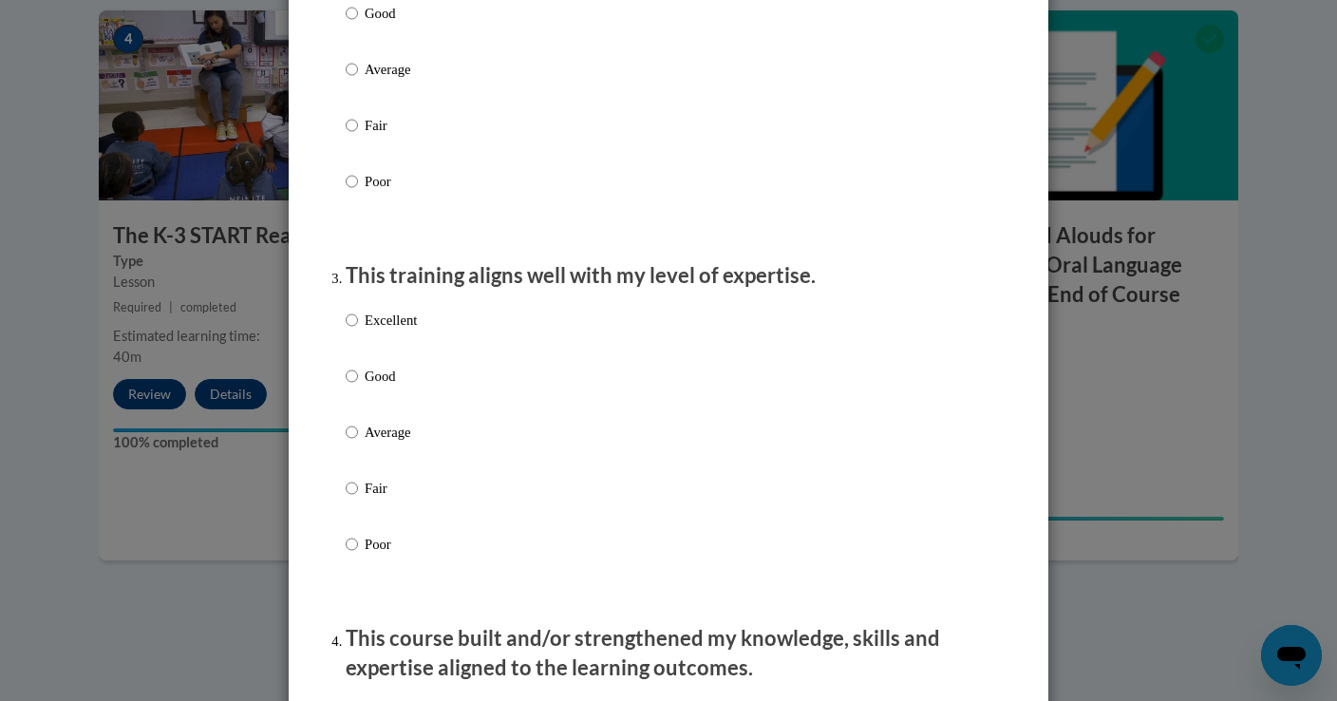
scroll to position [761, 0]
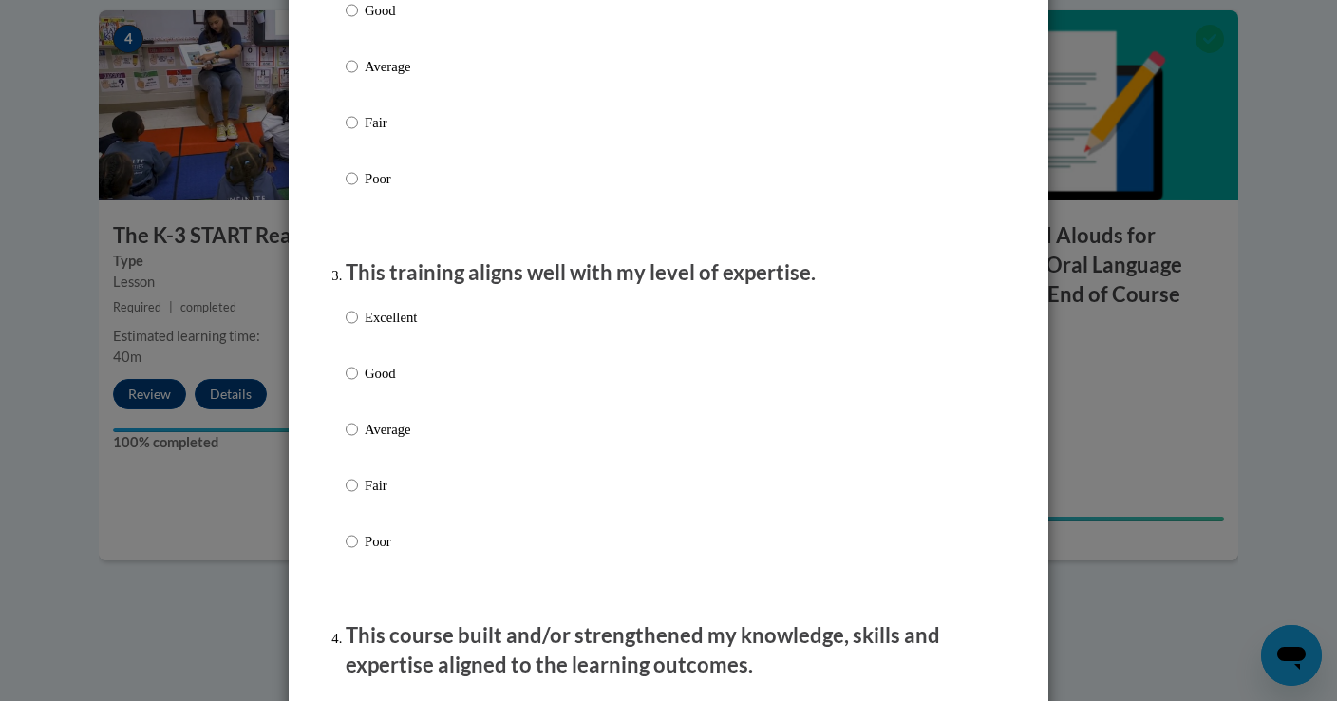
click at [396, 328] on p "Excellent" at bounding box center [391, 317] width 52 height 21
click at [358, 328] on input "Excellent" at bounding box center [352, 317] width 12 height 21
radio input "true"
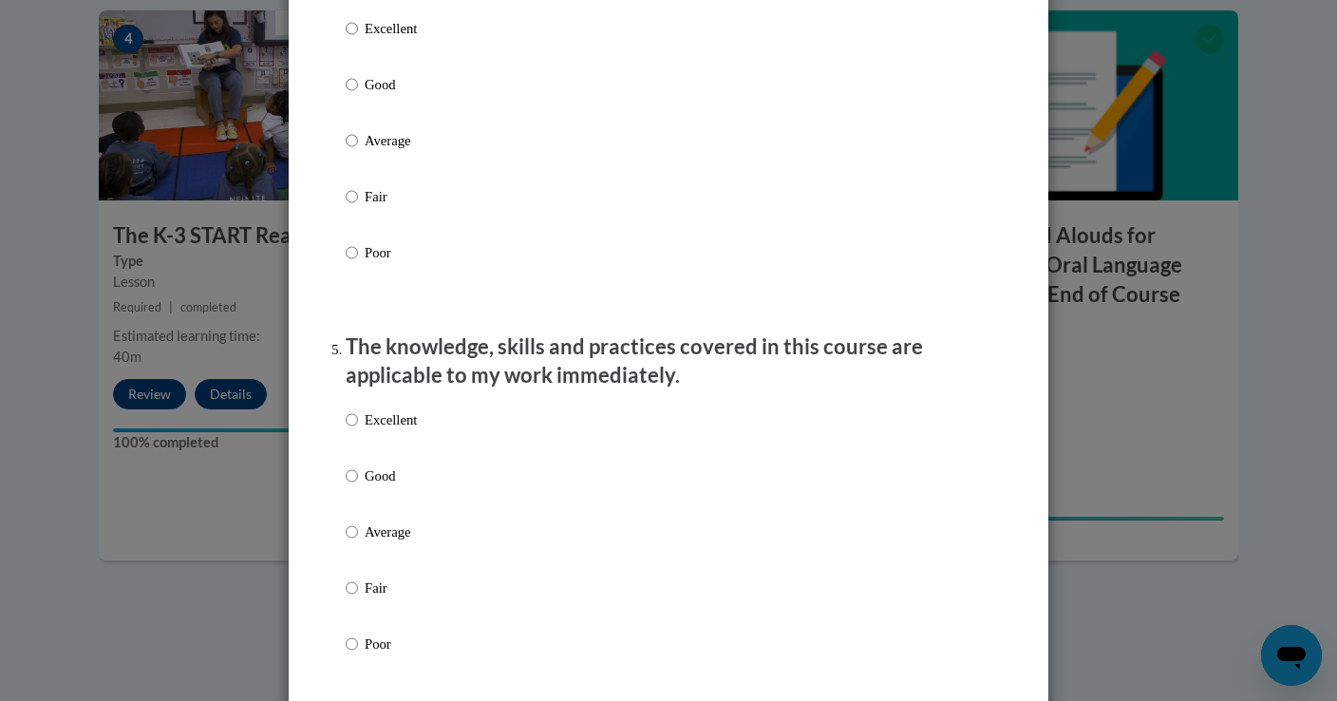
scroll to position [1443, 0]
click at [394, 38] on p "Excellent" at bounding box center [391, 27] width 52 height 21
click at [358, 38] on input "Excellent" at bounding box center [352, 27] width 12 height 21
radio input "true"
click at [409, 429] on p "Excellent" at bounding box center [391, 418] width 52 height 21
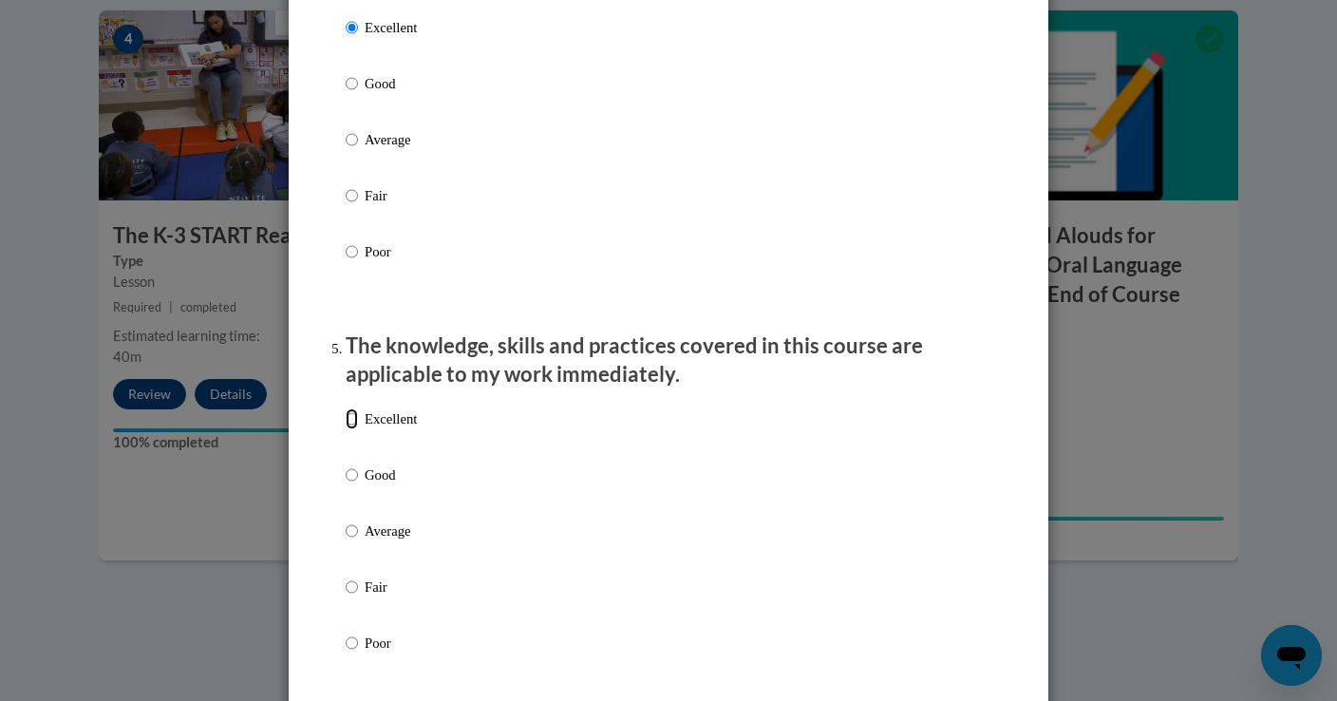
click at [358, 429] on input "Excellent" at bounding box center [352, 418] width 12 height 21
radio input "true"
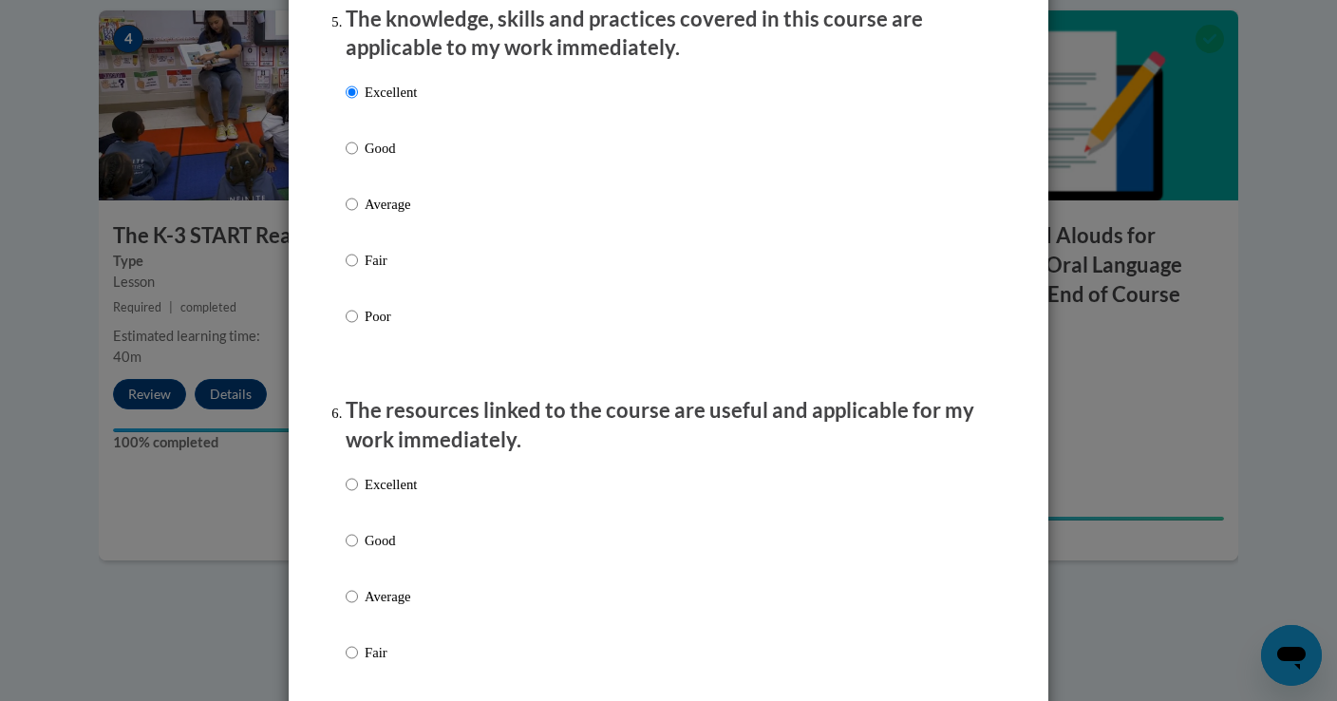
click at [393, 495] on p "Excellent" at bounding box center [391, 484] width 52 height 21
click at [358, 495] on input "Excellent" at bounding box center [352, 484] width 12 height 21
radio input "true"
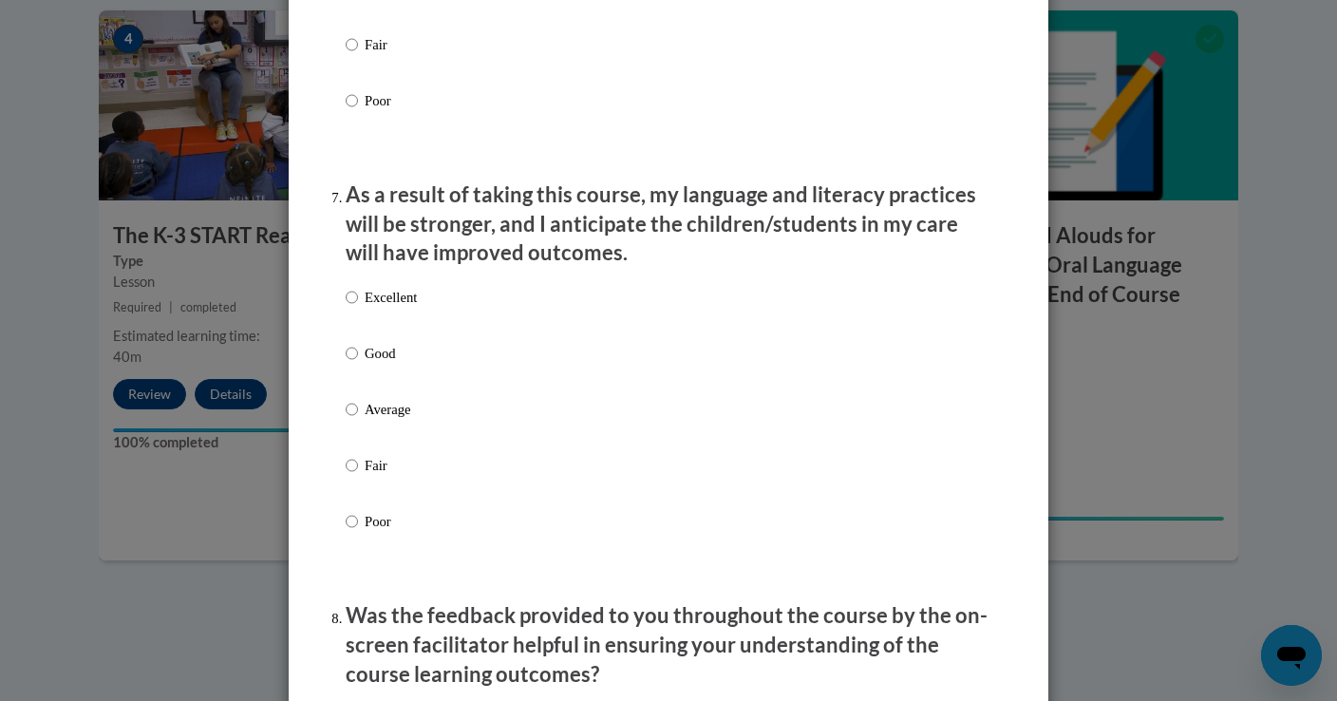
scroll to position [2379, 0]
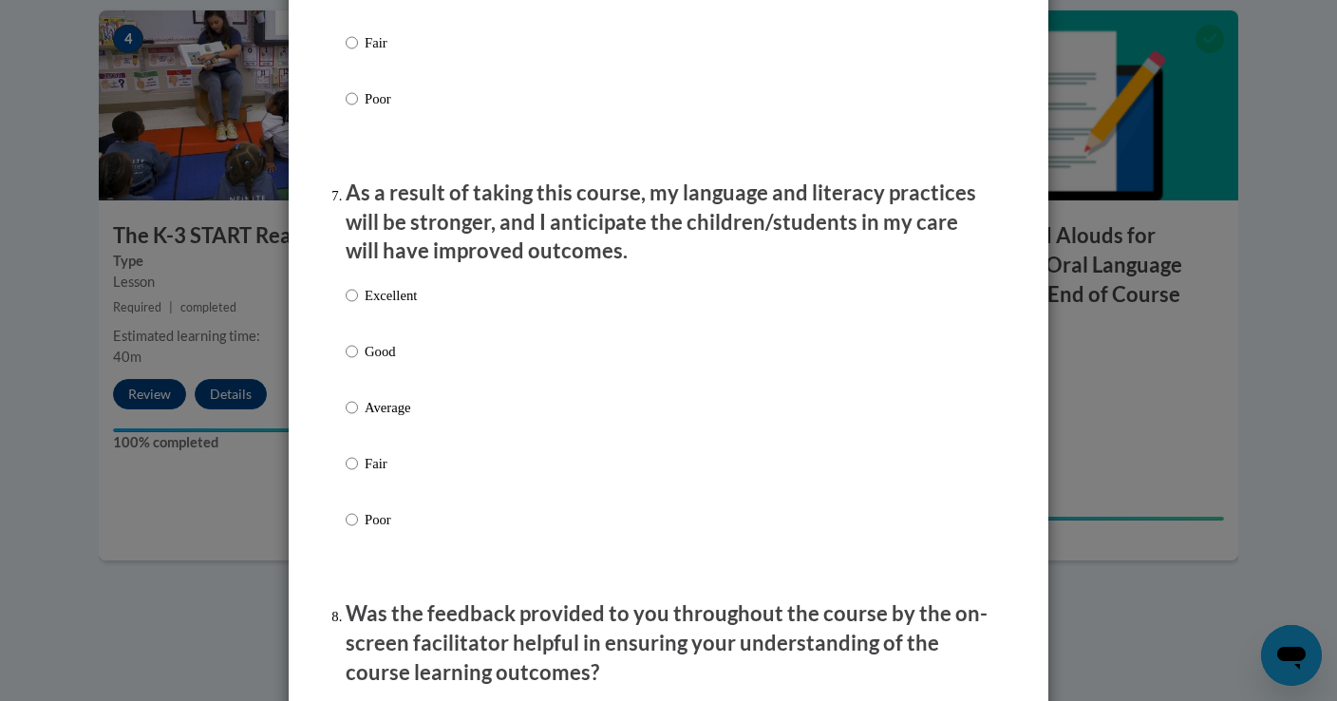
click at [371, 362] on p "Good" at bounding box center [391, 351] width 52 height 21
click at [358, 362] on input "Good" at bounding box center [352, 351] width 12 height 21
radio input "true"
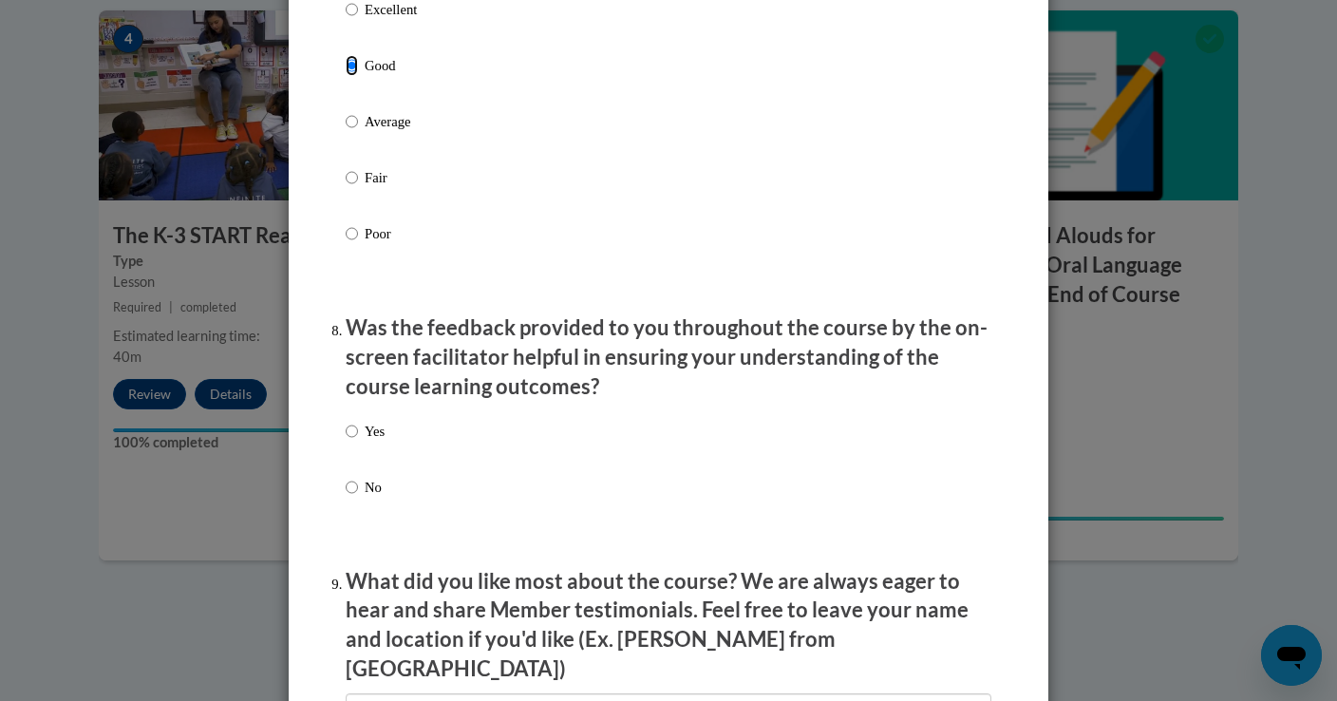
scroll to position [2665, 0]
click at [369, 459] on label "Yes" at bounding box center [365, 446] width 39 height 51
click at [358, 442] on input "Yes" at bounding box center [352, 431] width 12 height 21
radio input "true"
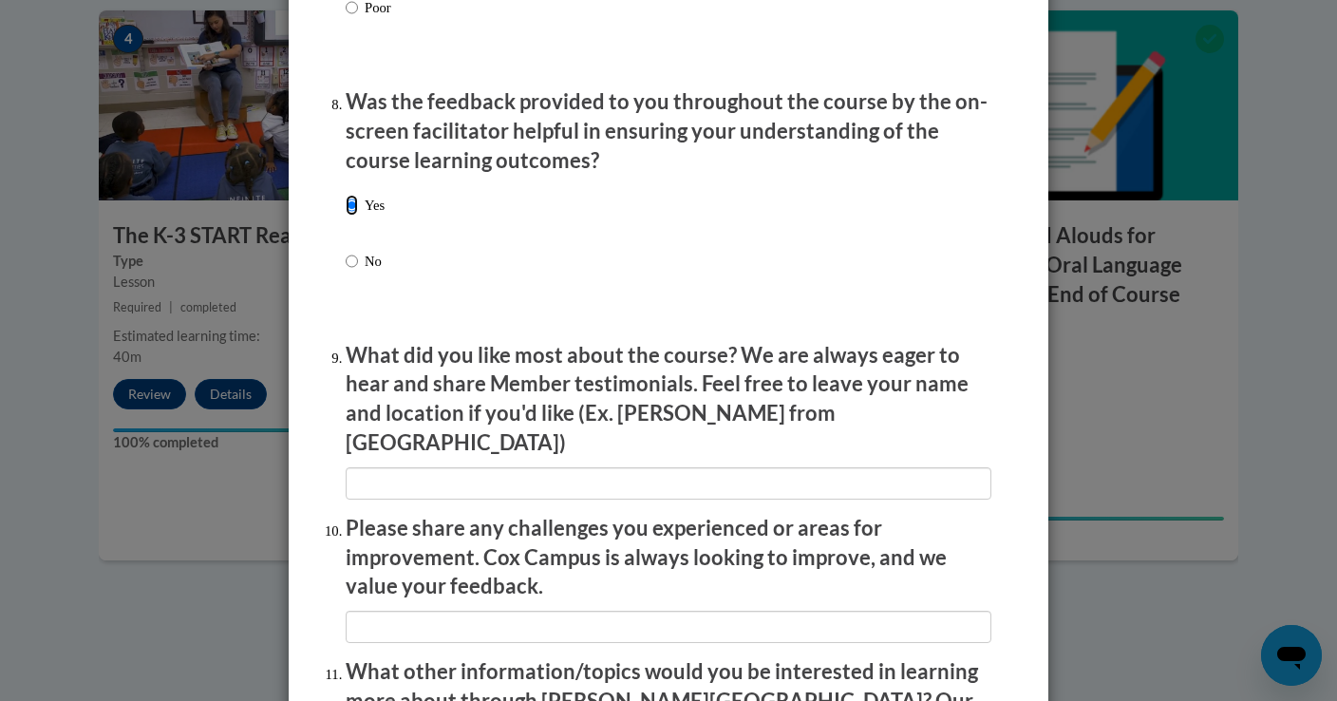
scroll to position [2959, 0]
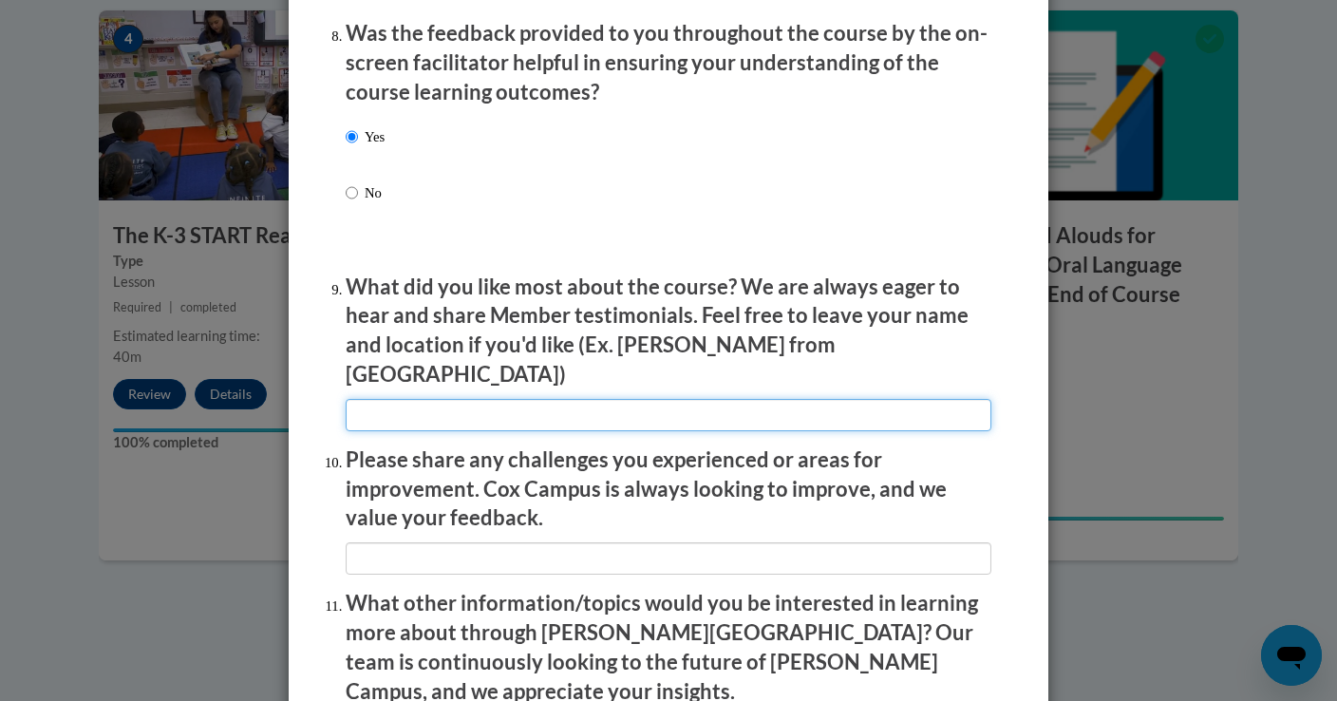
click at [471, 412] on input "textbox" at bounding box center [669, 415] width 646 height 32
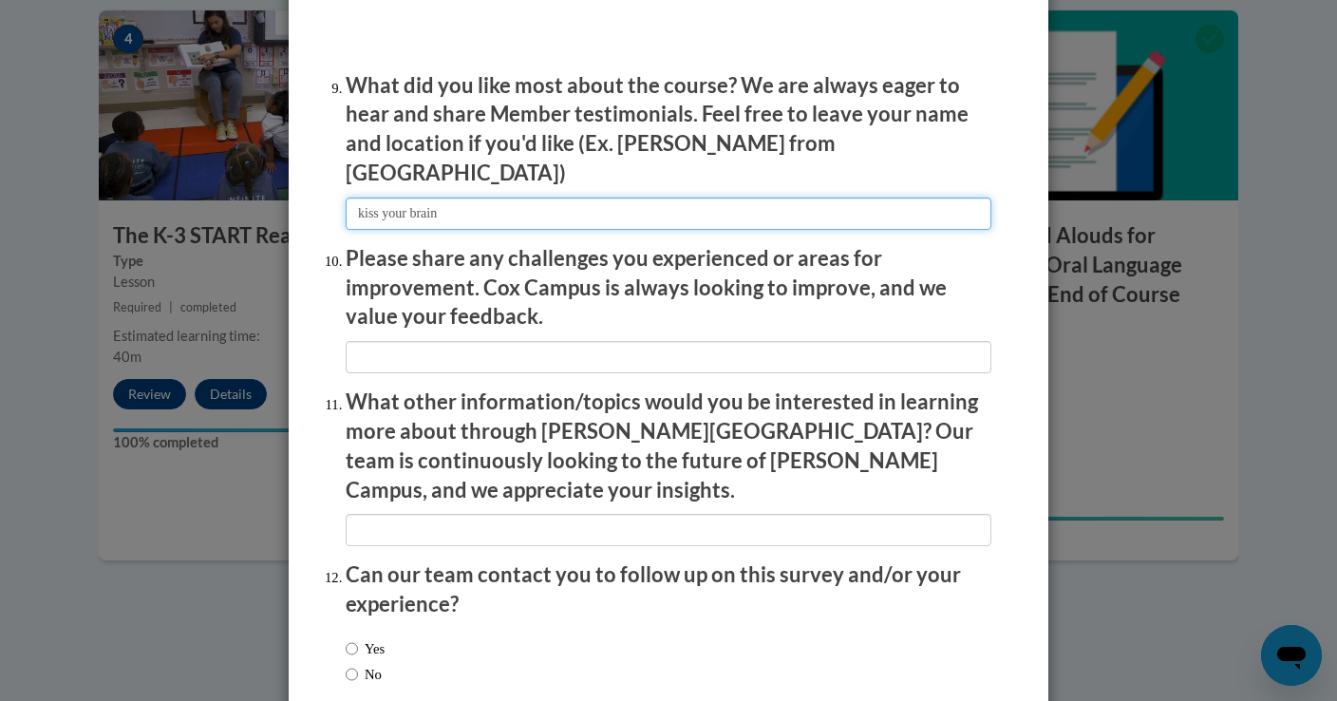
scroll to position [3250, 0]
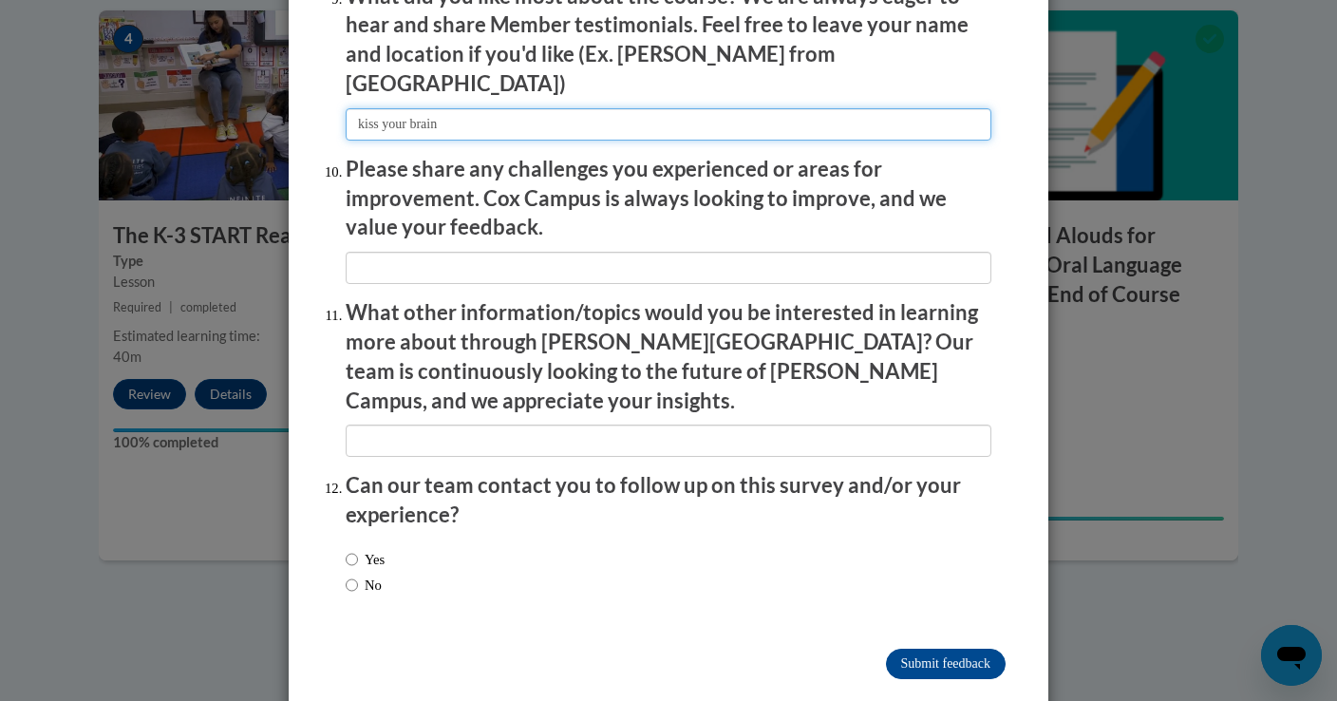
type input "kiss your brain"
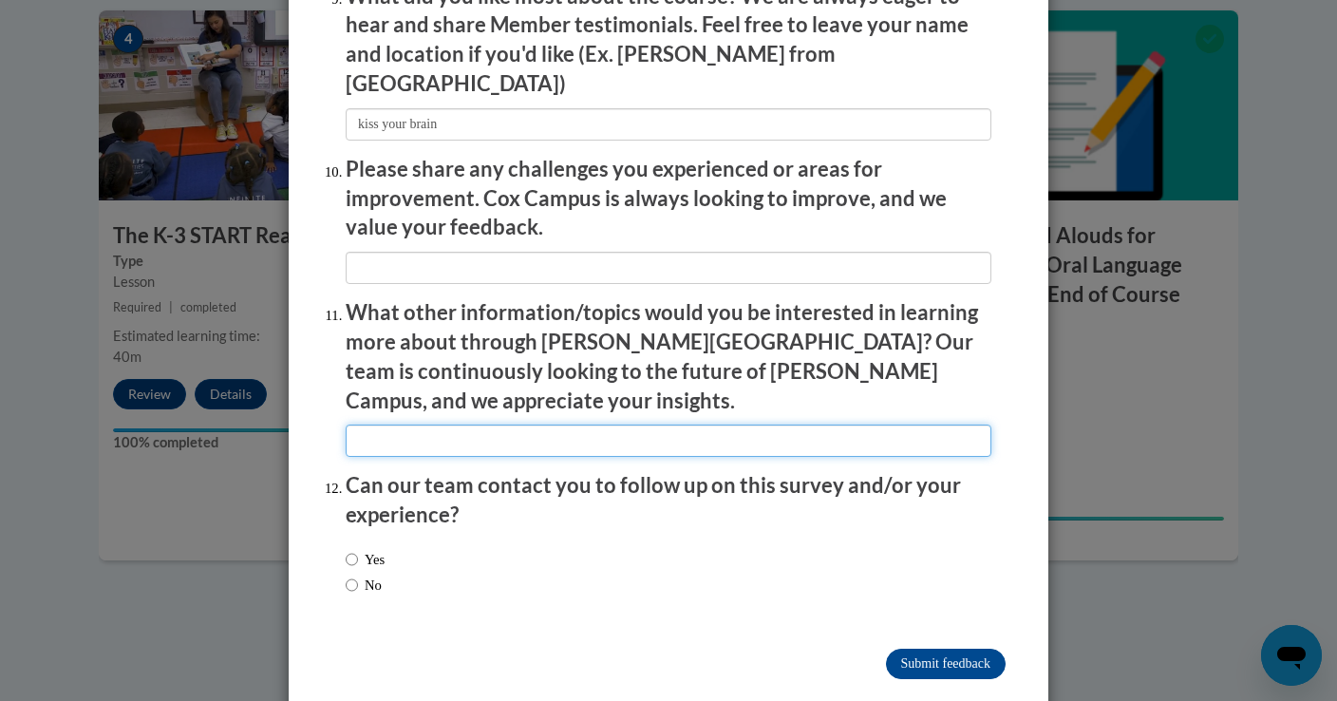
click at [887, 425] on input "textbox" at bounding box center [669, 441] width 646 height 32
type input "a"
type input "alt ed"
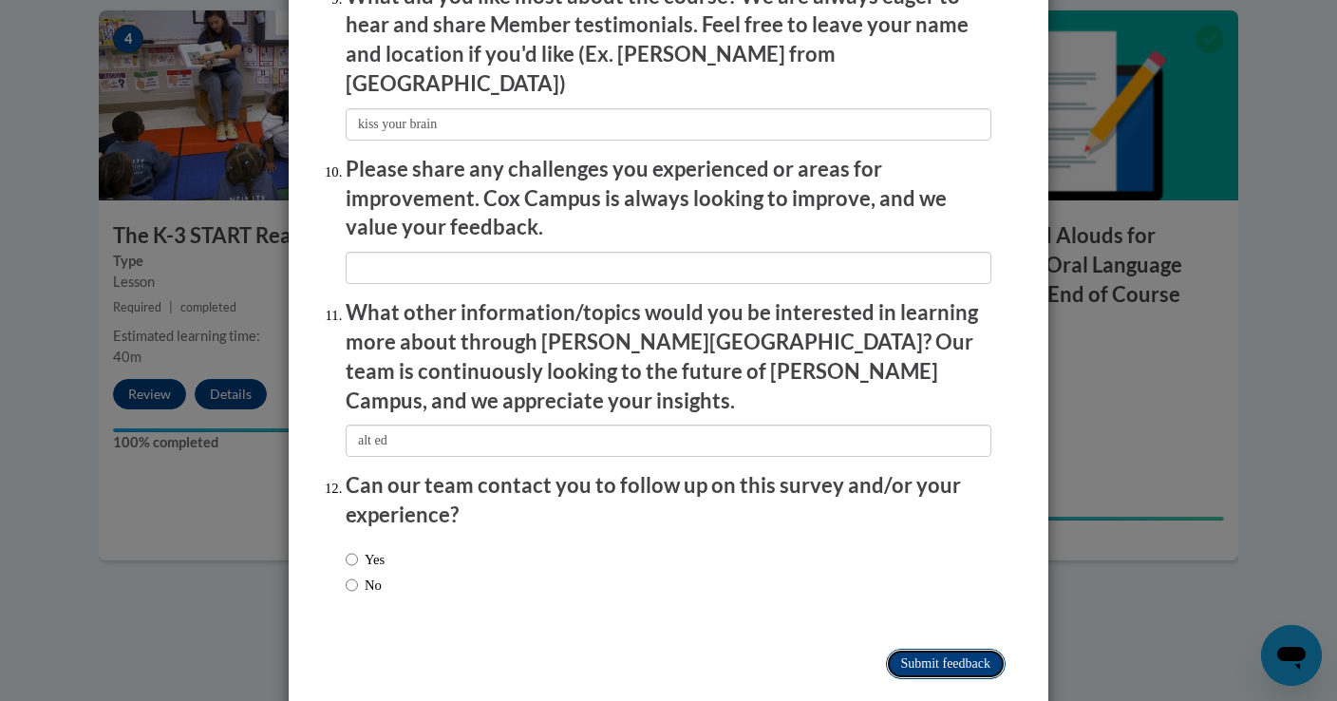
click at [906, 649] on input "Submit feedback" at bounding box center [946, 664] width 120 height 30
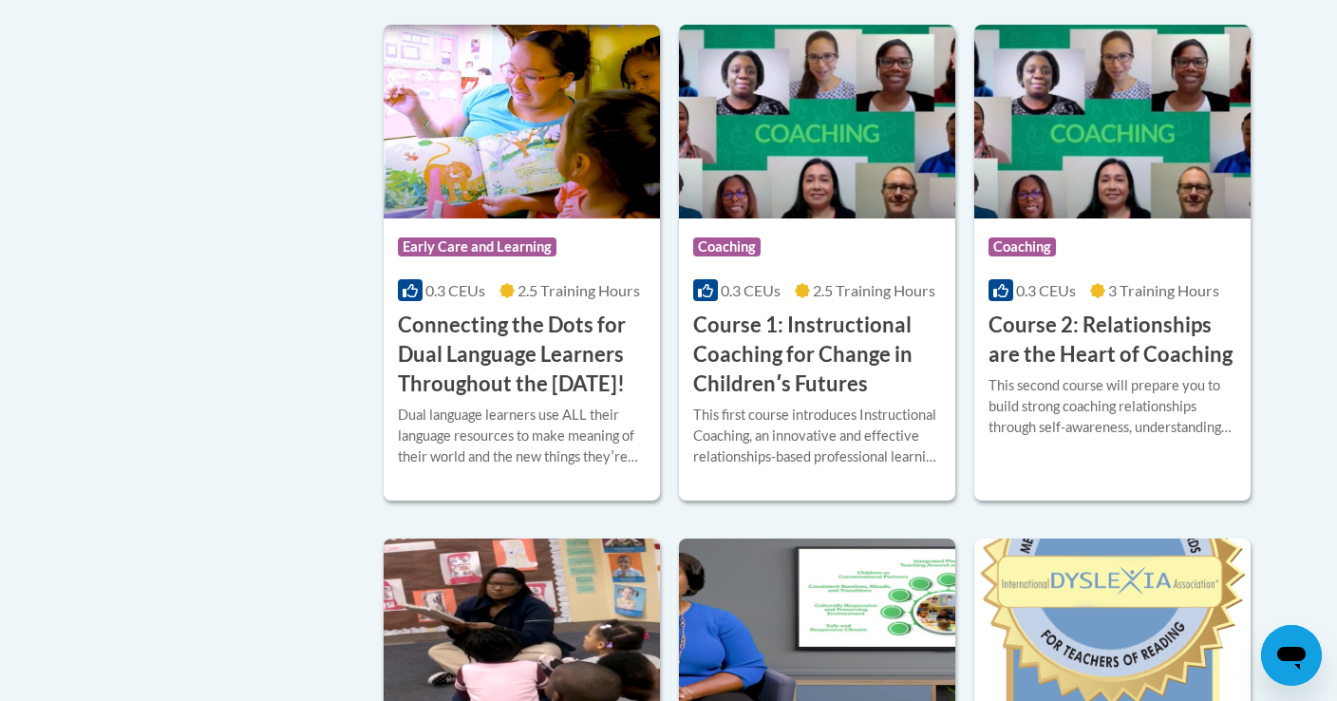
scroll to position [1016, 0]
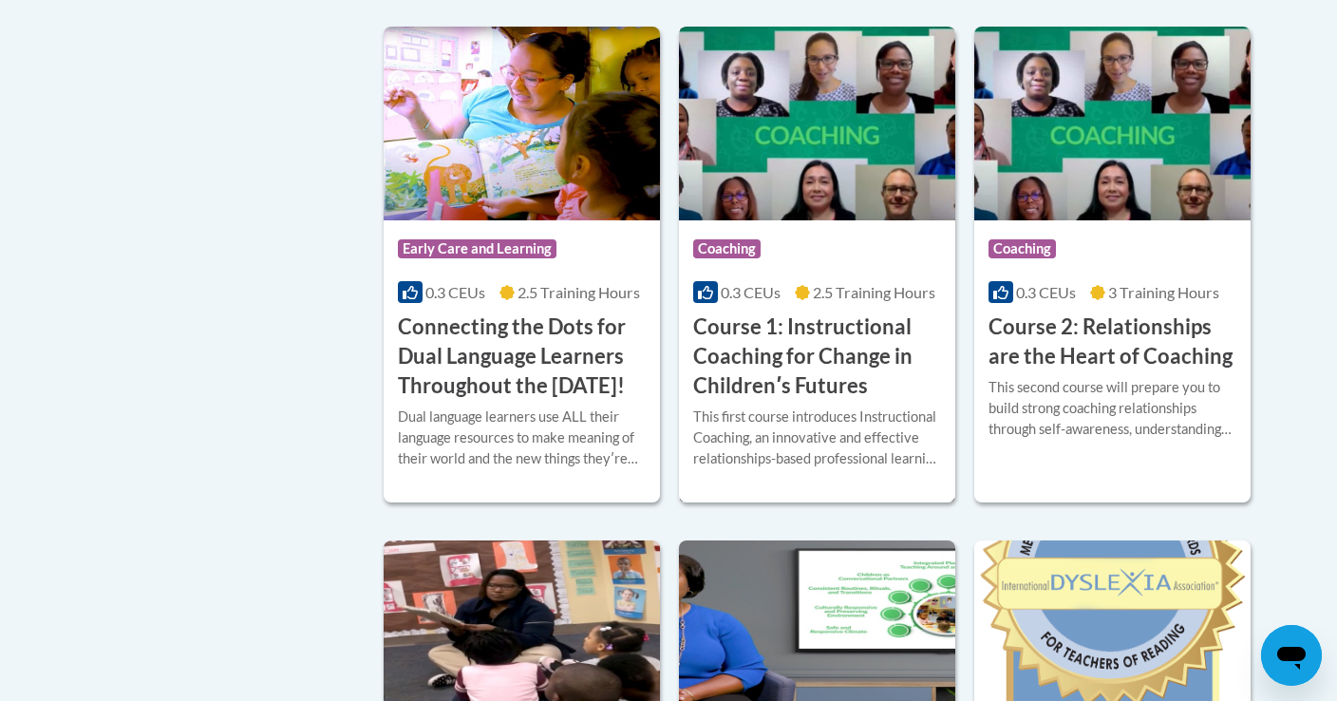
click at [863, 352] on h3 "Course 1: Instructional Coaching for Change in Childrenʹs Futures" at bounding box center [817, 355] width 248 height 87
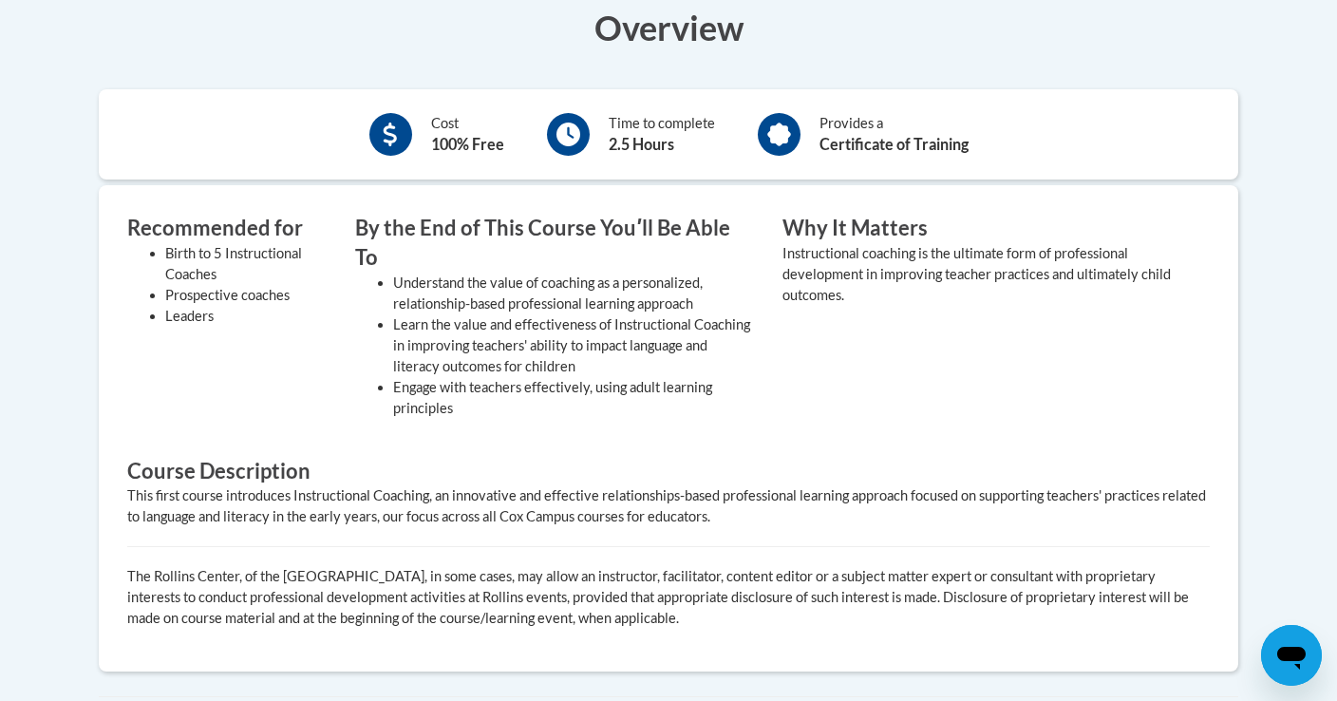
scroll to position [666, 0]
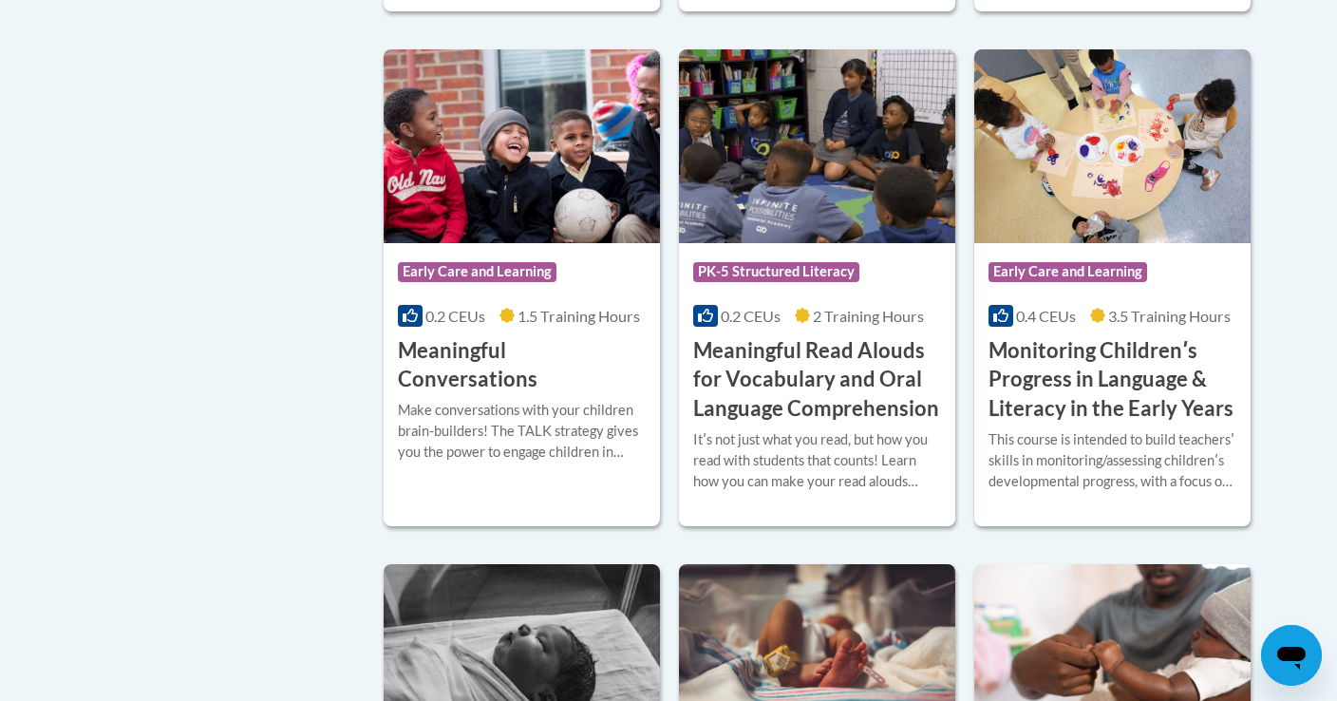
scroll to position [2990, 0]
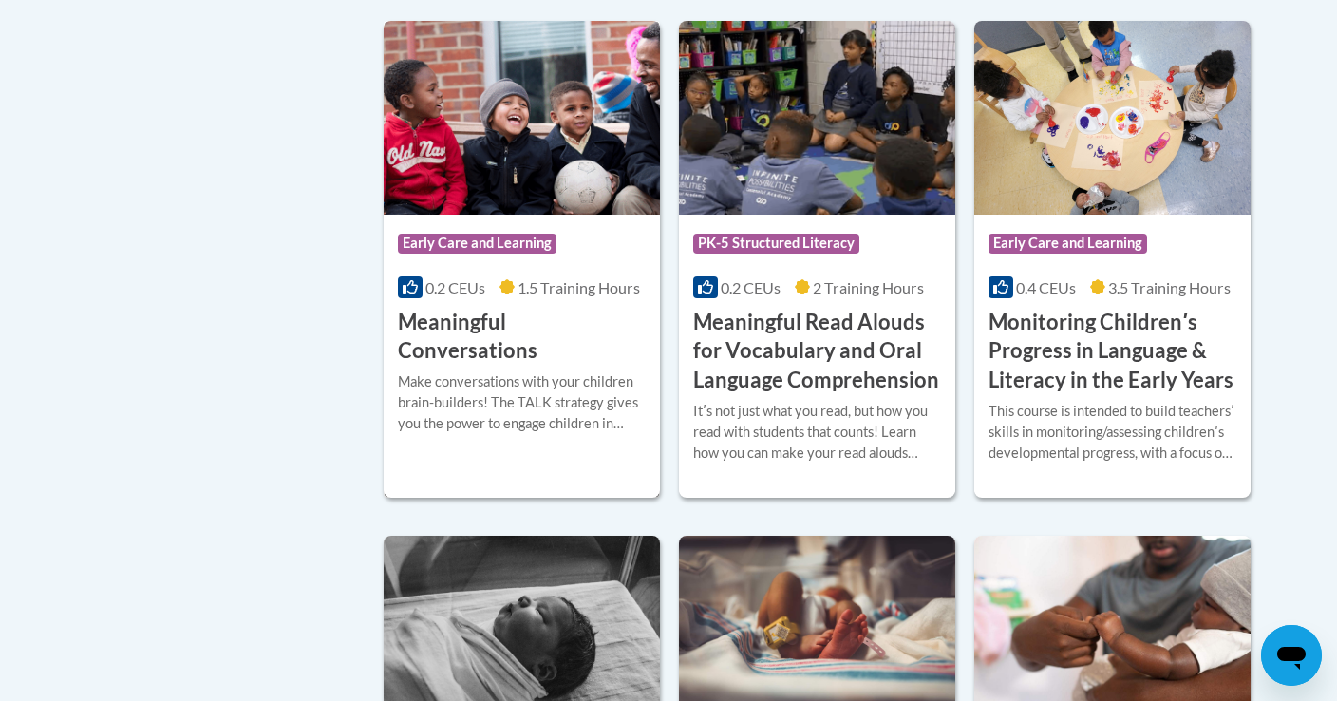
click at [505, 356] on h3 "Meaningful Conversations" at bounding box center [522, 337] width 248 height 59
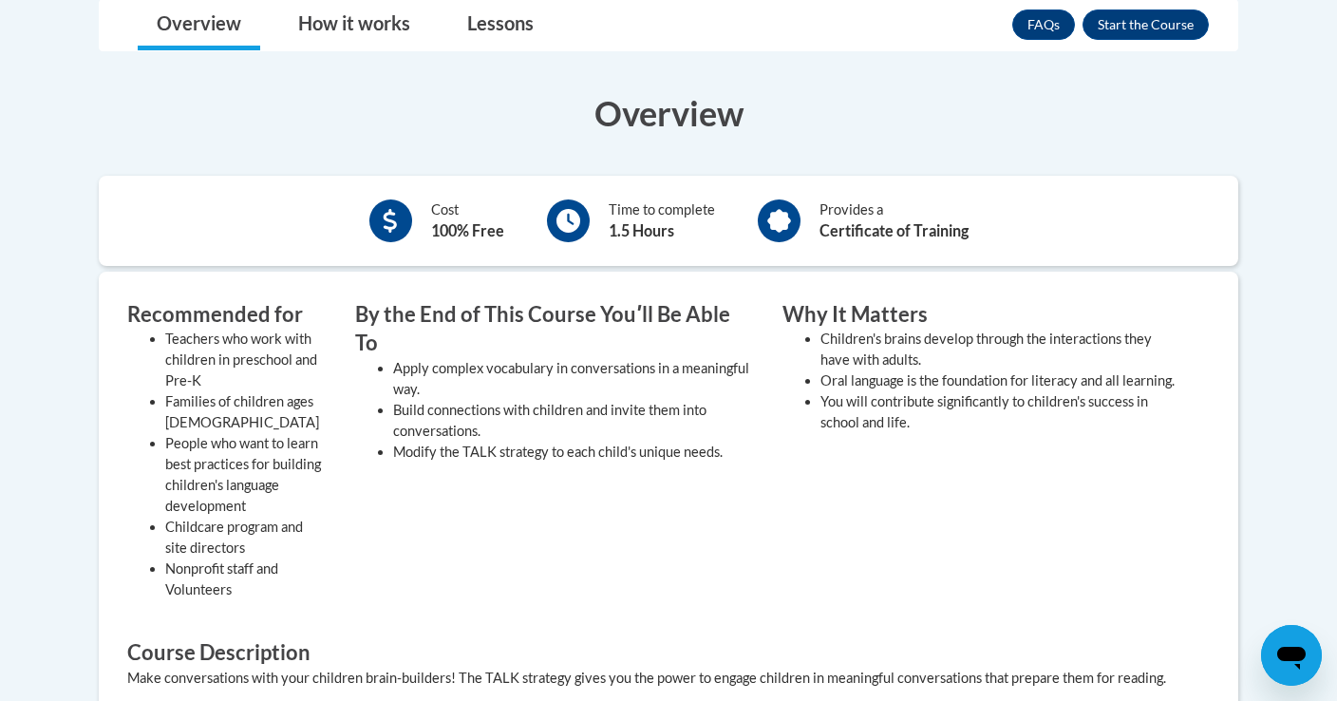
scroll to position [387, 0]
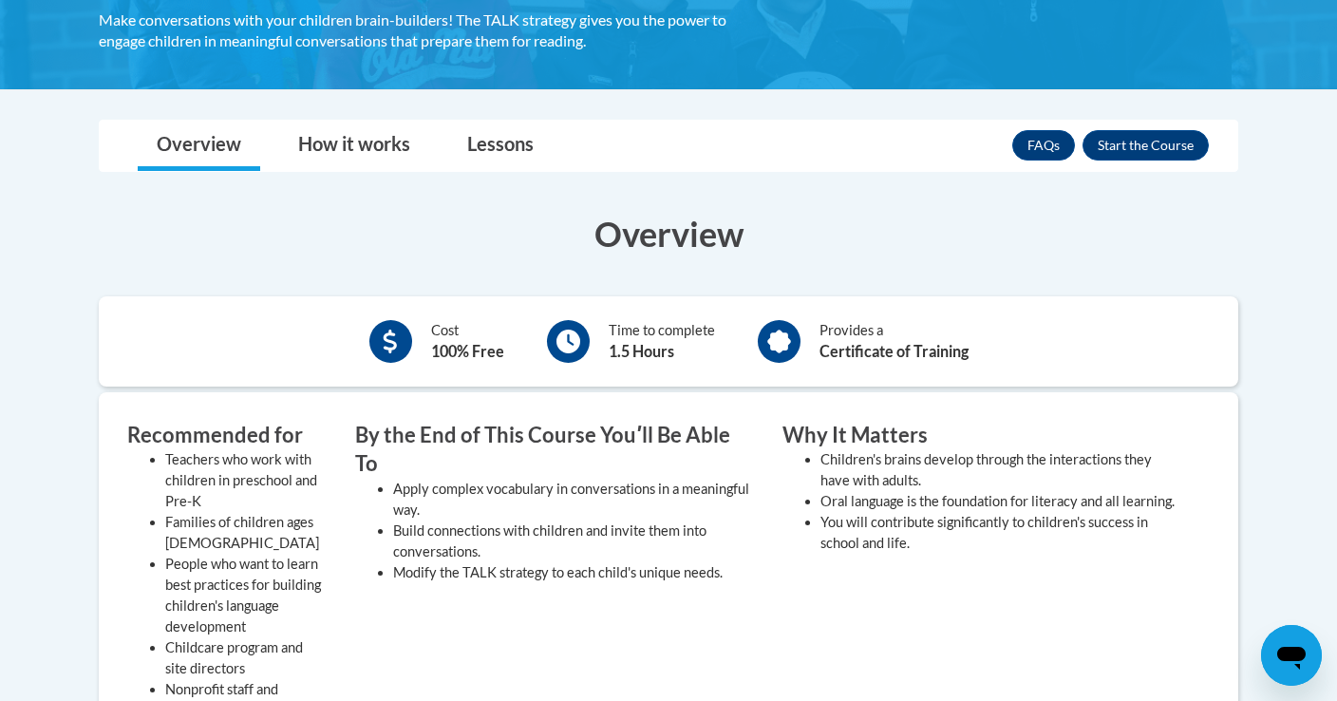
click at [1147, 163] on div "FAQs Enroll" at bounding box center [1110, 145] width 197 height 49
click at [1142, 137] on button "Enroll" at bounding box center [1146, 145] width 126 height 30
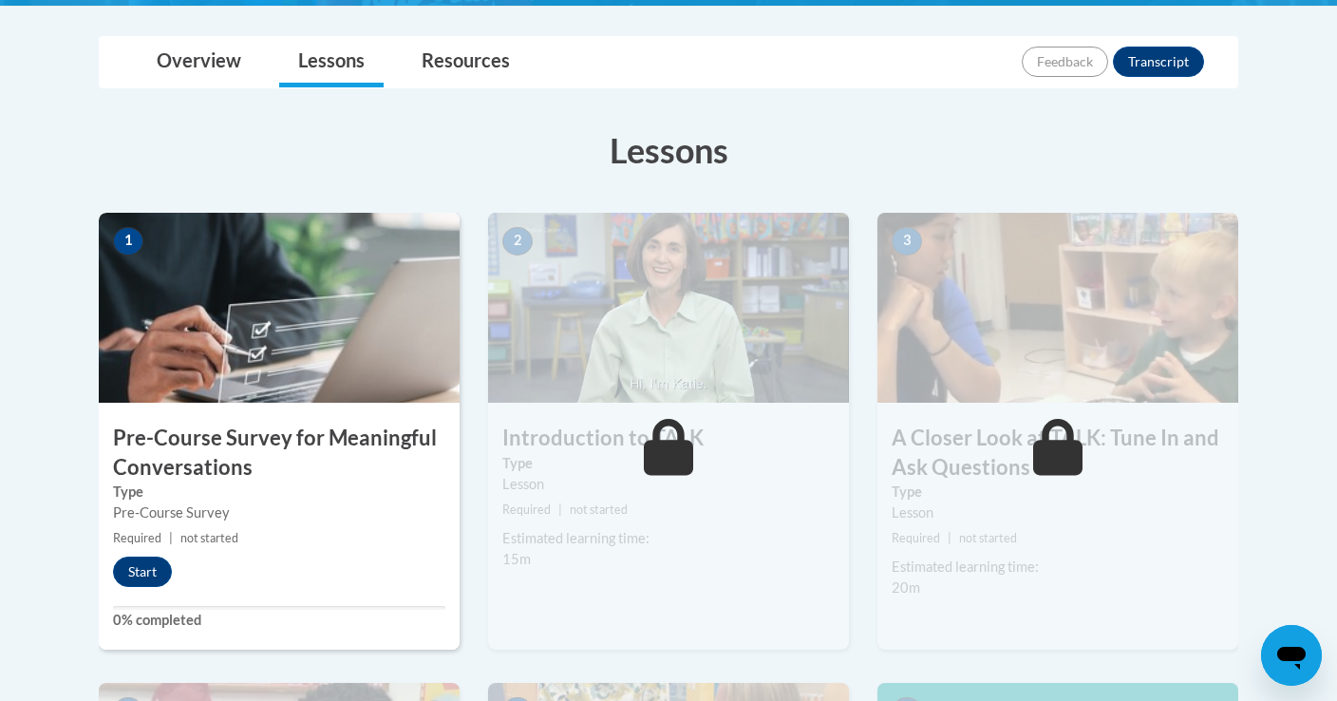
scroll to position [455, 0]
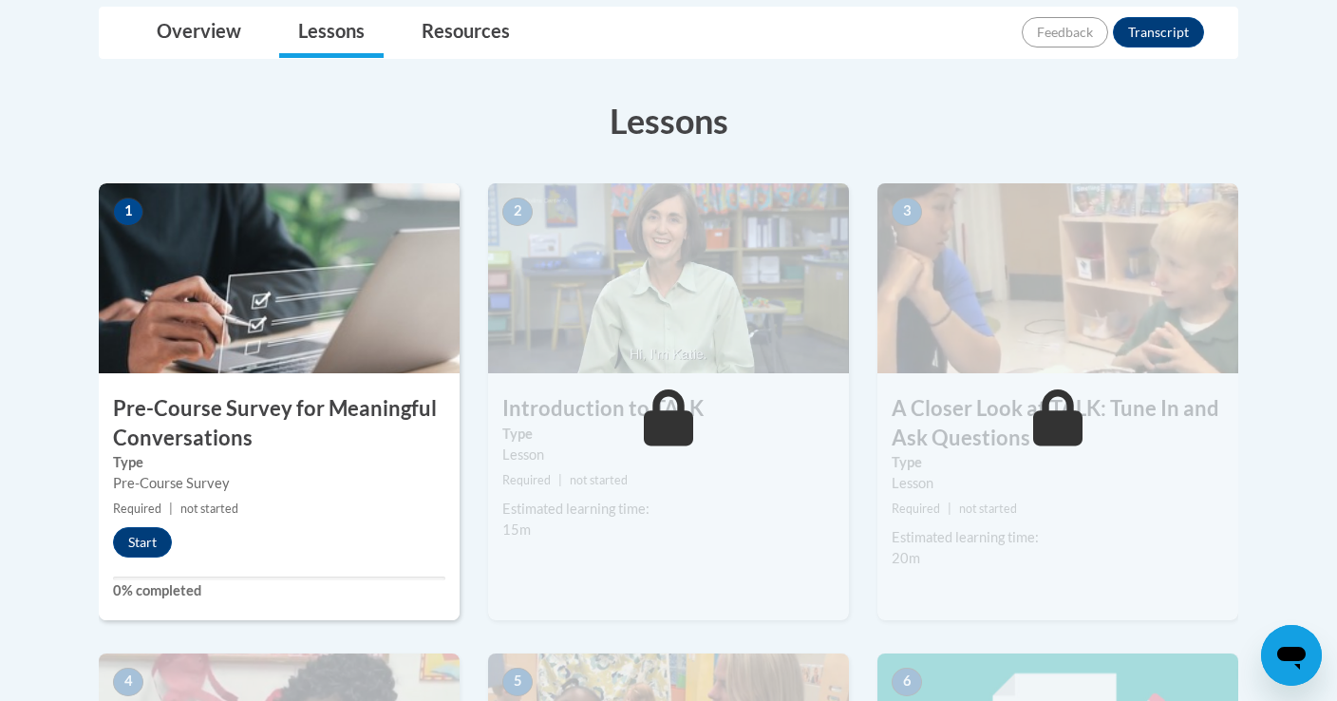
click at [234, 563] on div "1 Pre-Course Survey for Meaningful Conversations Type Pre-Course Survey Require…" at bounding box center [279, 401] width 361 height 437
click at [126, 534] on button "Start" at bounding box center [142, 542] width 59 height 30
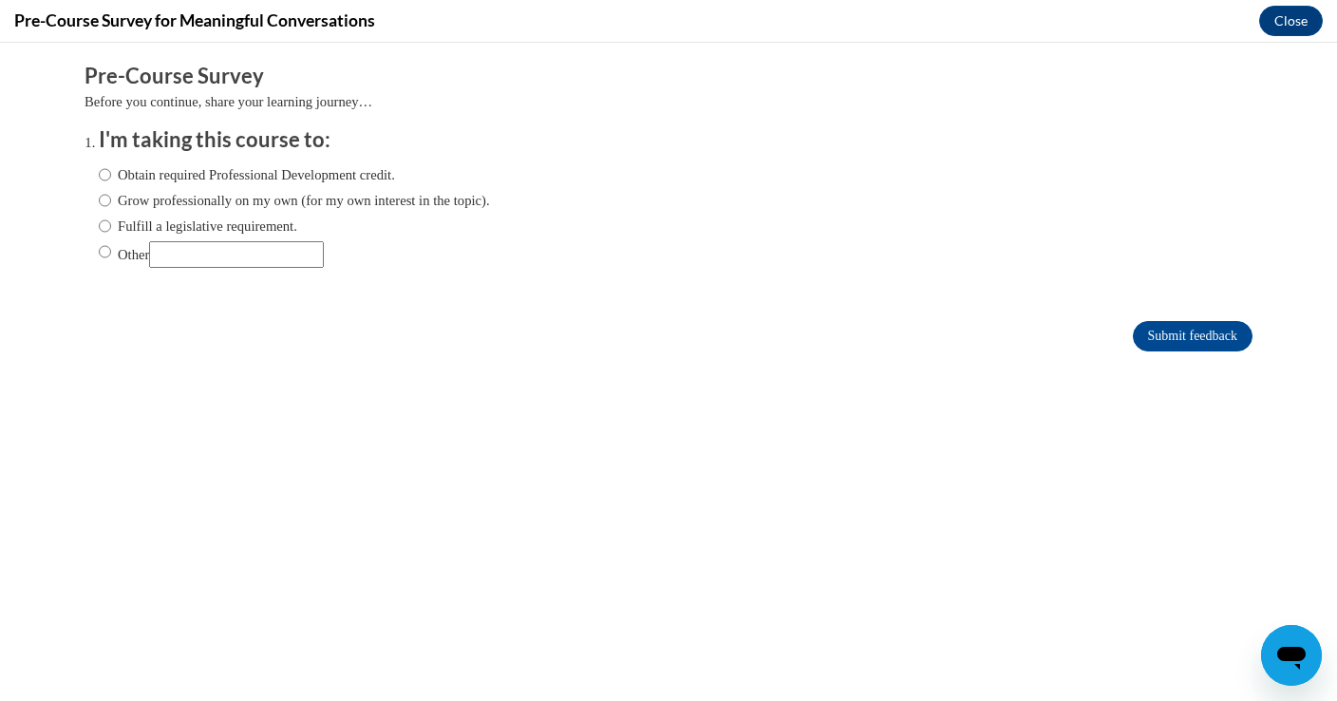
scroll to position [0, 0]
click at [275, 178] on label "Obtain required Professional Development credit." at bounding box center [247, 174] width 296 height 21
click at [111, 178] on input "Obtain required Professional Development credit." at bounding box center [105, 174] width 12 height 21
radio input "true"
click at [259, 198] on label "Grow professionally on my own (for my own interest in the topic)." at bounding box center [294, 200] width 391 height 21
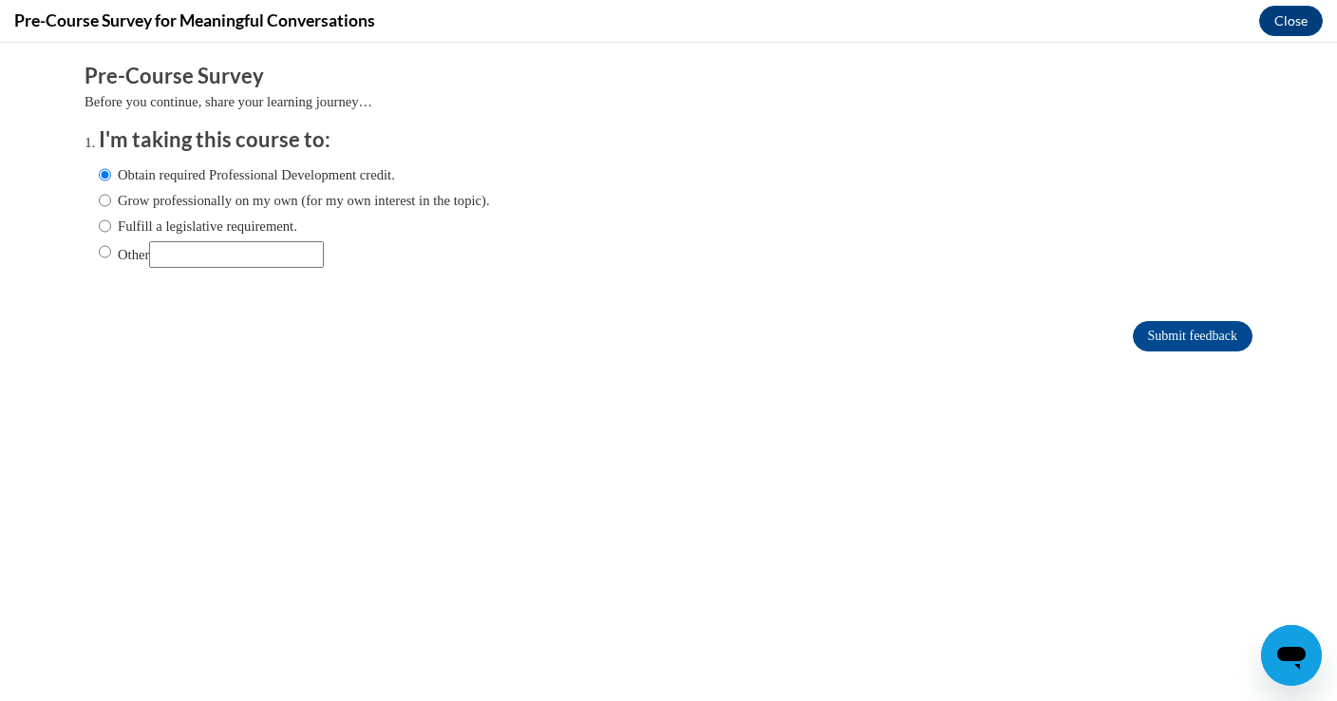
click at [111, 198] on input "Grow professionally on my own (for my own interest in the topic)." at bounding box center [105, 200] width 12 height 21
radio input "true"
click at [1156, 328] on input "Submit feedback" at bounding box center [1193, 336] width 120 height 30
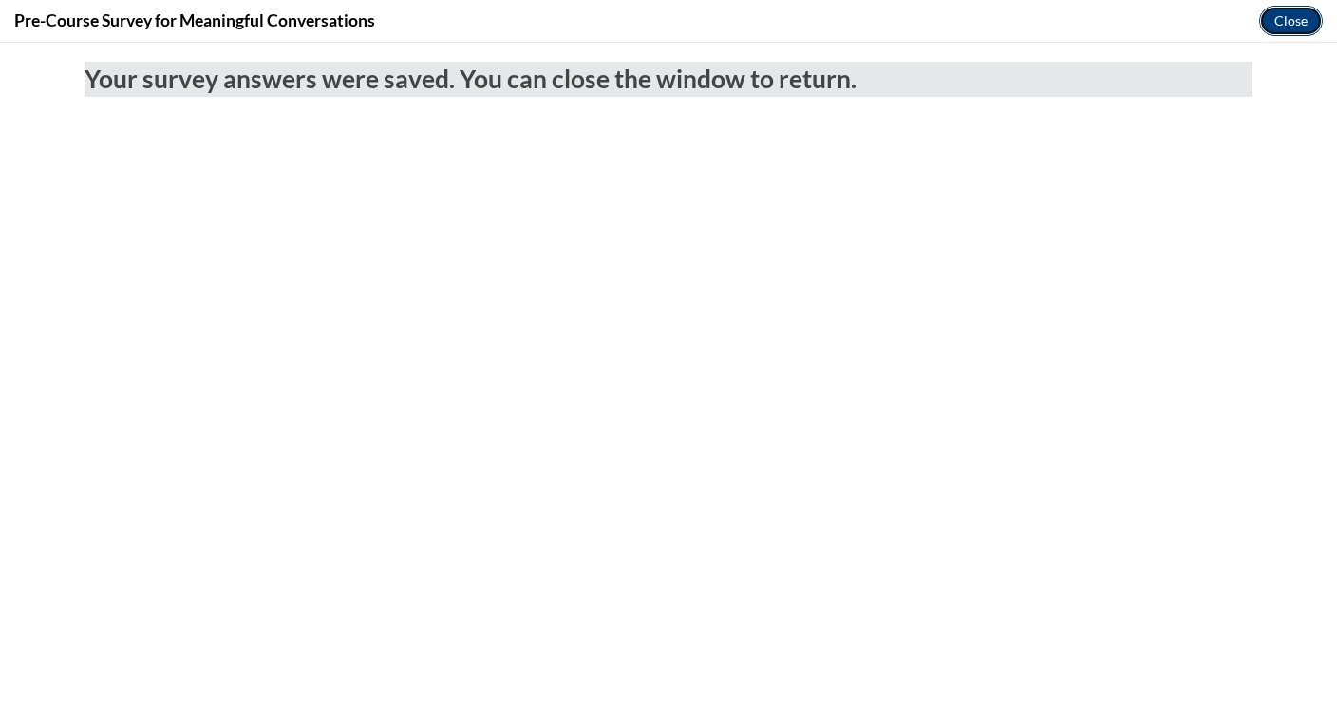
click at [1316, 20] on button "Close" at bounding box center [1291, 21] width 64 height 30
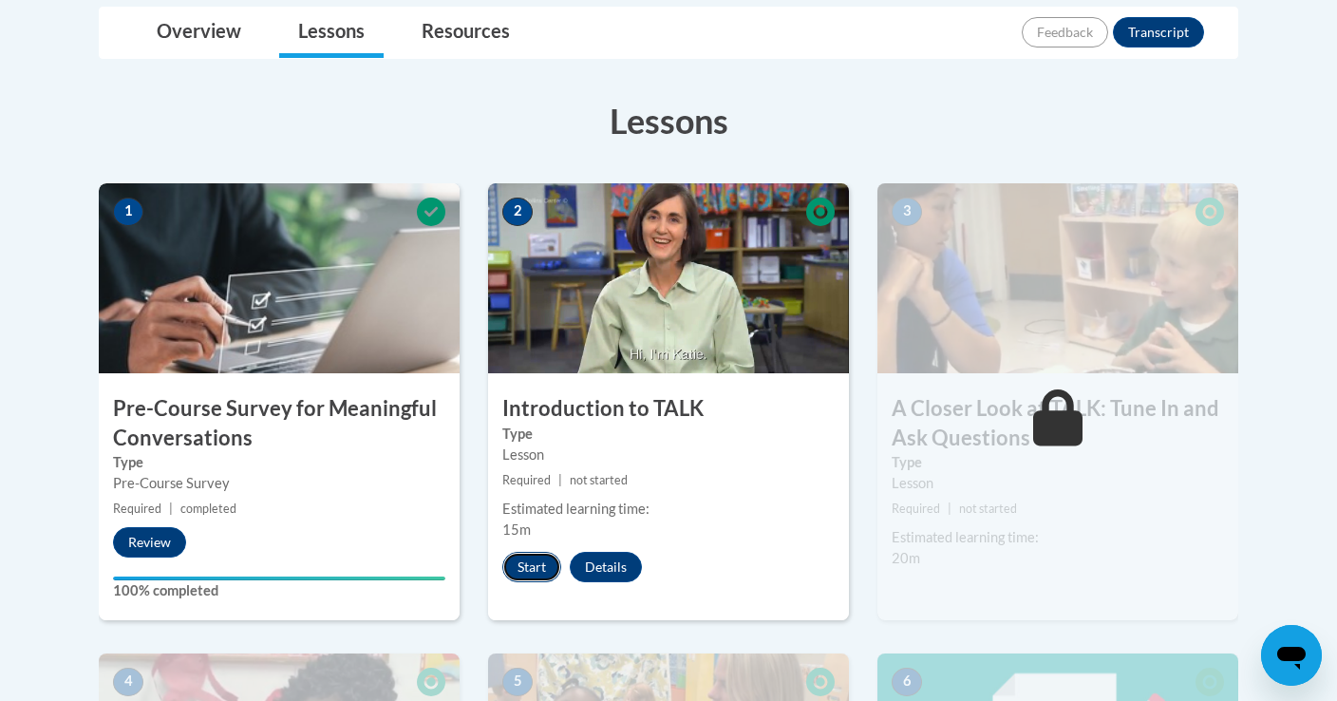
click at [534, 561] on button "Start" at bounding box center [531, 567] width 59 height 30
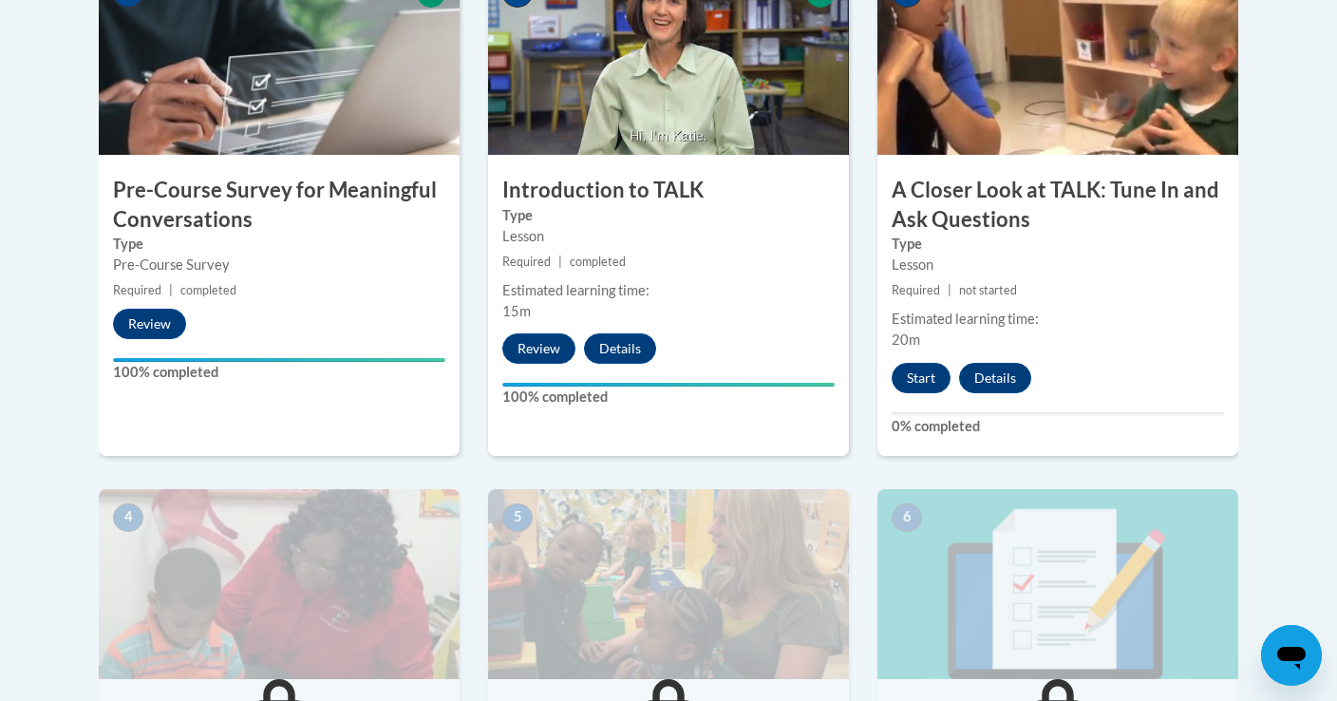
scroll to position [663, 0]
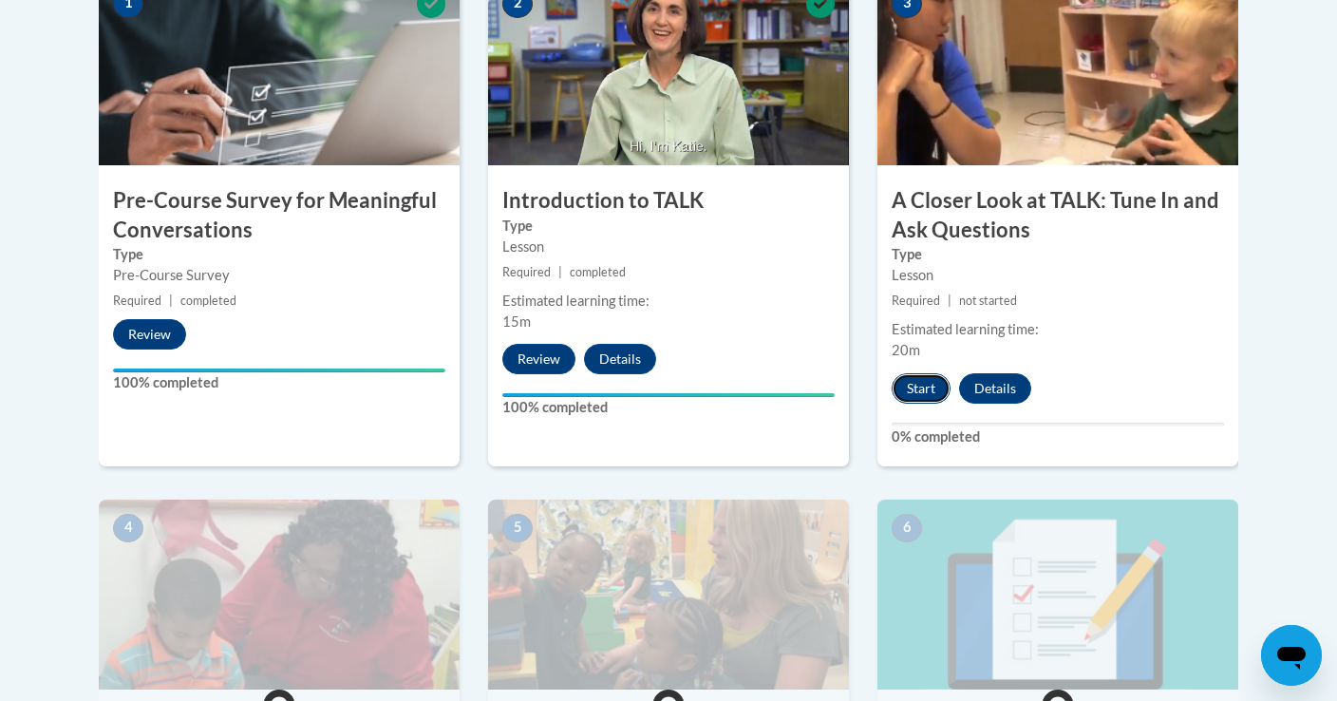
click at [923, 382] on button "Start" at bounding box center [921, 388] width 59 height 30
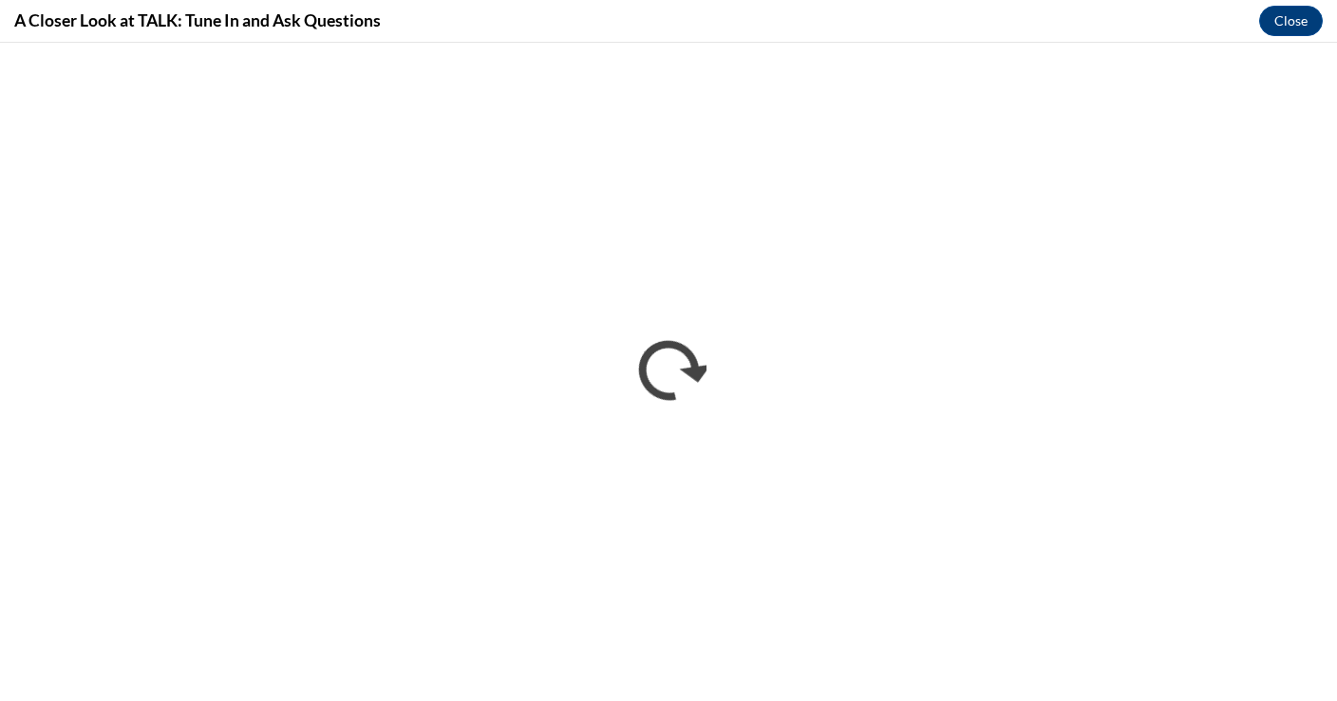
scroll to position [0, 0]
